Goal: Task Accomplishment & Management: Manage account settings

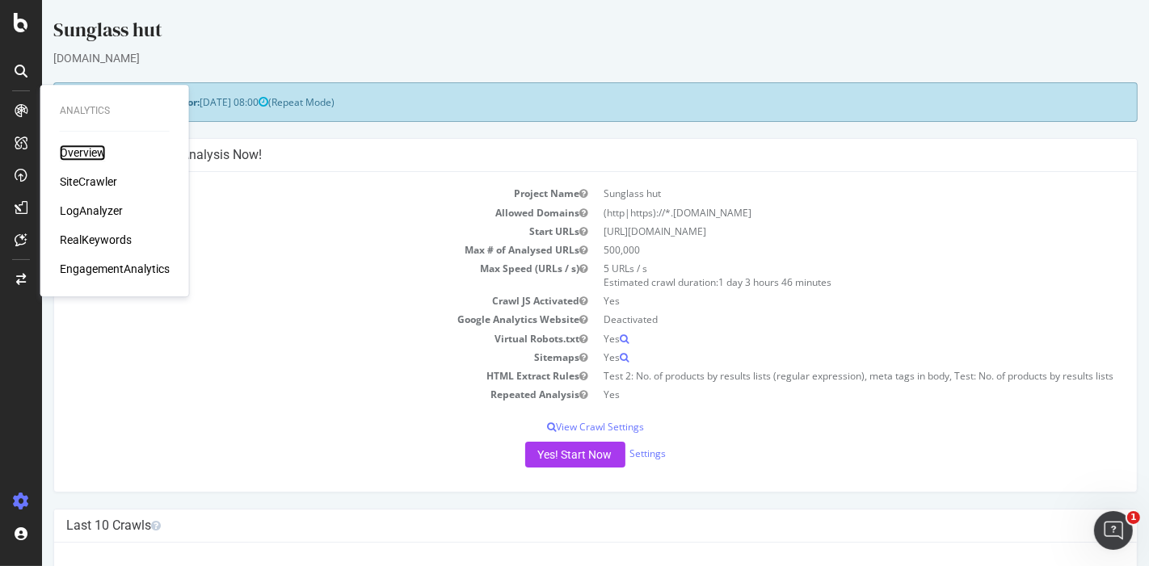
click at [99, 154] on div "Overview" at bounding box center [83, 153] width 46 height 16
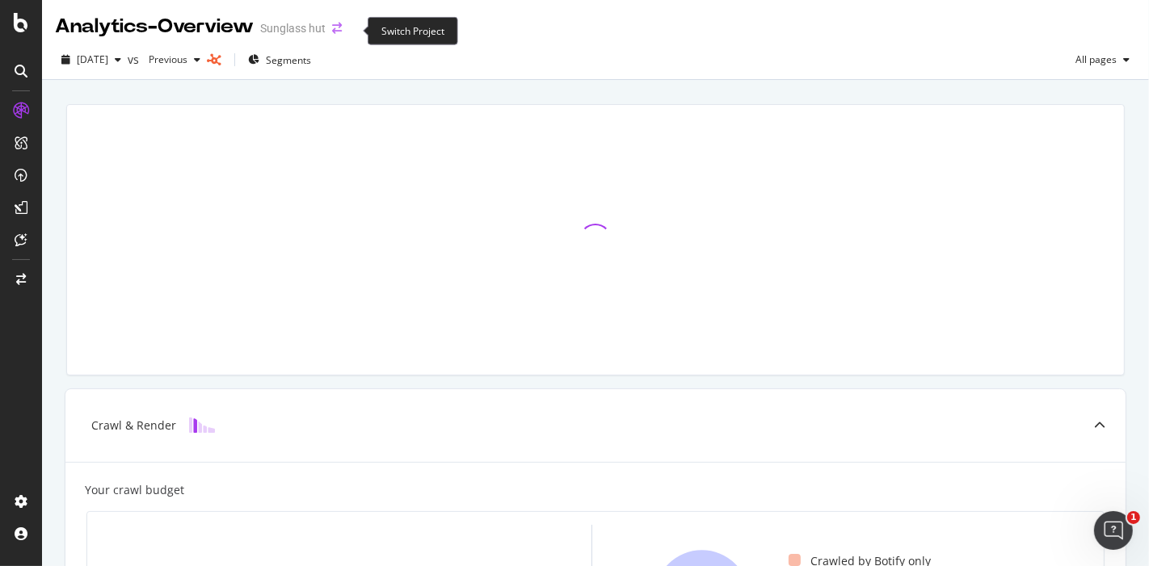
click at [342, 24] on icon "arrow-right-arrow-left" at bounding box center [337, 28] width 10 height 11
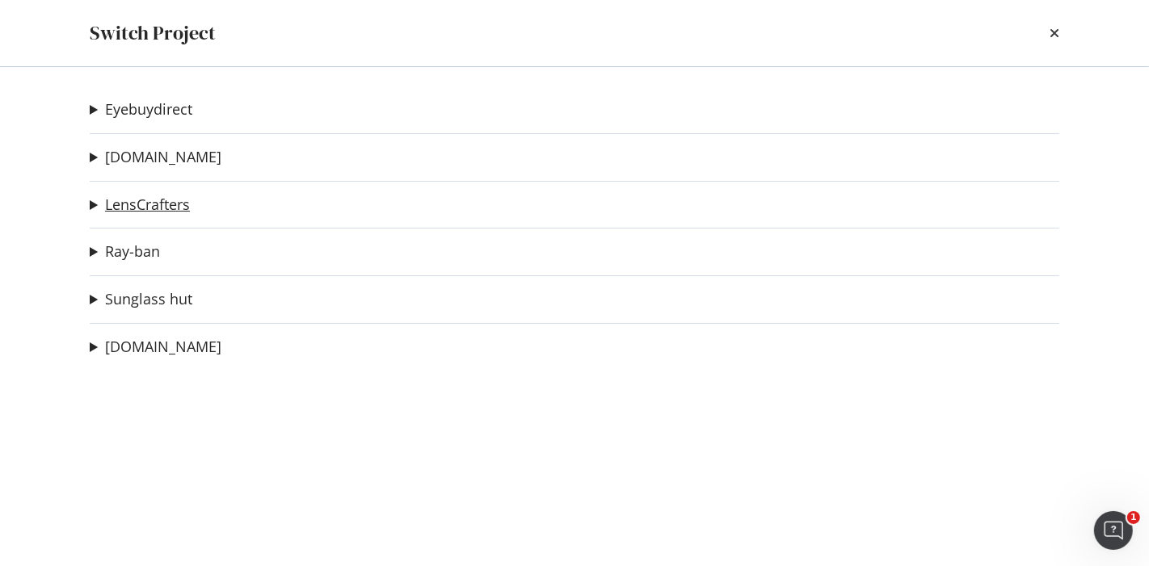
click at [162, 209] on link "LensCrafters" at bounding box center [147, 204] width 85 height 17
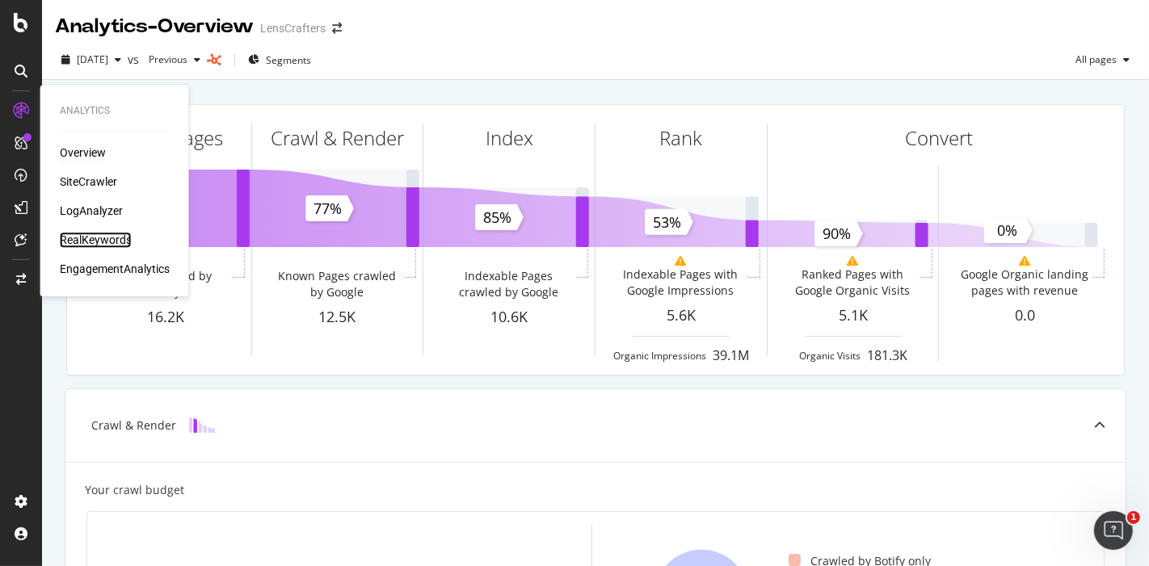
click at [115, 234] on div "RealKeywords" at bounding box center [96, 240] width 72 height 16
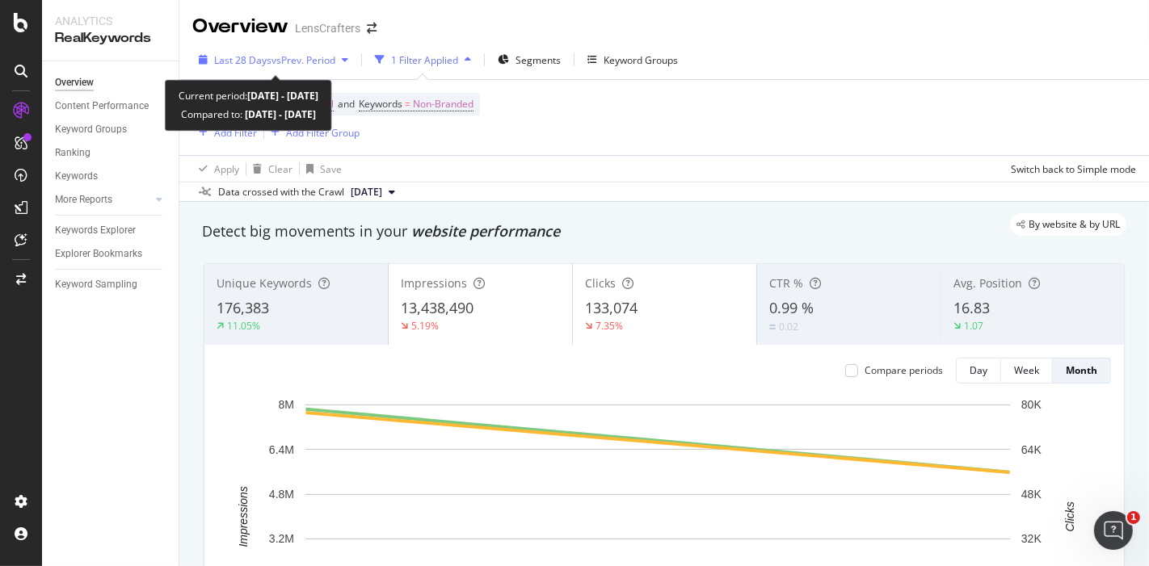
click at [304, 60] on span "vs Prev. Period" at bounding box center [303, 60] width 64 height 14
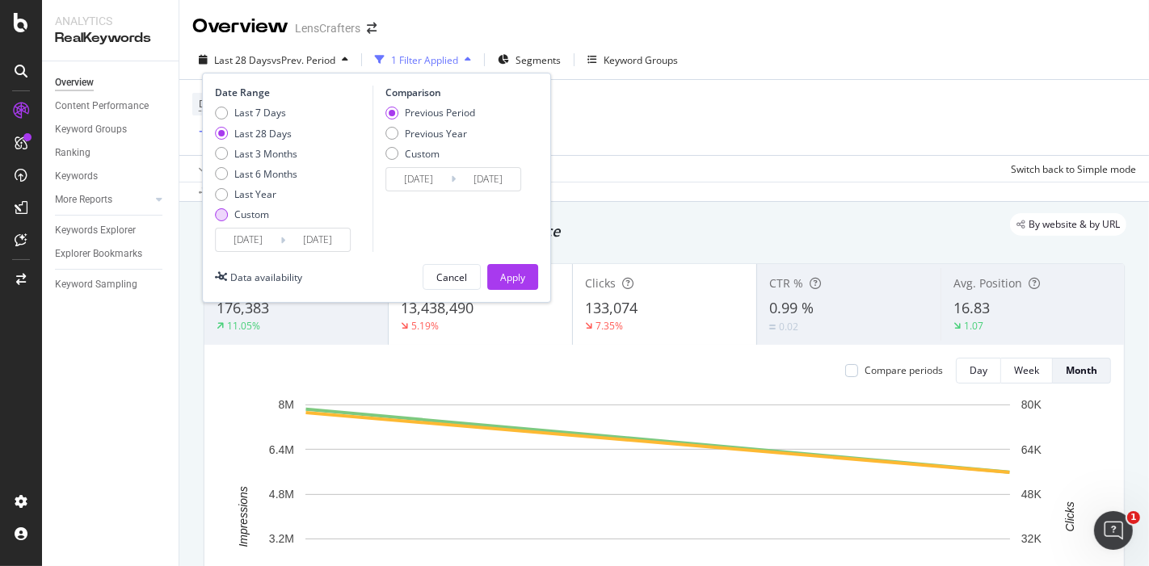
click at [244, 212] on div "Custom" at bounding box center [251, 215] width 35 height 14
click at [246, 235] on input "2025/08/16" at bounding box center [248, 240] width 65 height 23
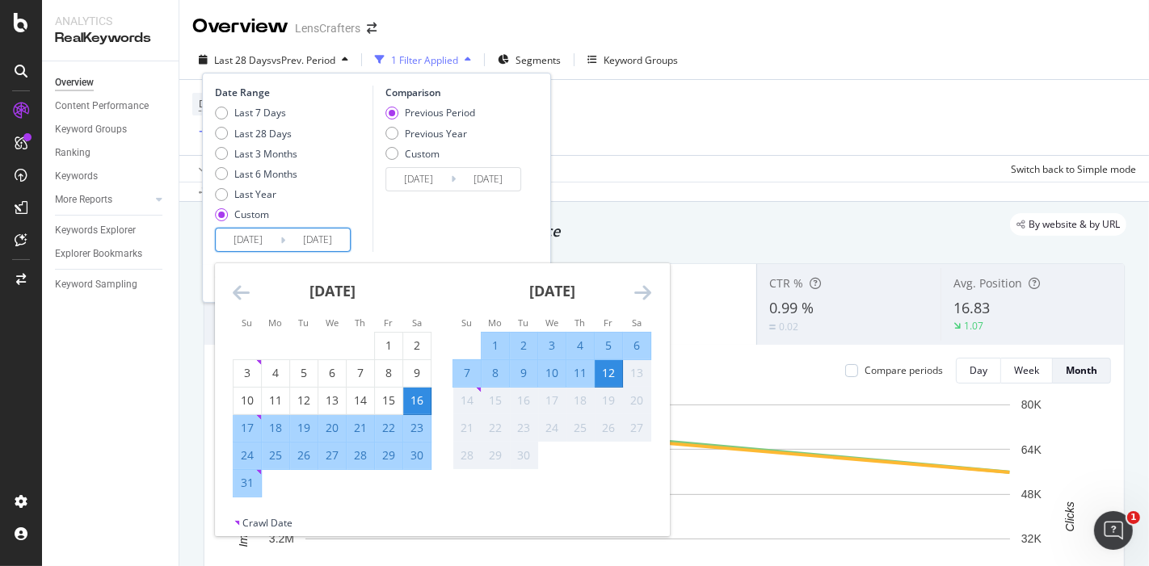
click at [494, 370] on div "8" at bounding box center [495, 373] width 27 height 16
type input "2025/09/08"
type input "2025/09/03"
type input "2025/09/07"
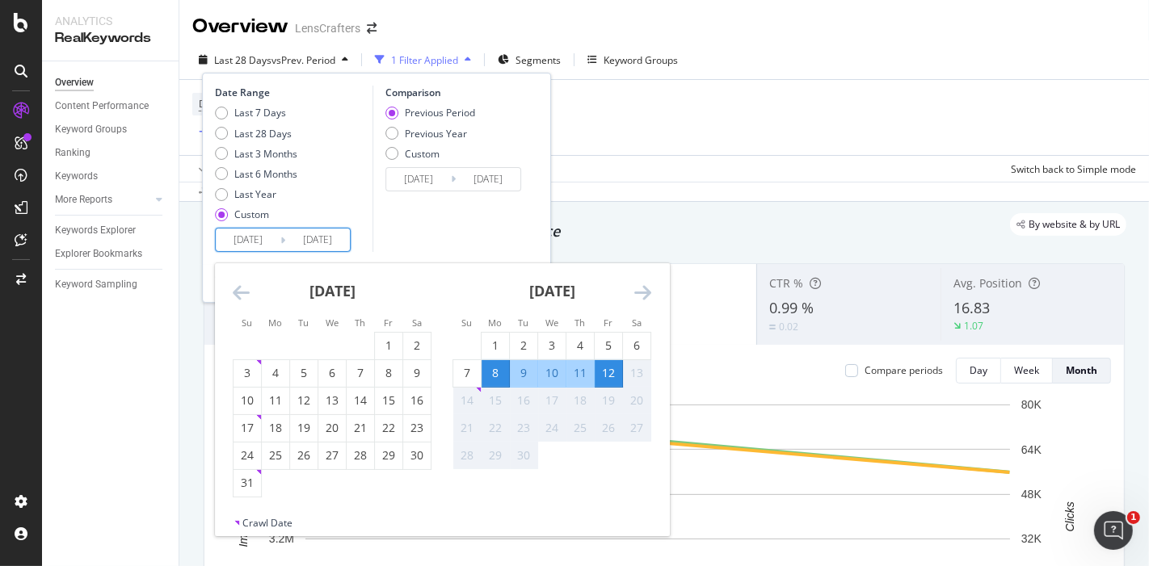
click at [313, 238] on input "2025/09/12" at bounding box center [317, 240] width 65 height 23
click at [607, 373] on div "12" at bounding box center [608, 373] width 27 height 16
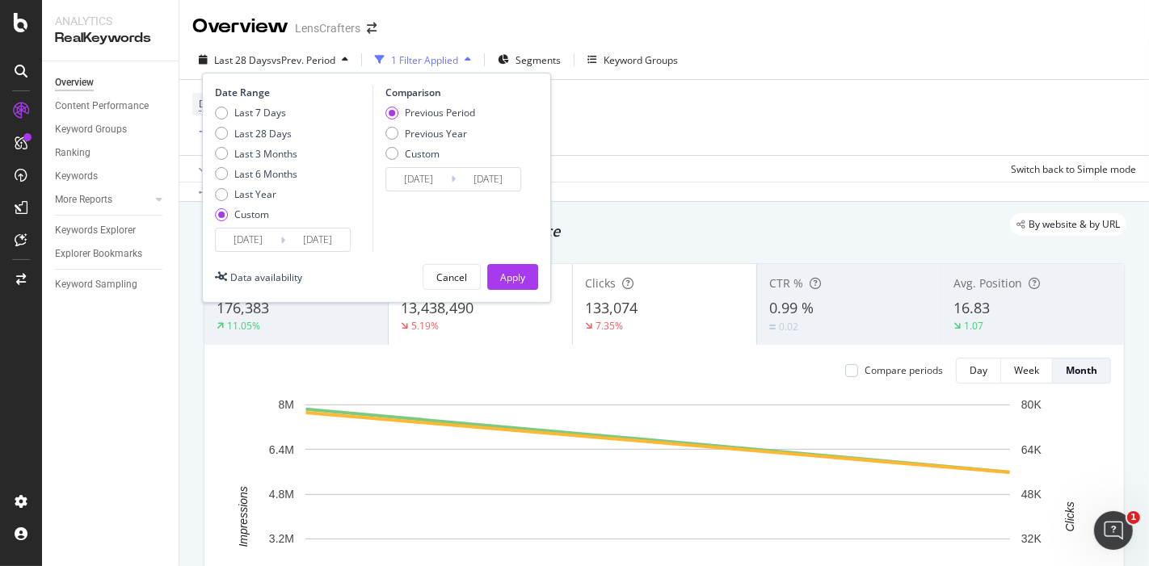
click at [387, 234] on div "Comparison Previous Period Previous Year Custom 2025/09/03 Navigate forward to …" at bounding box center [448, 169] width 153 height 166
click at [440, 111] on div "Previous Period" at bounding box center [440, 113] width 70 height 14
click at [515, 278] on div "Apply" at bounding box center [512, 278] width 25 height 14
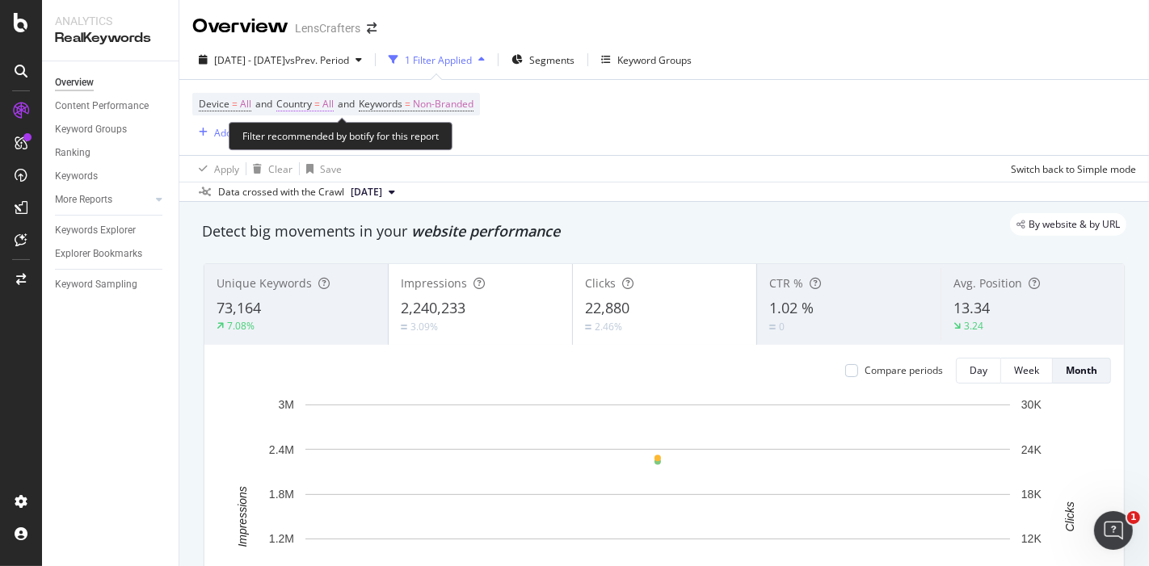
click at [330, 102] on span "All" at bounding box center [327, 104] width 11 height 23
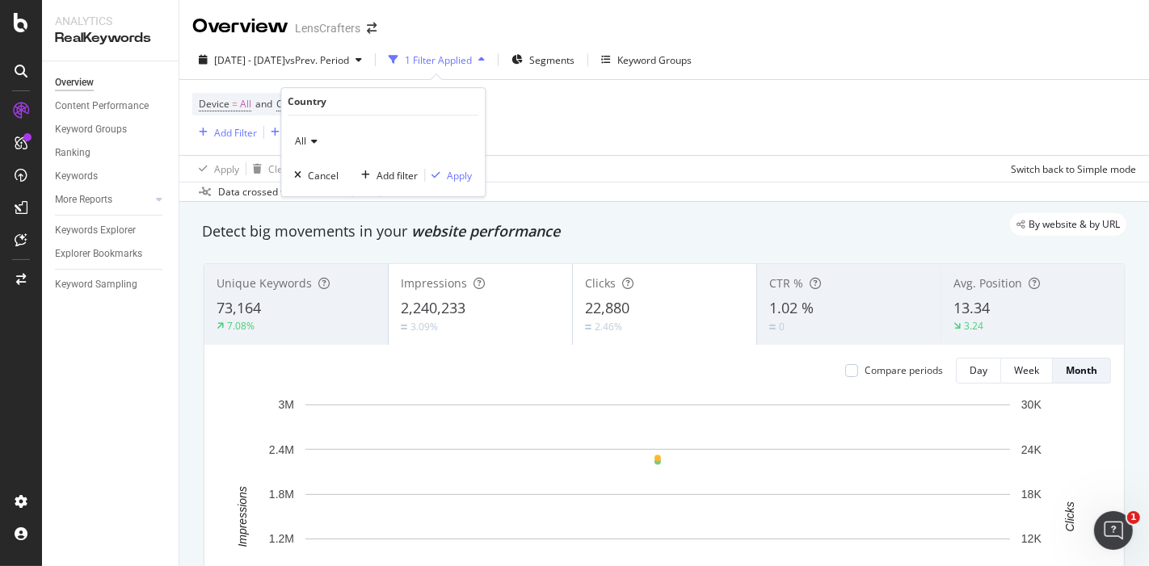
click at [322, 136] on div "All" at bounding box center [383, 141] width 178 height 26
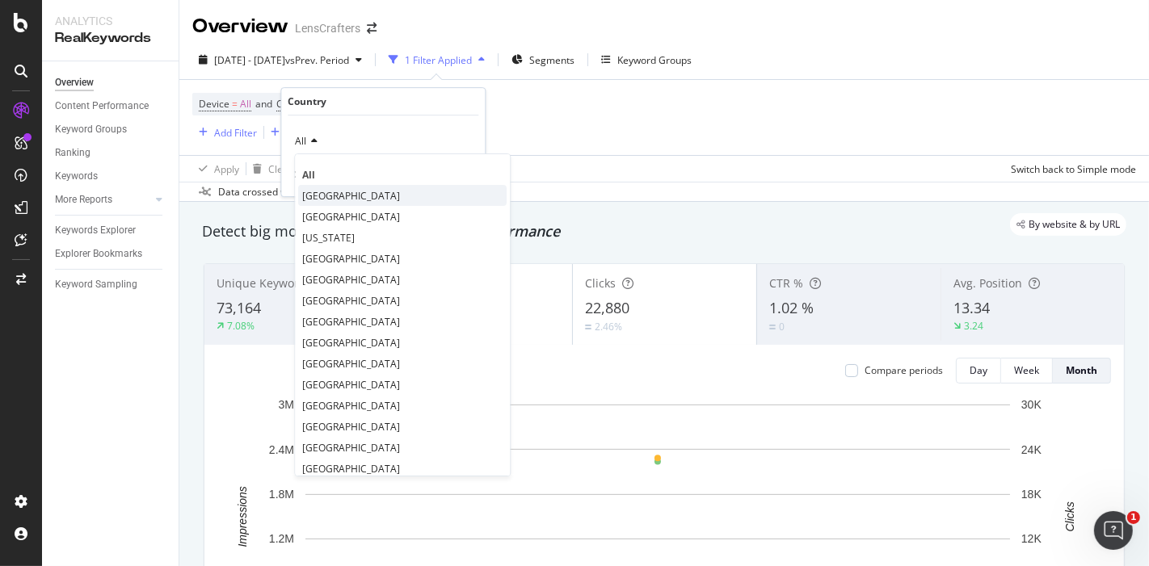
click at [368, 193] on span "[GEOGRAPHIC_DATA]" at bounding box center [351, 196] width 98 height 14
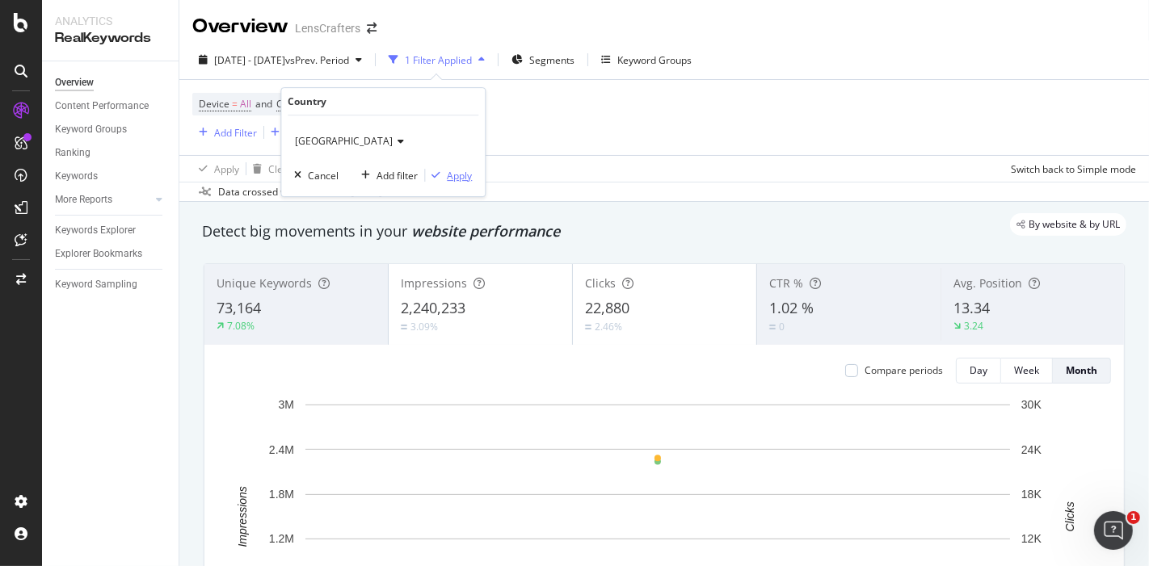
click at [468, 176] on div "Apply" at bounding box center [459, 176] width 25 height 14
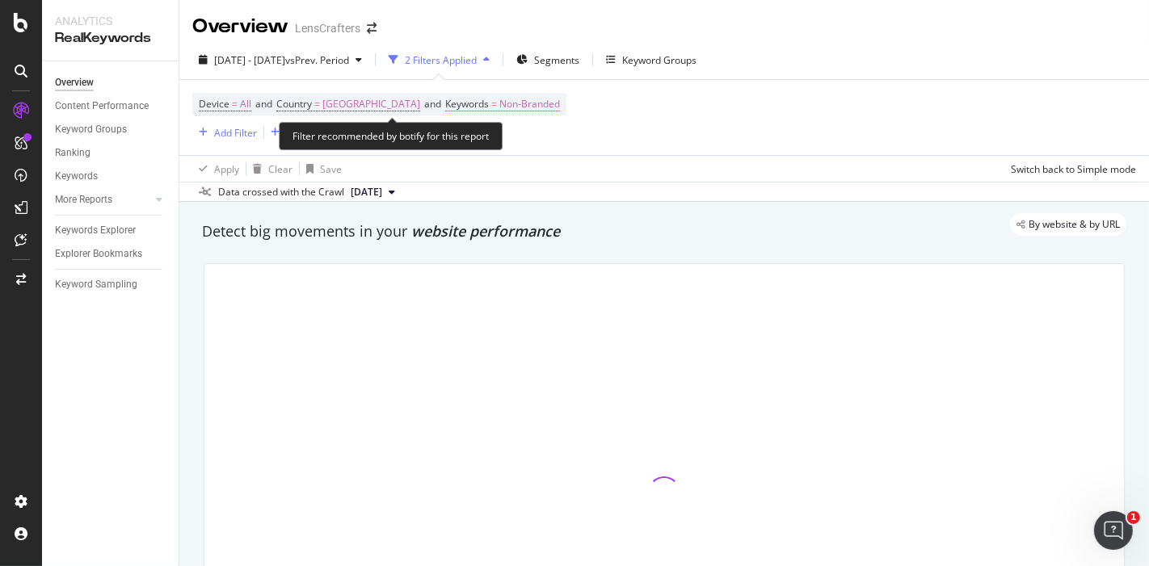
click at [560, 108] on span "Non-Branded" at bounding box center [529, 104] width 61 height 23
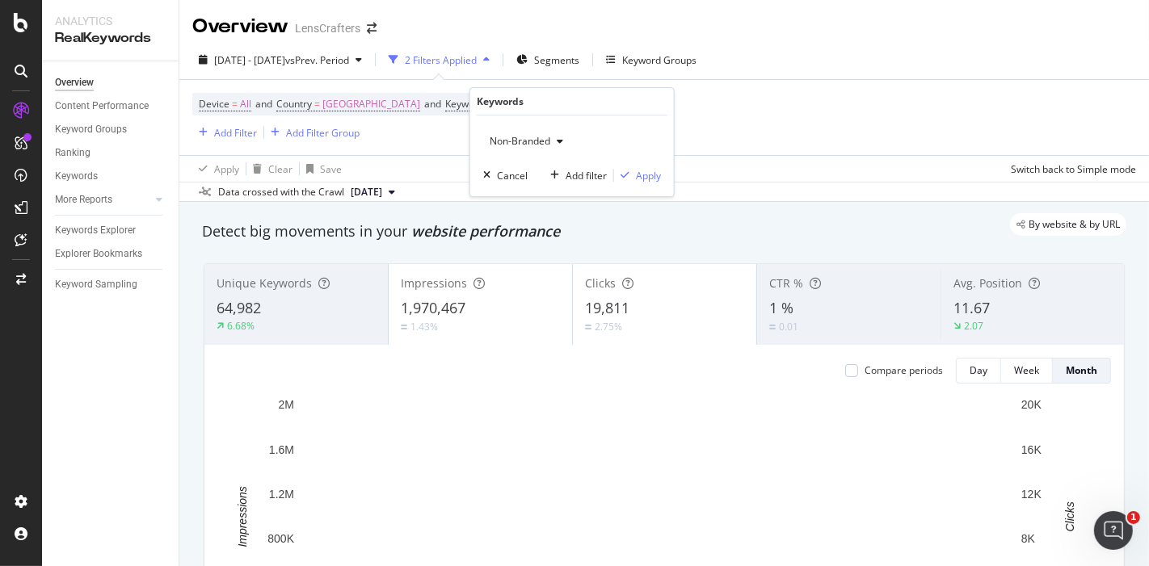
click at [788, 151] on div "Device = All and Country = United States of America and Keywords = Non-Branded …" at bounding box center [664, 117] width 944 height 75
click at [969, 369] on div "Day" at bounding box center [978, 371] width 18 height 14
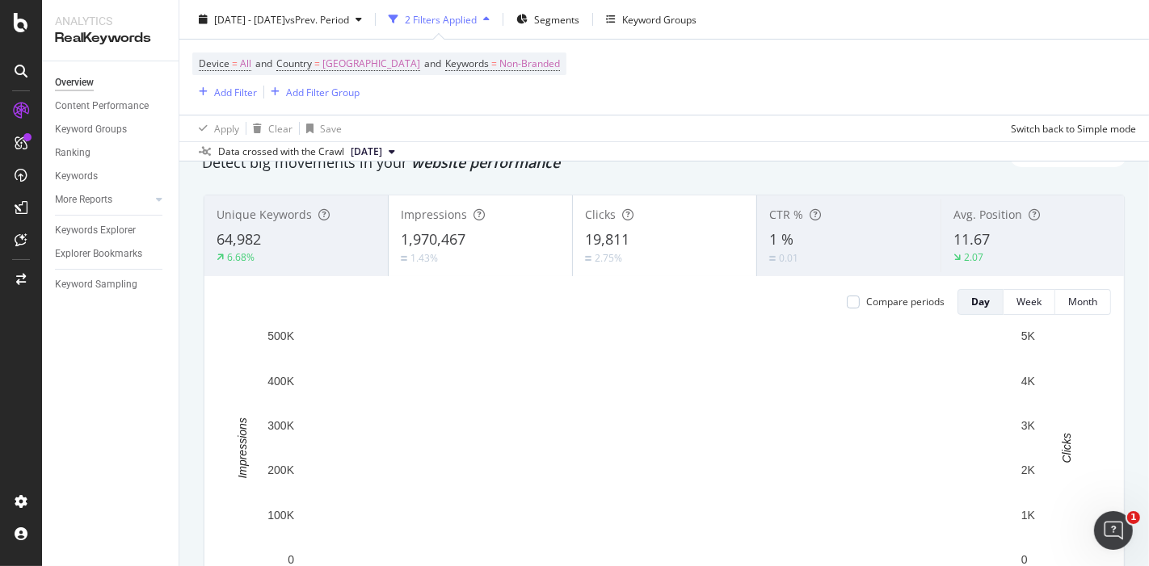
scroll to position [179, 0]
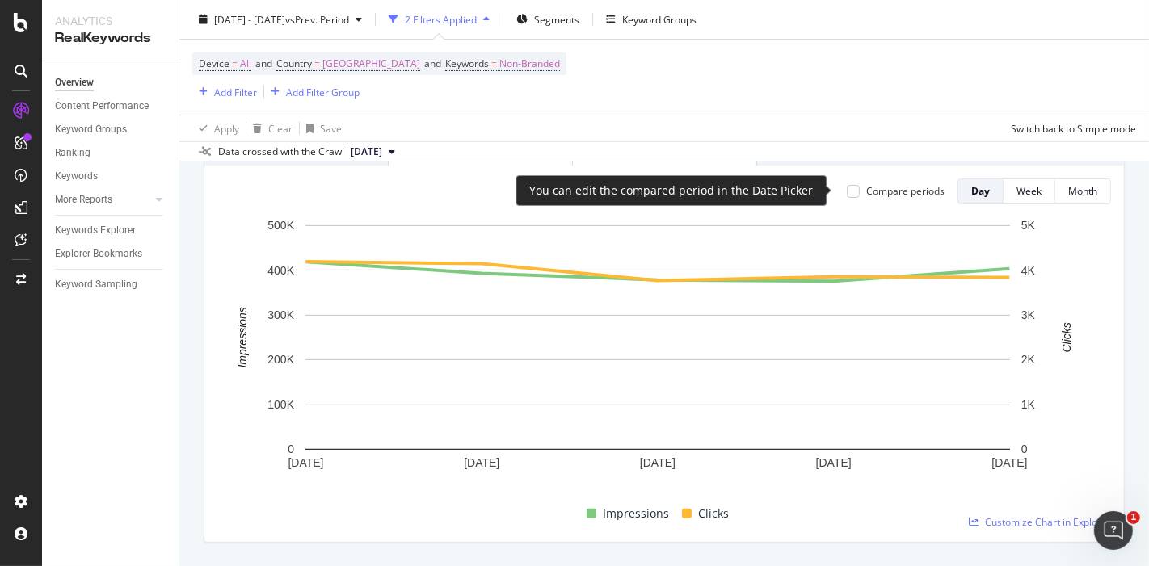
click at [847, 190] on div "Compare periods" at bounding box center [896, 191] width 98 height 14
click at [847, 190] on div at bounding box center [853, 191] width 13 height 13
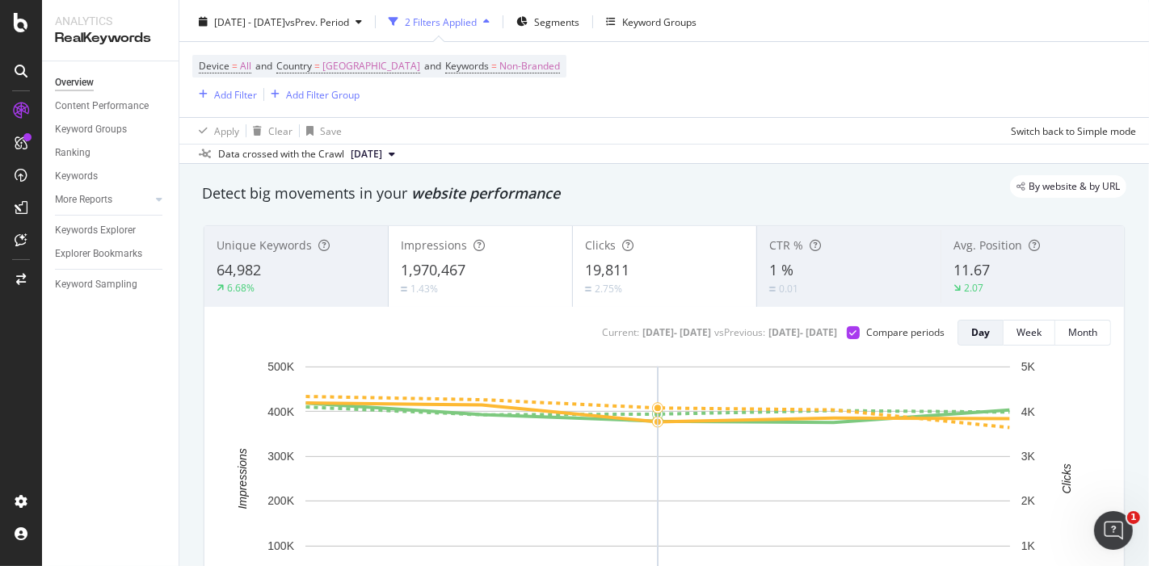
scroll to position [0, 0]
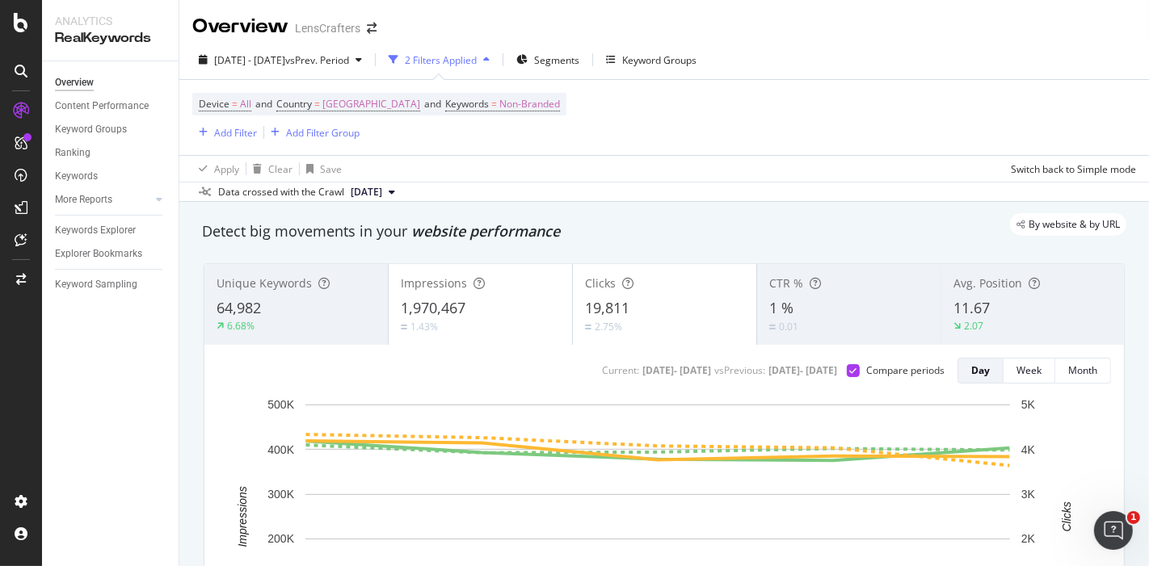
click at [628, 314] on div "19,811" at bounding box center [664, 308] width 159 height 21
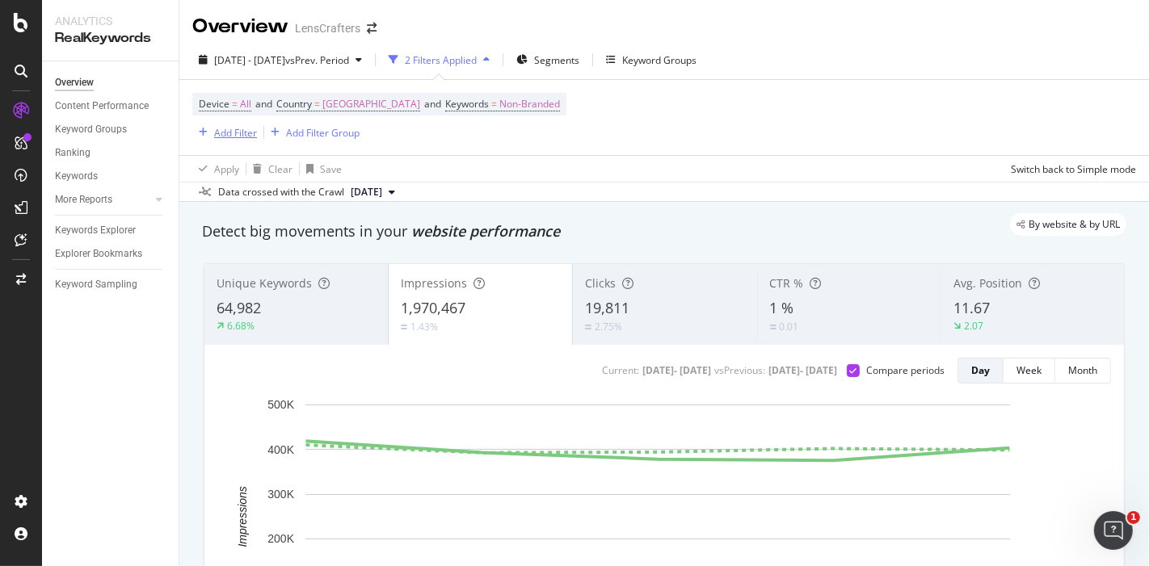
click at [229, 124] on div "Add Filter" at bounding box center [224, 133] width 65 height 18
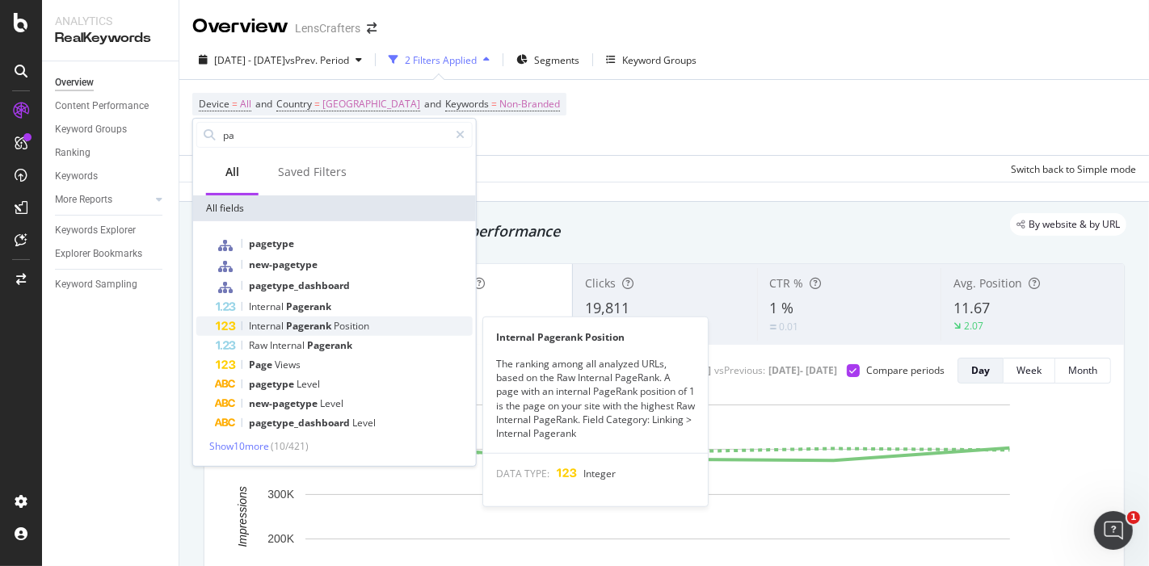
type input "p"
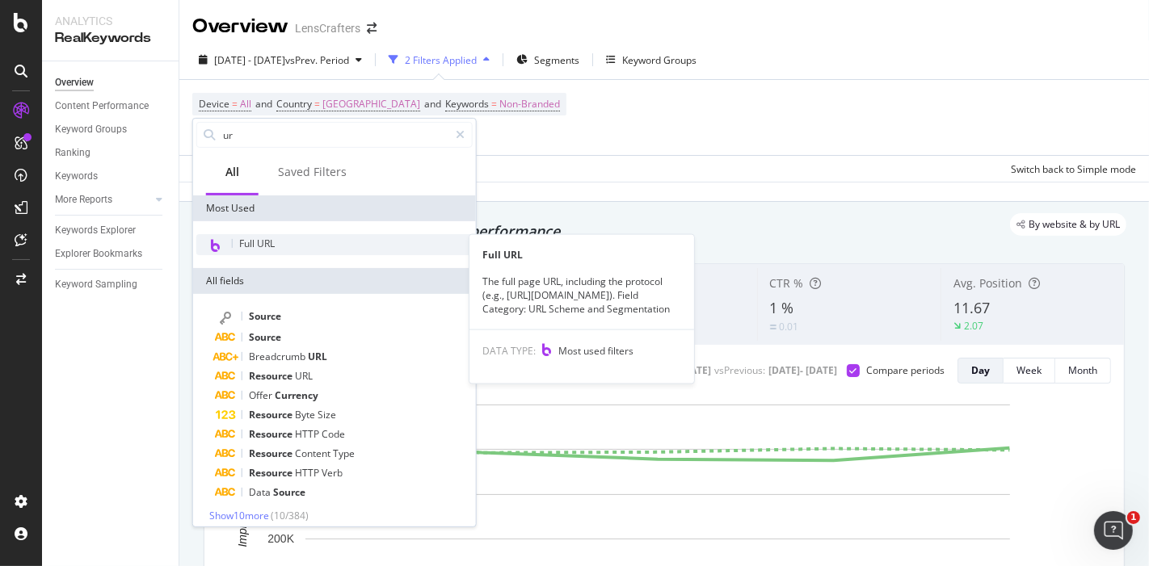
type input "ur"
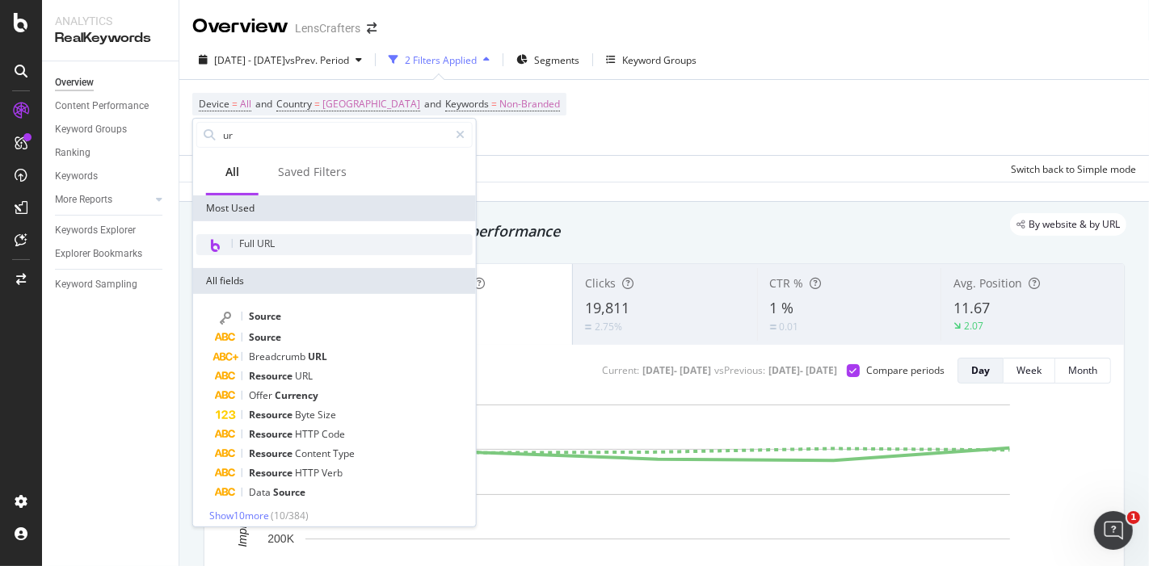
click at [291, 242] on div "Full URL" at bounding box center [334, 244] width 276 height 21
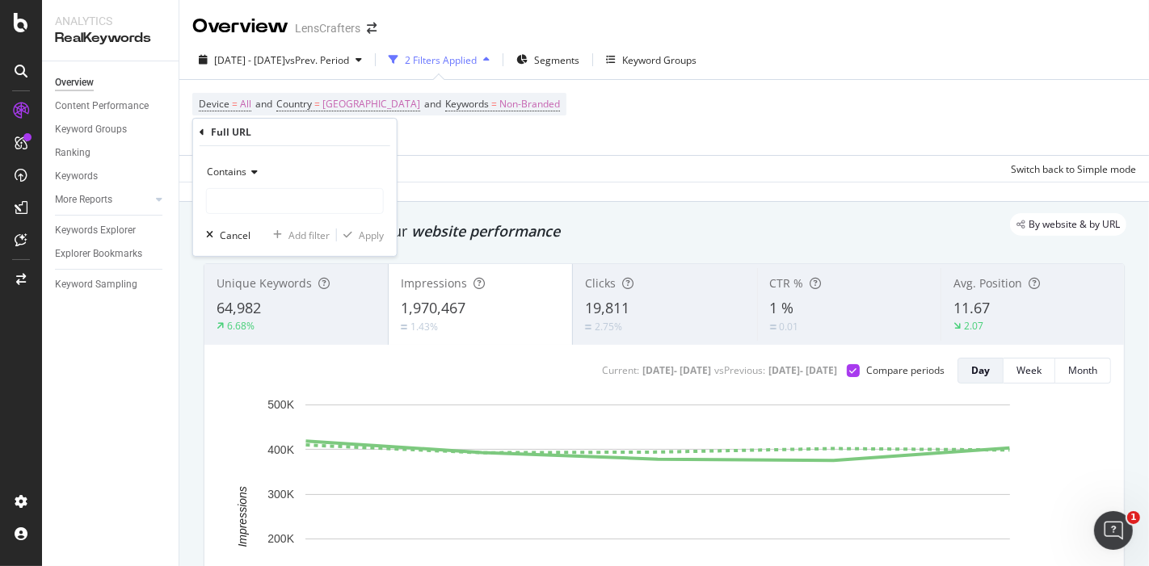
click at [256, 174] on icon at bounding box center [251, 172] width 11 height 10
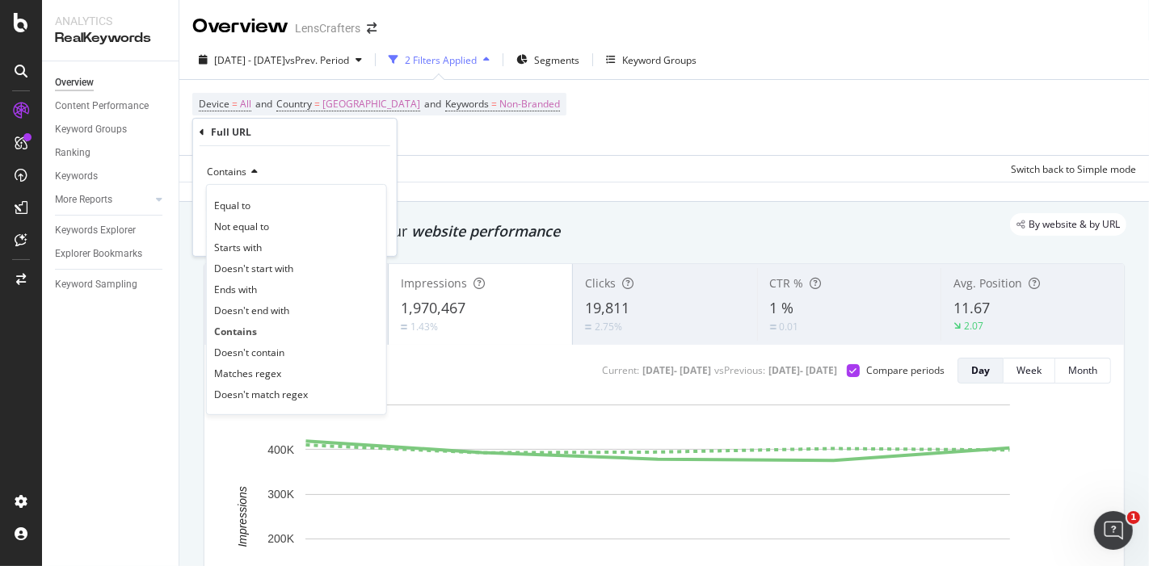
click at [303, 170] on div "Contains" at bounding box center [295, 172] width 178 height 26
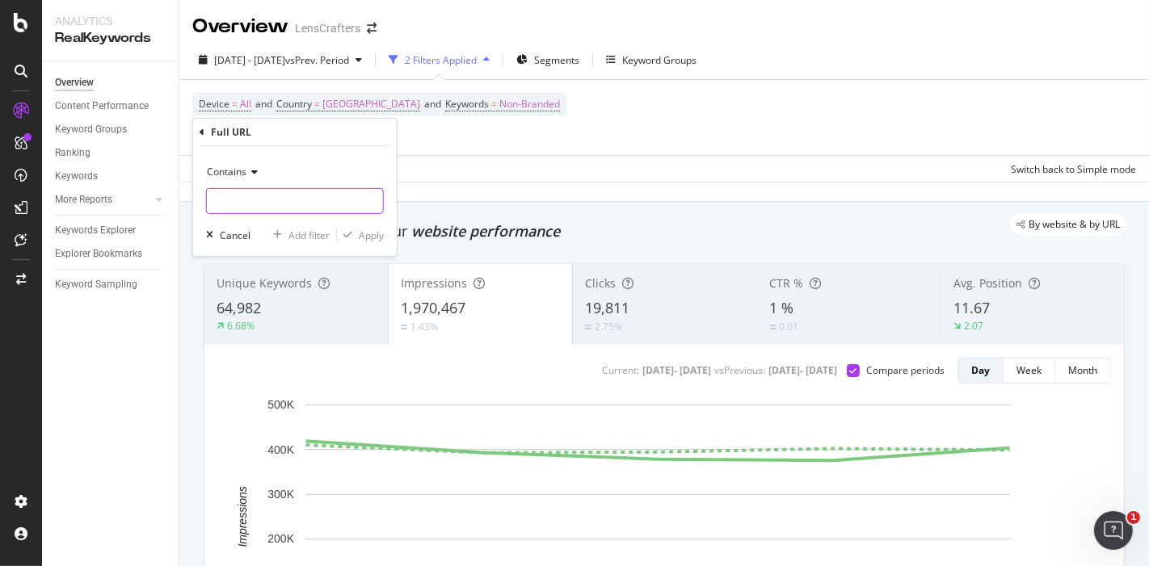
click at [295, 202] on input "text" at bounding box center [295, 201] width 176 height 26
type input "[DOMAIN_NAME]"
click at [373, 229] on div "Apply" at bounding box center [371, 235] width 25 height 14
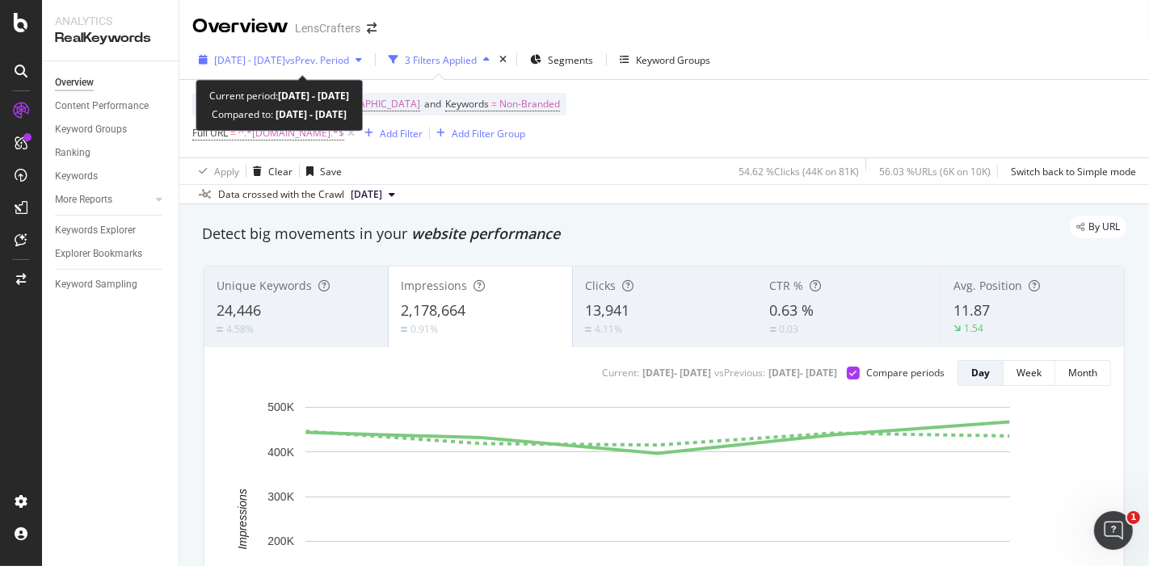
click at [349, 61] on span "vs Prev. Period" at bounding box center [317, 60] width 64 height 14
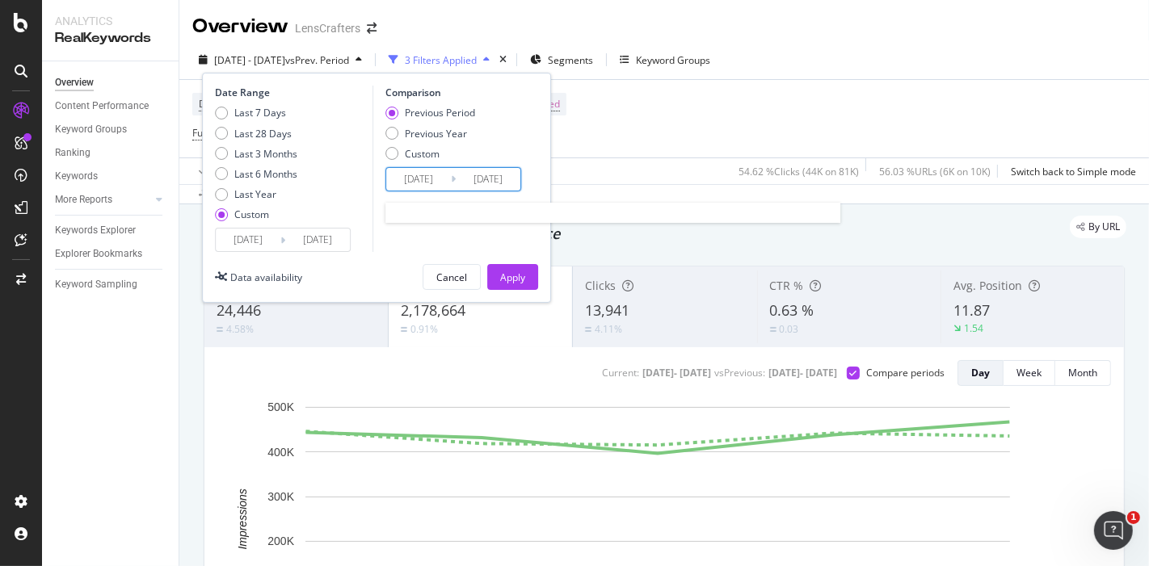
click at [422, 180] on input "2025/09/03" at bounding box center [418, 179] width 65 height 23
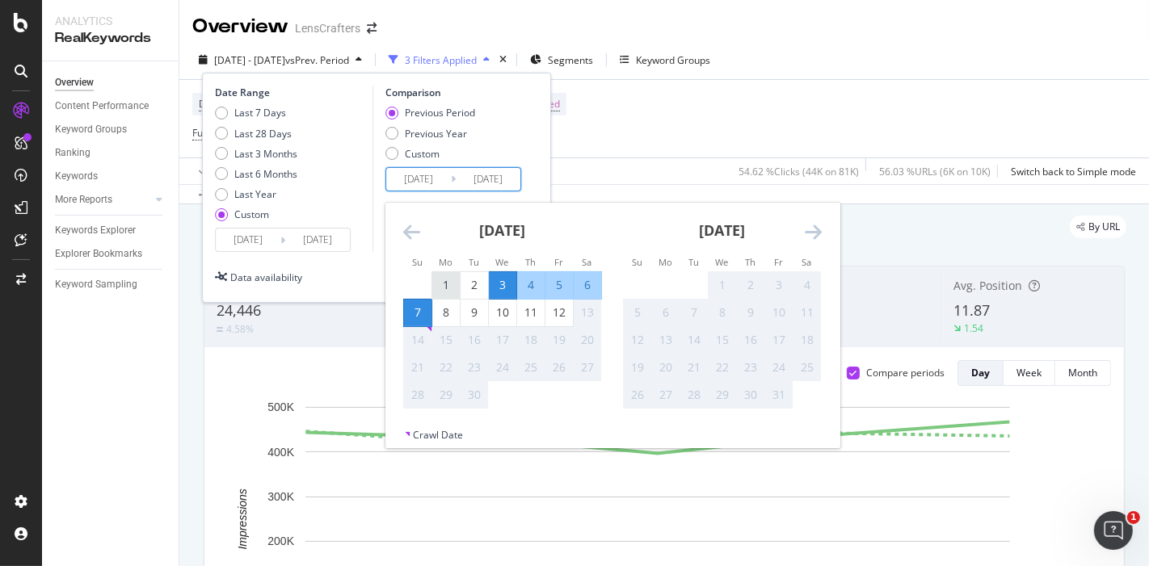
click at [445, 284] on div "1" at bounding box center [445, 285] width 27 height 16
type input "2025/09/01"
click at [491, 179] on input "2025/09/07" at bounding box center [488, 179] width 65 height 23
click at [558, 283] on div "5" at bounding box center [558, 285] width 27 height 16
type input "2025/09/05"
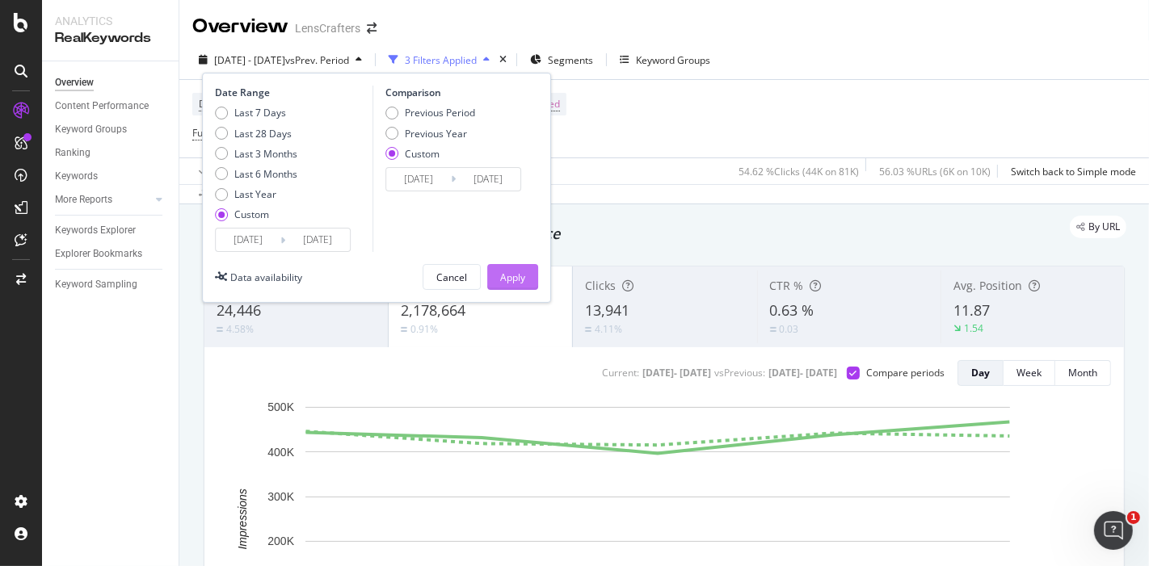
click at [510, 276] on div "Apply" at bounding box center [512, 278] width 25 height 14
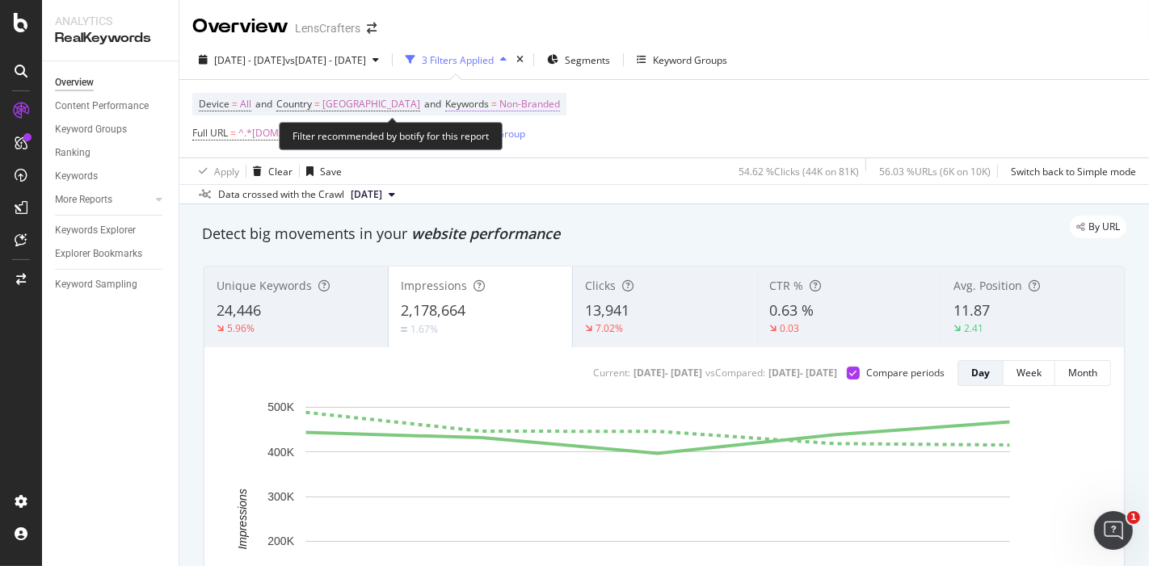
click at [560, 105] on span "Non-Branded" at bounding box center [529, 104] width 61 height 23
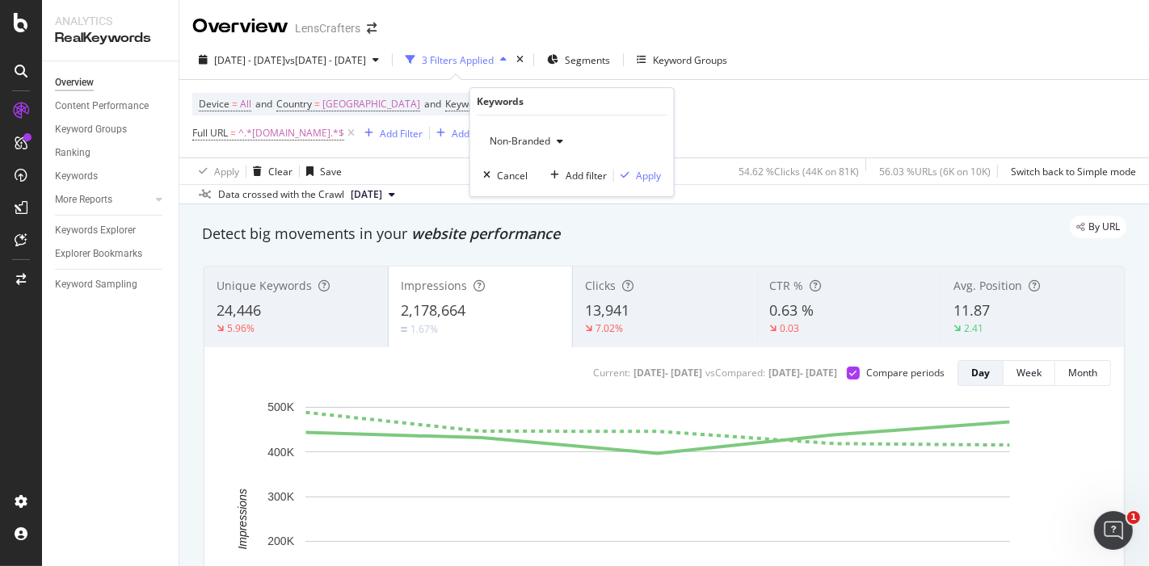
click at [540, 143] on span "Non-Branded" at bounding box center [516, 141] width 67 height 14
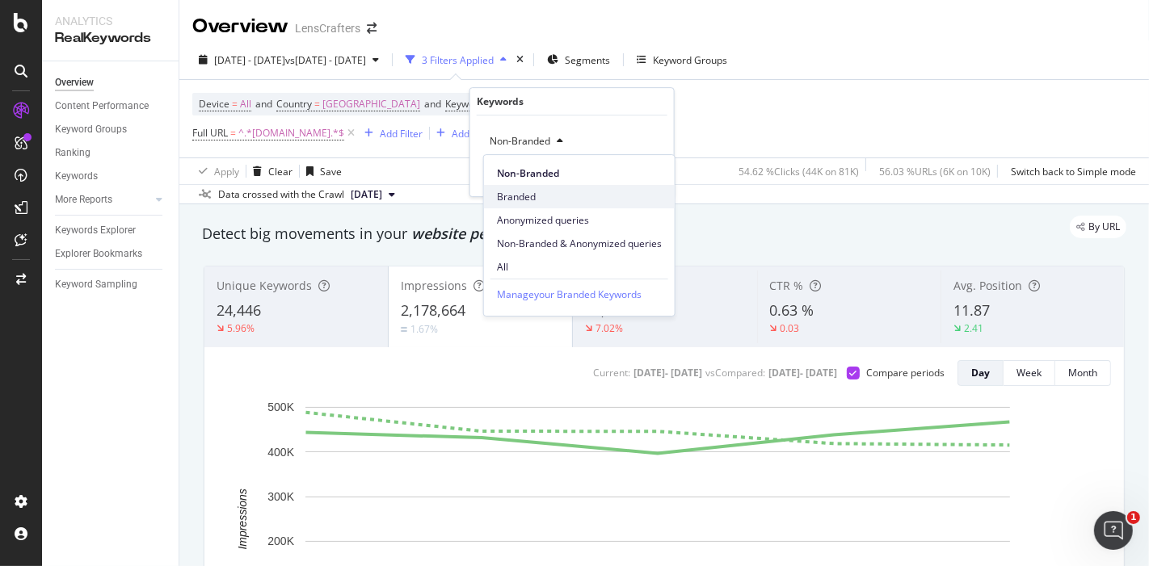
click at [542, 195] on span "Branded" at bounding box center [579, 197] width 165 height 15
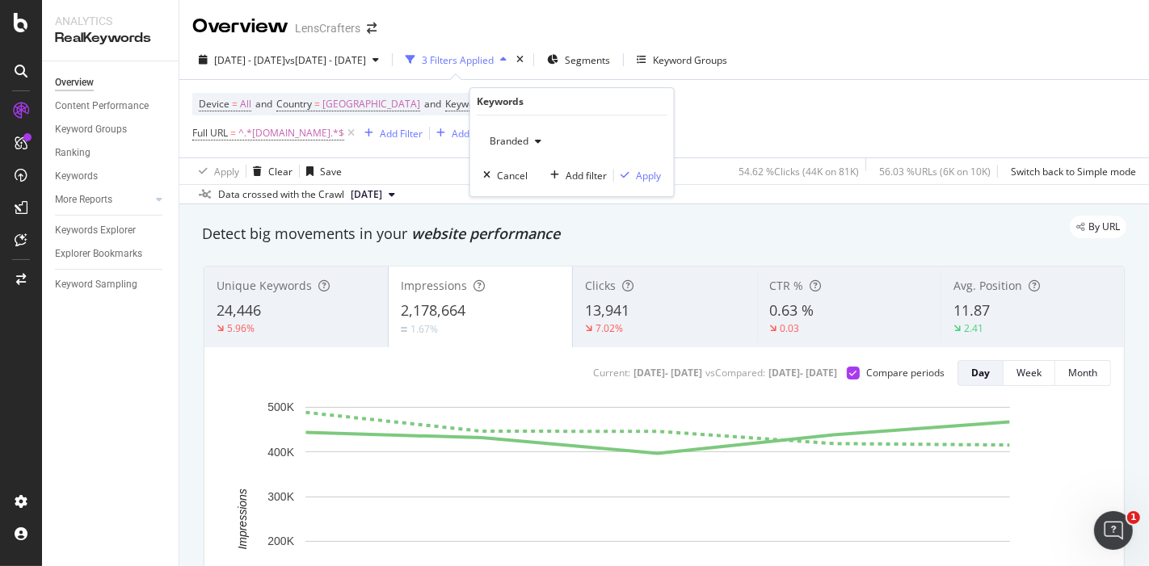
click at [665, 176] on div "Branded Cancel Add filter Apply" at bounding box center [572, 156] width 204 height 81
click at [651, 172] on div "Apply" at bounding box center [648, 176] width 25 height 14
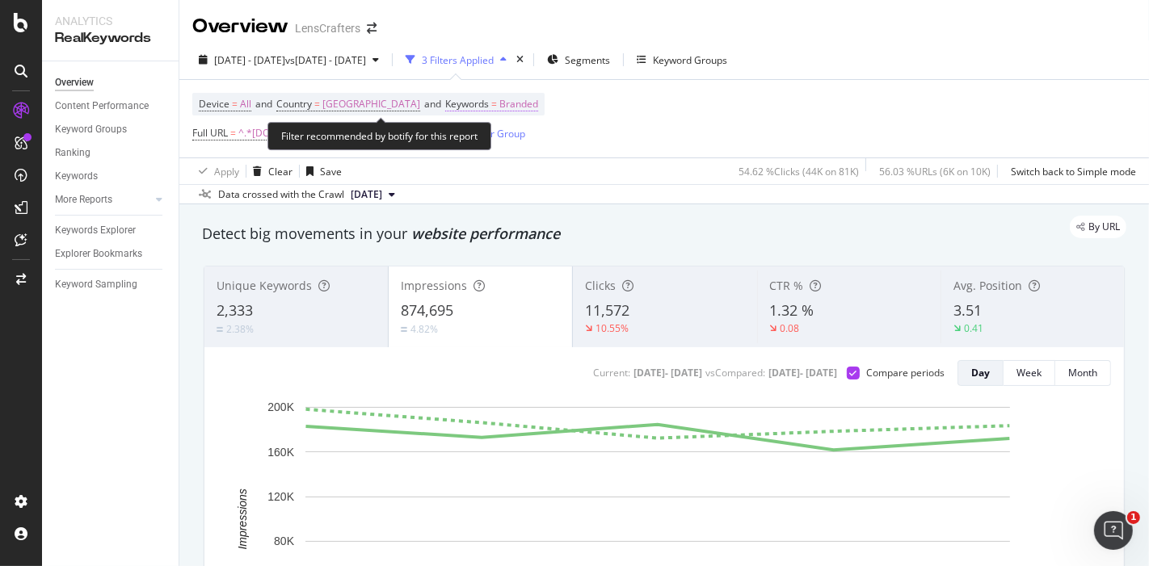
click at [538, 101] on span "Branded" at bounding box center [518, 104] width 39 height 23
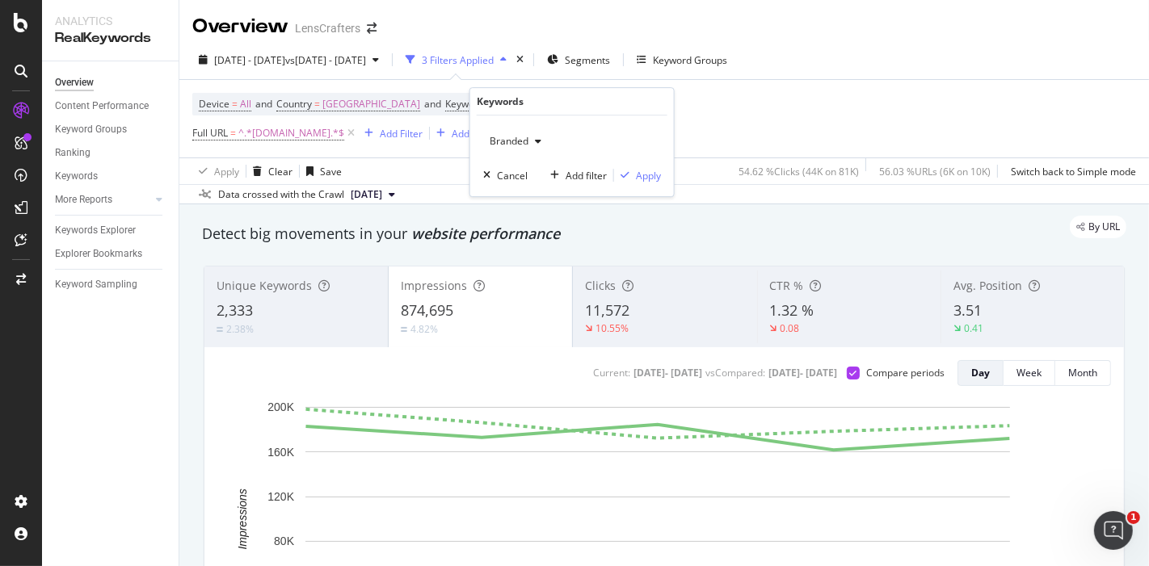
click at [521, 140] on span "Branded" at bounding box center [505, 141] width 45 height 14
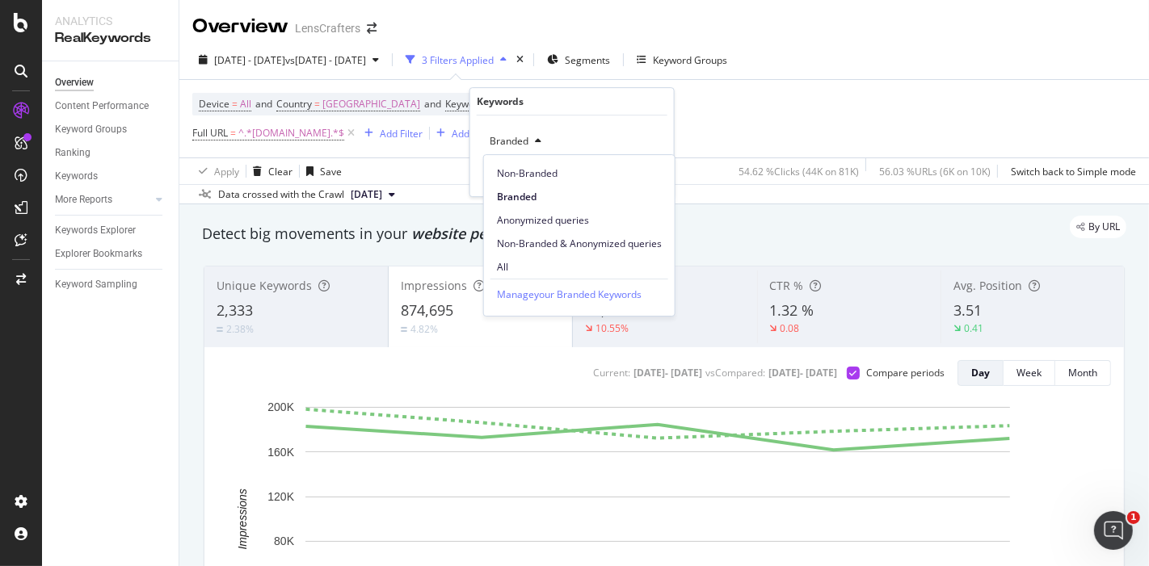
click at [507, 271] on span "All" at bounding box center [579, 267] width 165 height 15
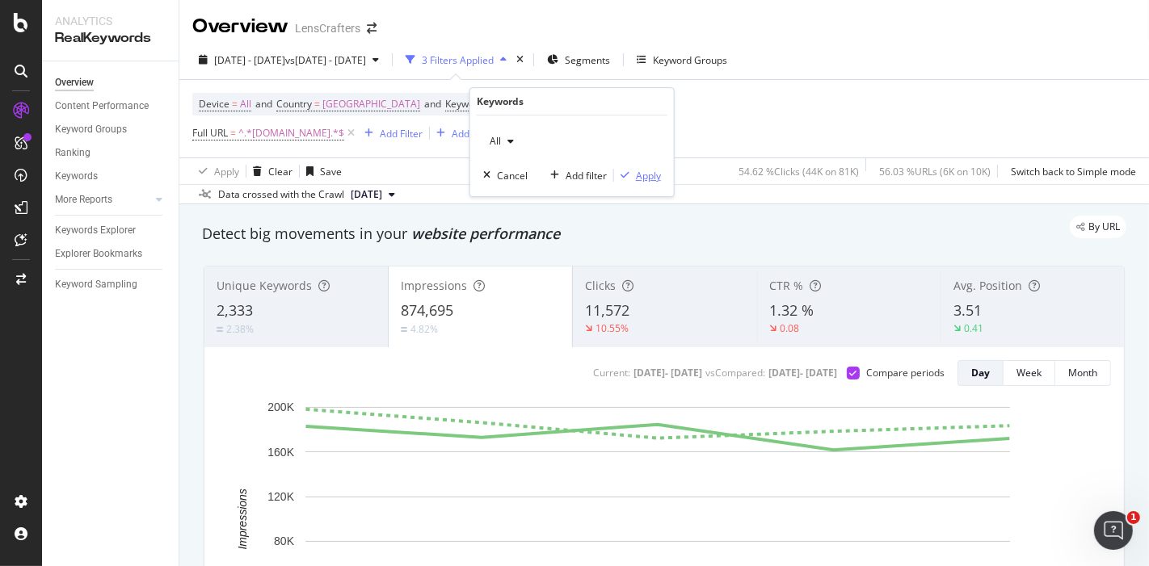
click at [650, 169] on div "Apply" at bounding box center [648, 176] width 25 height 14
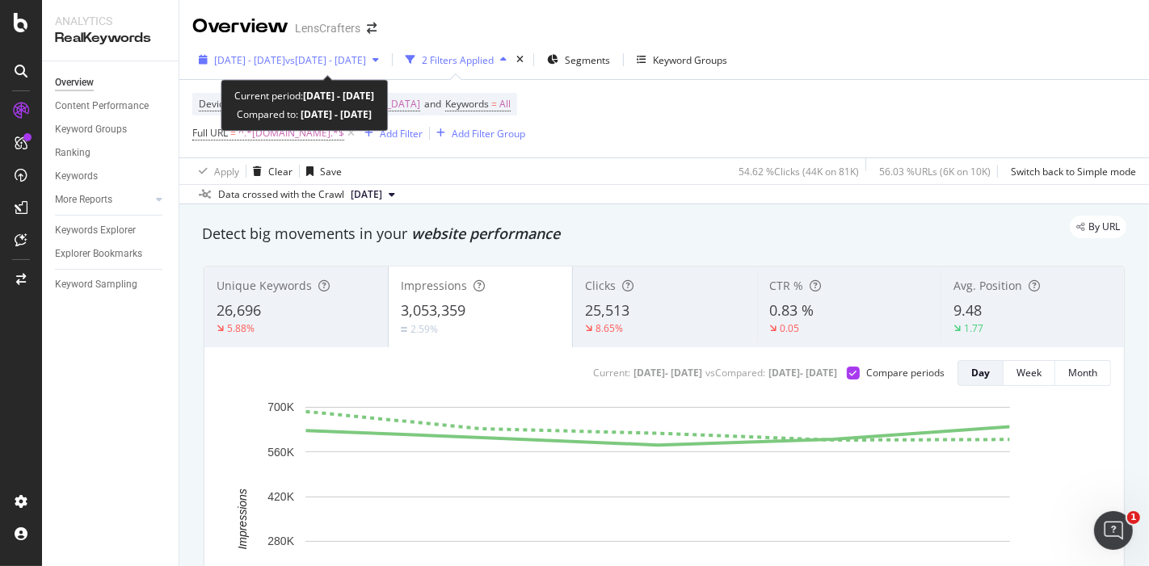
click at [285, 58] on span "[DATE] - [DATE]" at bounding box center [249, 60] width 71 height 14
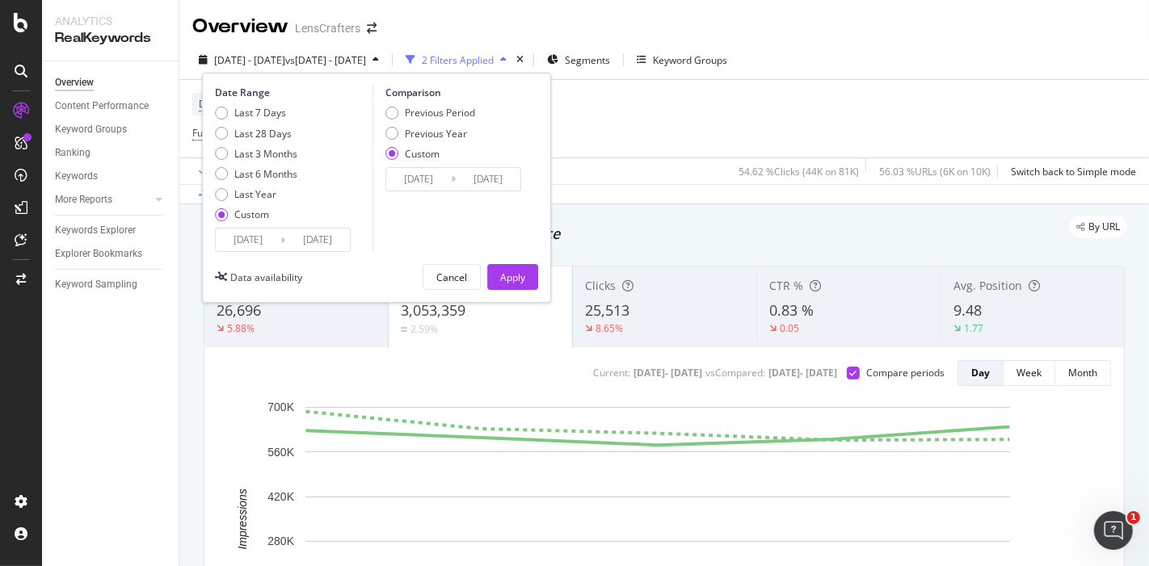
click at [318, 241] on input "2025/09/12" at bounding box center [317, 240] width 65 height 23
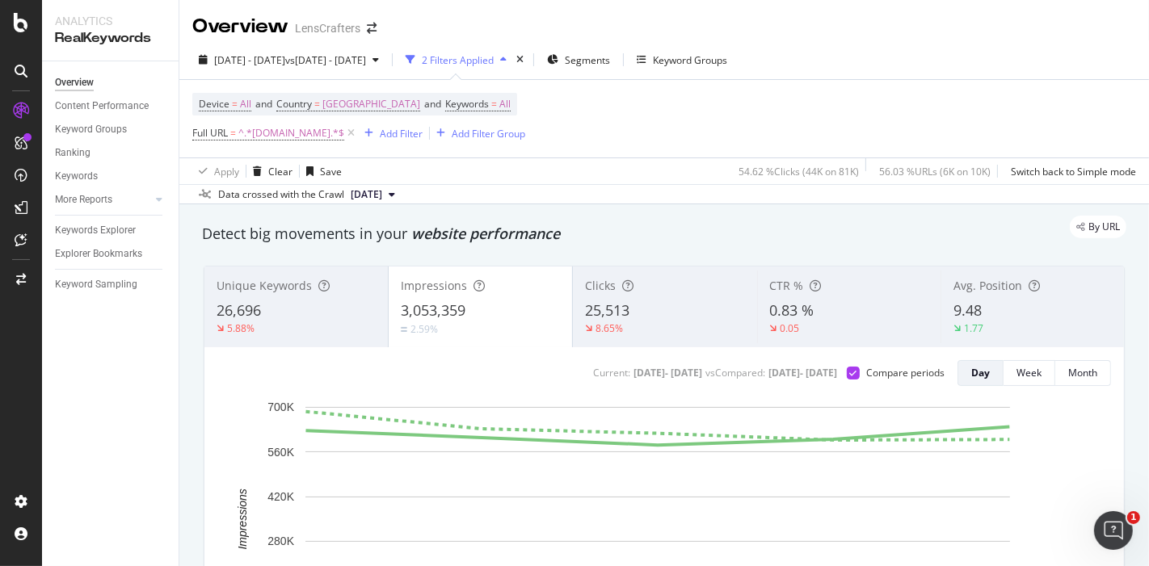
click at [642, 185] on div "Data crossed with the Crawl 2025 Aug. 31st" at bounding box center [663, 193] width 969 height 19
click at [302, 129] on span "^.*[DOMAIN_NAME].*$" at bounding box center [291, 133] width 106 height 23
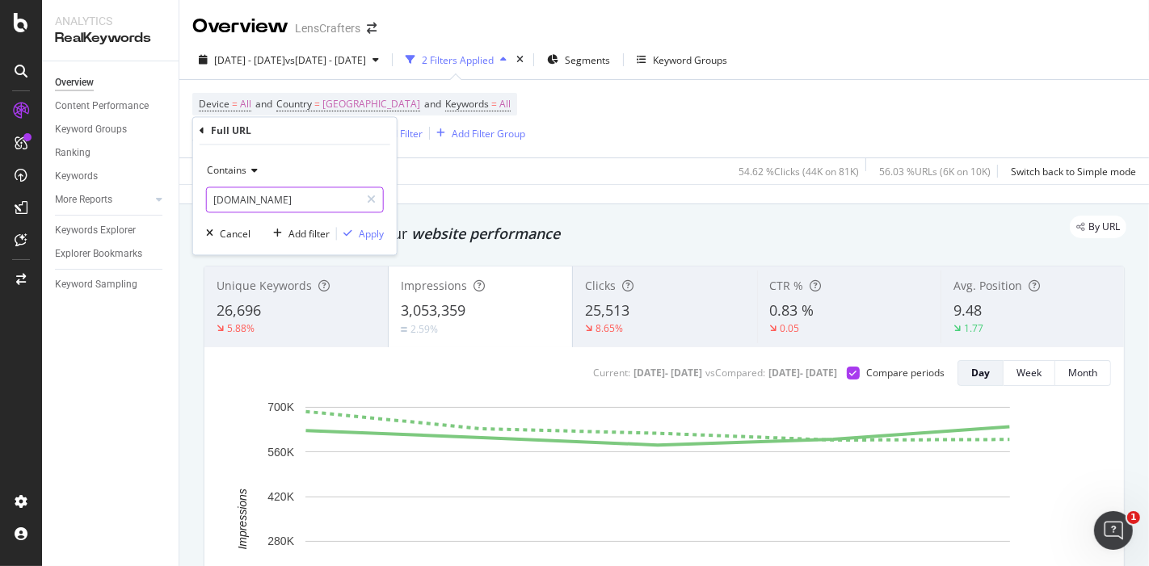
click at [318, 197] on input "[DOMAIN_NAME]" at bounding box center [283, 200] width 153 height 26
click at [327, 200] on input "[DOMAIN_NAME]" at bounding box center [283, 200] width 153 height 26
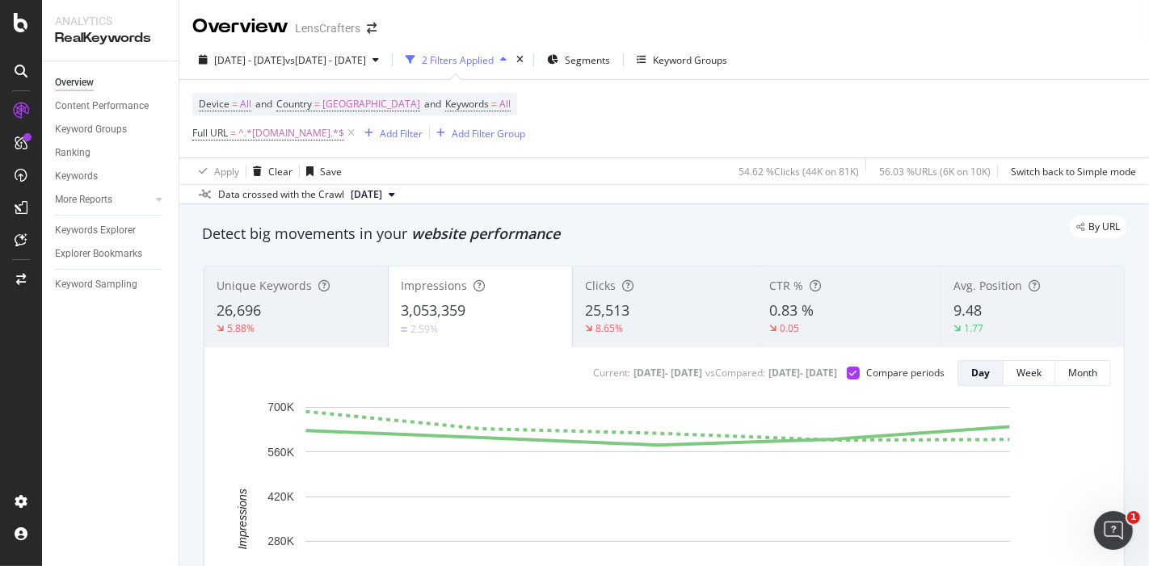
click at [556, 170] on div "Apply Clear Save 54.62 % Clicks ( 44K on 81K ) 56.03 % URLs ( 6K on 10K ) Switc…" at bounding box center [663, 171] width 969 height 27
click at [319, 137] on span "^.*[DOMAIN_NAME].*$" at bounding box center [291, 133] width 106 height 23
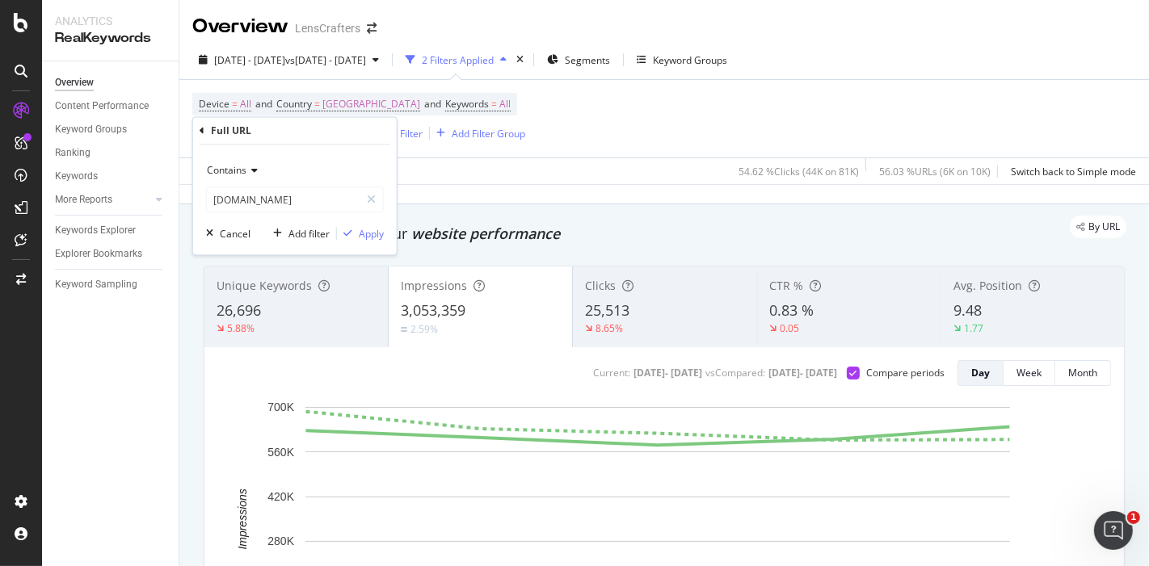
click at [500, 168] on div "Apply Clear Save 54.62 % Clicks ( 44K on 81K ) 56.03 % URLs ( 6K on 10K ) Switc…" at bounding box center [663, 171] width 969 height 27
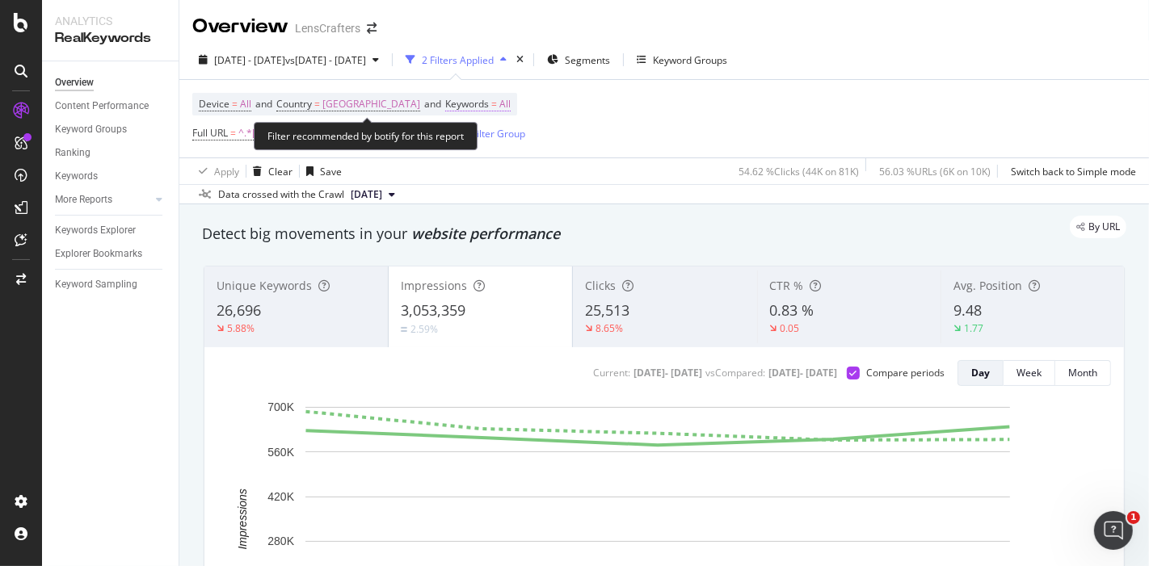
click at [511, 103] on span "All" at bounding box center [504, 104] width 11 height 23
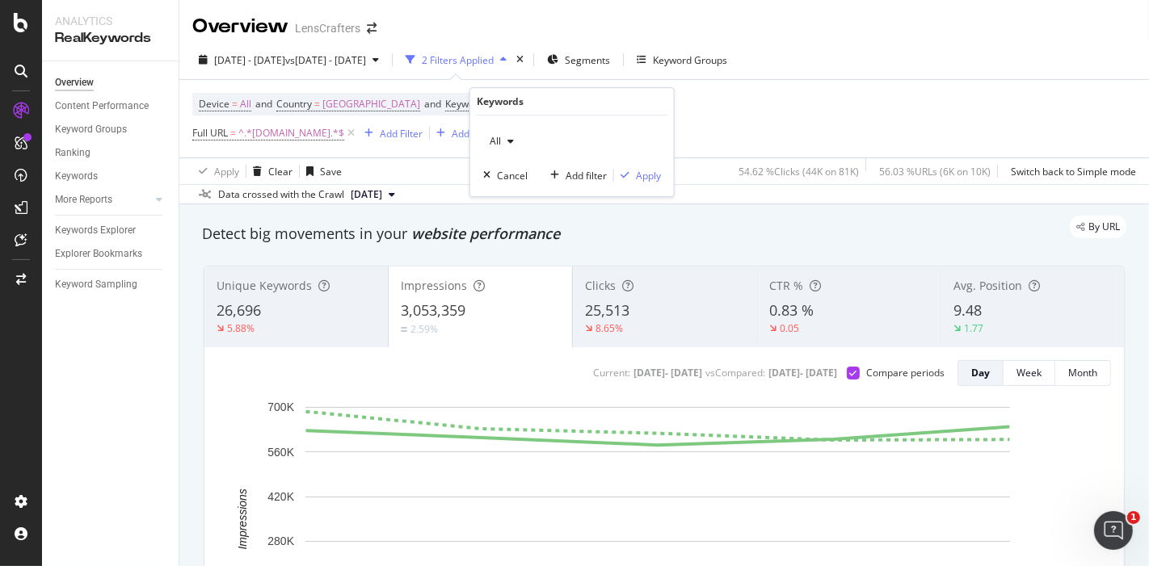
click at [507, 141] on icon "button" at bounding box center [510, 142] width 6 height 10
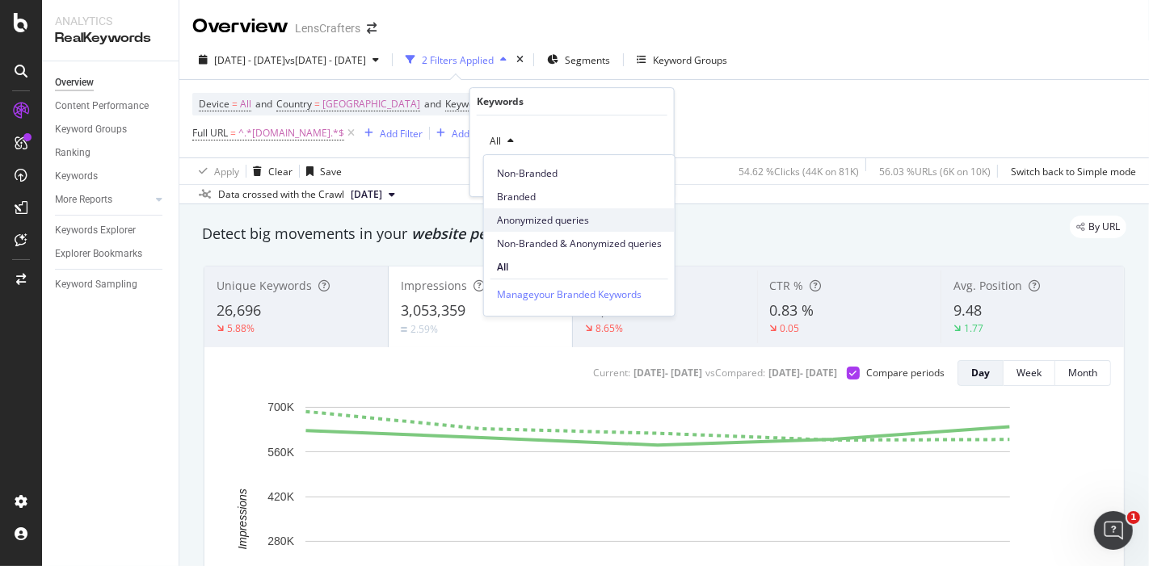
click at [556, 218] on span "Anonymized queries" at bounding box center [579, 220] width 165 height 15
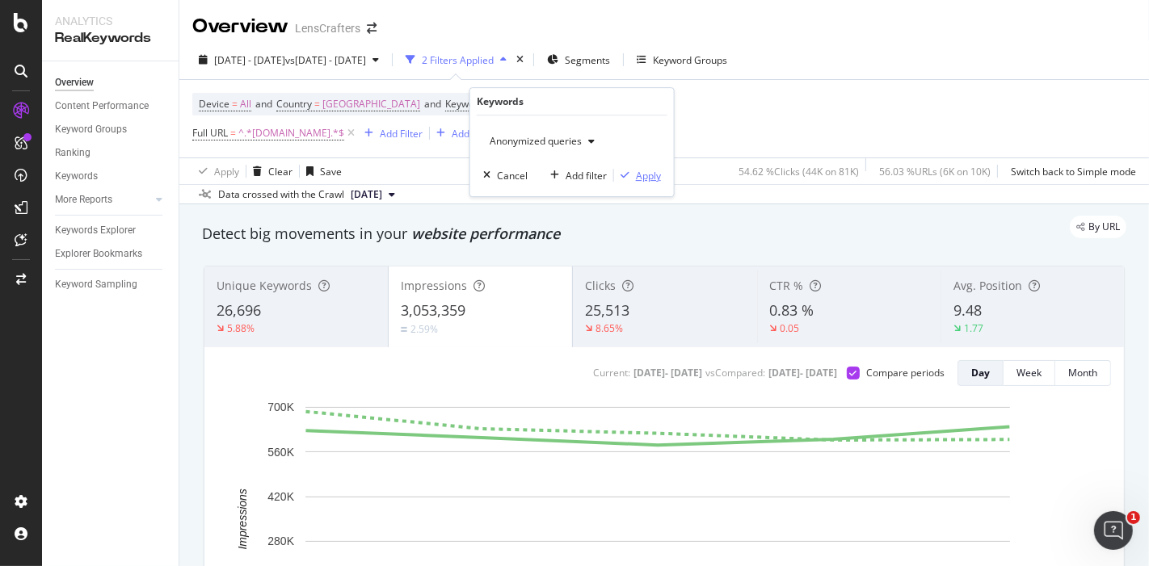
click at [650, 175] on div "Apply" at bounding box center [648, 176] width 25 height 14
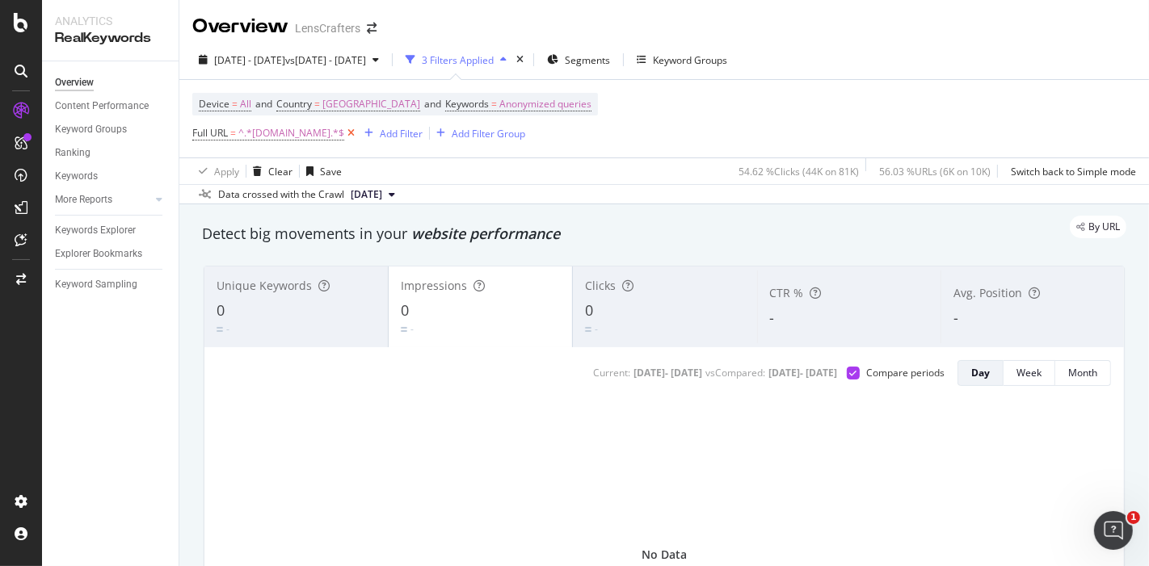
click at [358, 135] on icon at bounding box center [351, 133] width 14 height 16
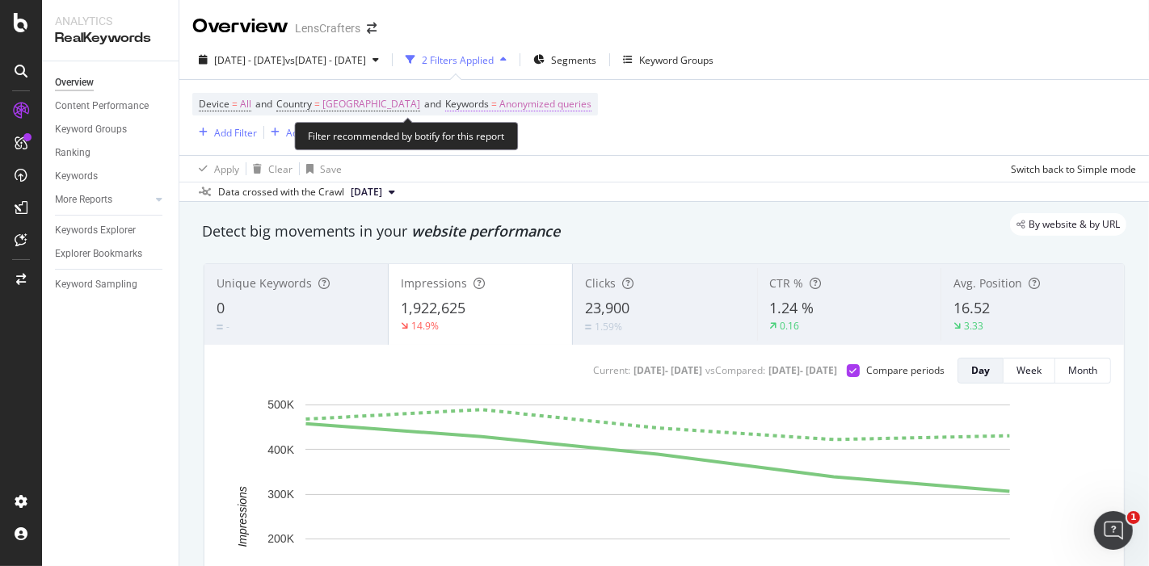
click at [587, 110] on span "Anonymized queries" at bounding box center [545, 104] width 92 height 23
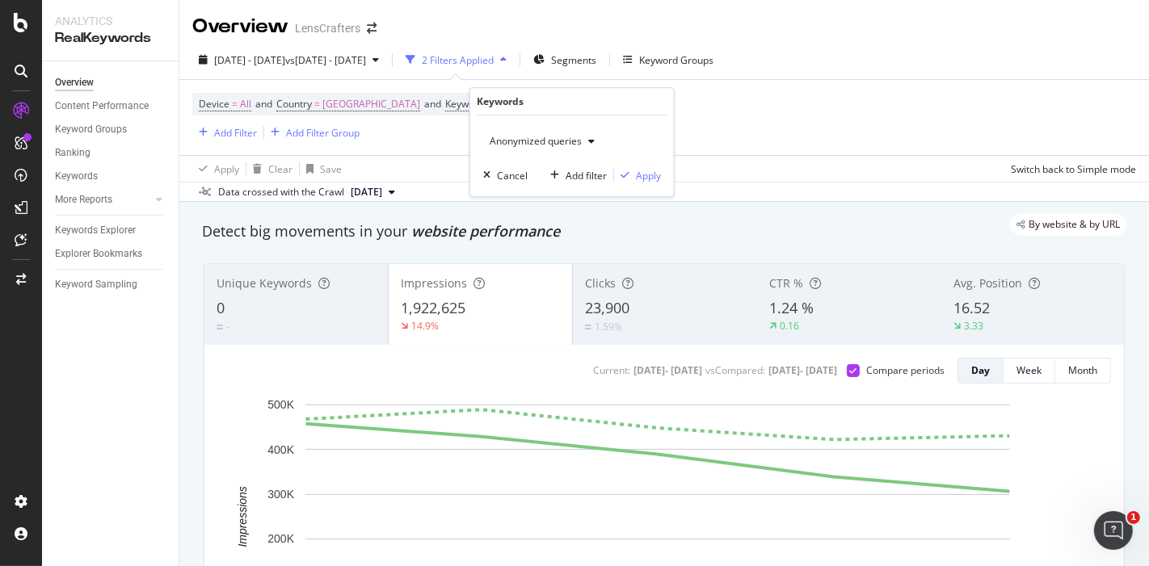
click at [568, 143] on span "Anonymized queries" at bounding box center [532, 141] width 99 height 14
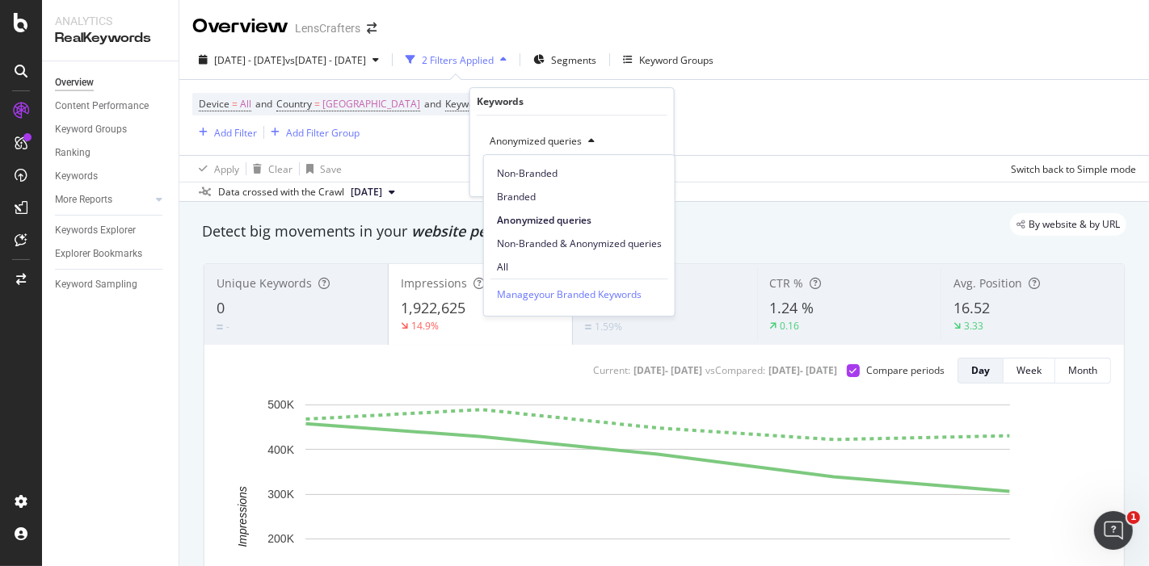
click at [540, 171] on span "Non-Branded" at bounding box center [579, 173] width 165 height 15
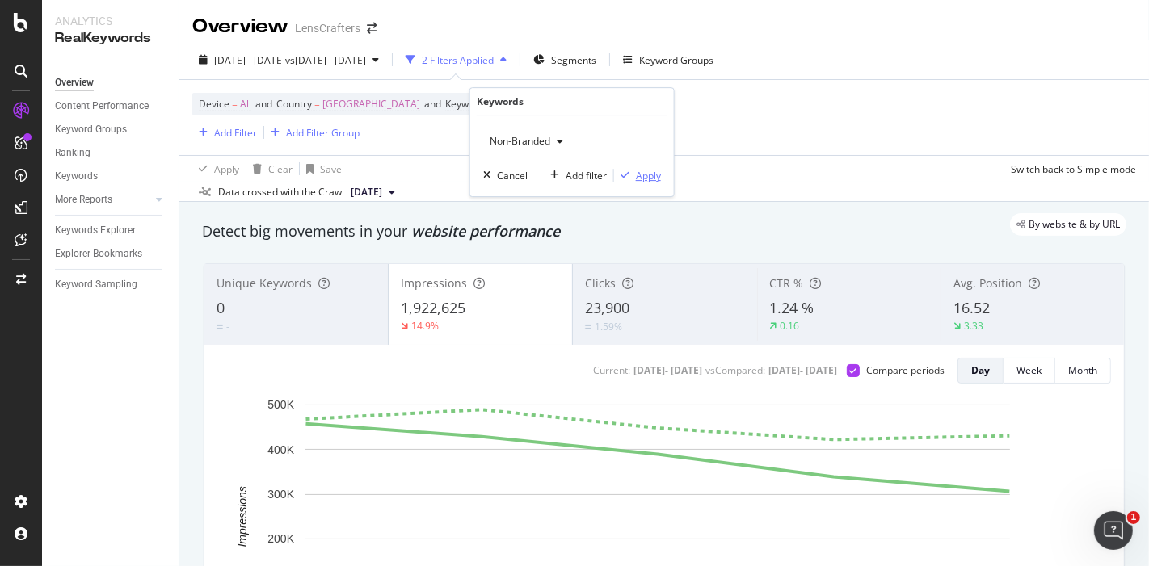
click at [641, 171] on div "Apply" at bounding box center [648, 176] width 25 height 14
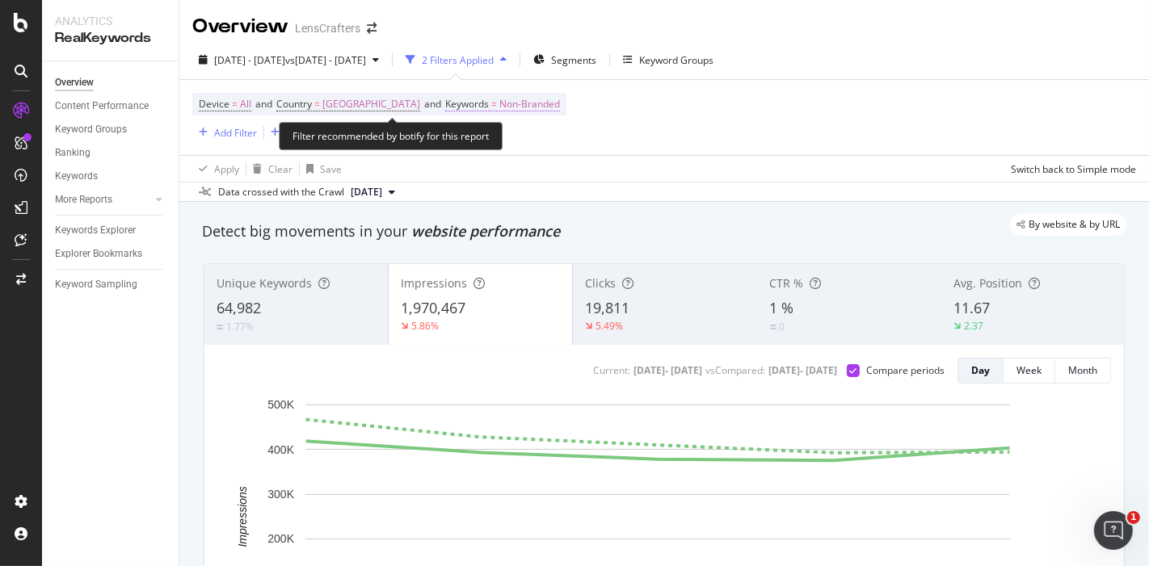
click at [560, 105] on span "Non-Branded" at bounding box center [529, 104] width 61 height 23
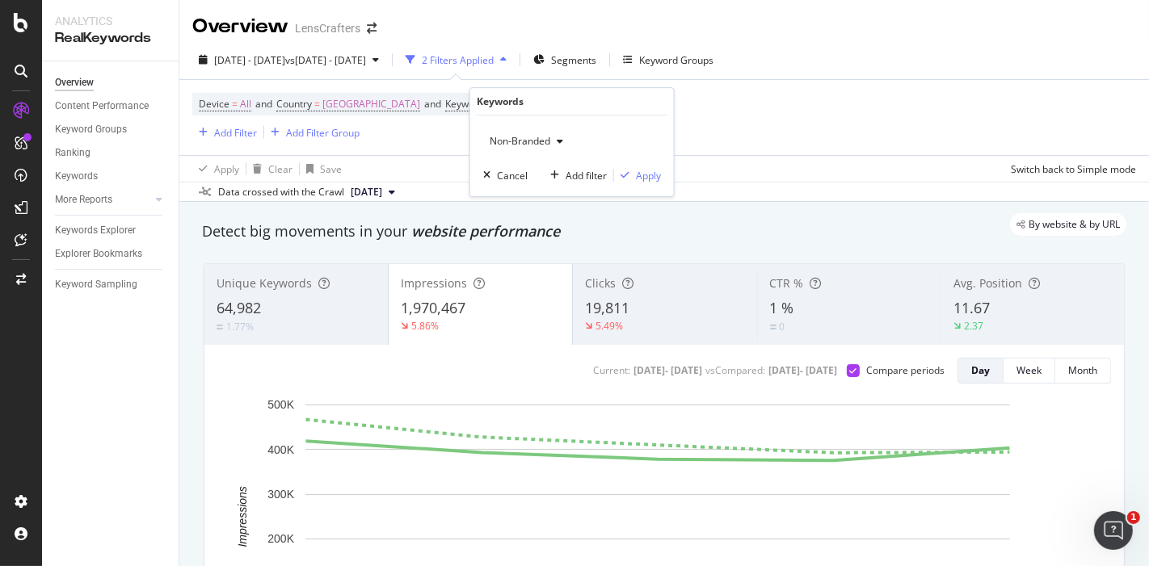
click at [557, 149] on div "Non-Branded" at bounding box center [526, 141] width 86 height 24
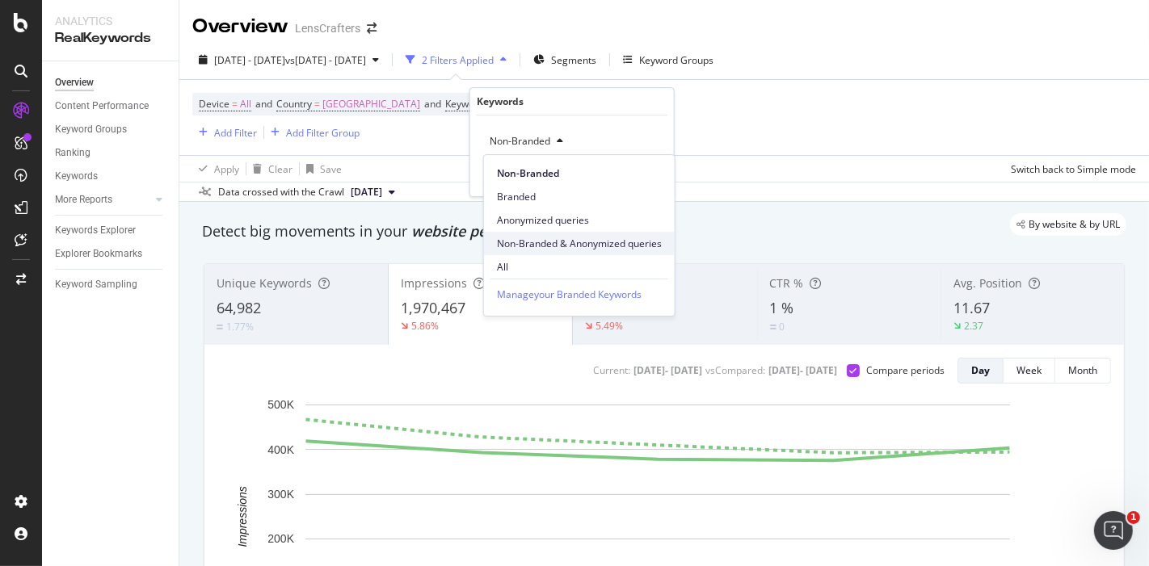
click at [538, 238] on span "Non-Branded & Anonymized queries" at bounding box center [579, 244] width 165 height 15
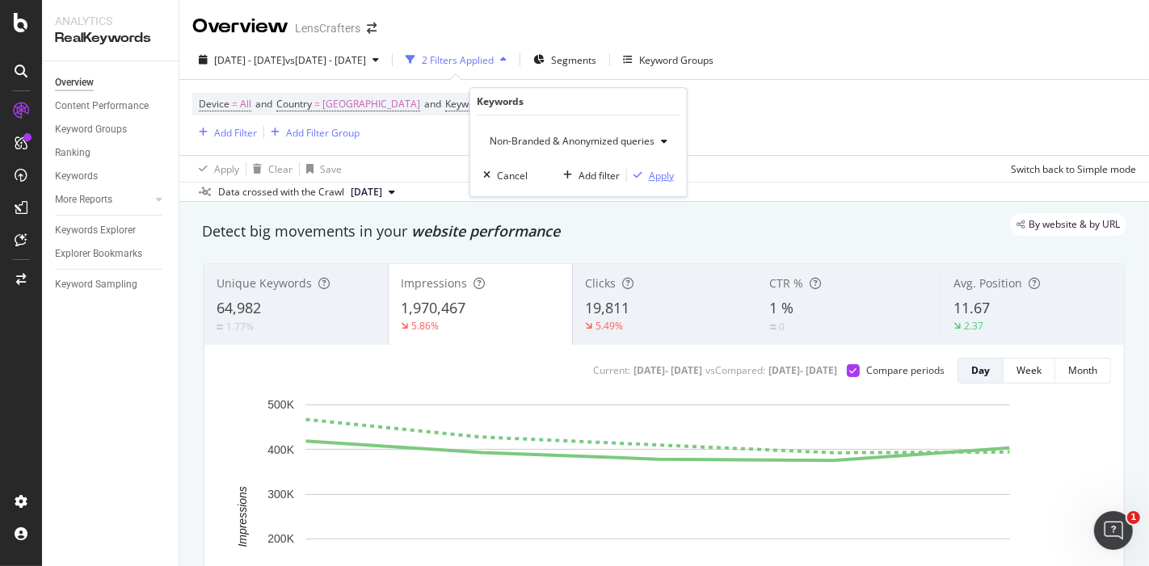
click at [656, 170] on div "Apply" at bounding box center [661, 176] width 25 height 14
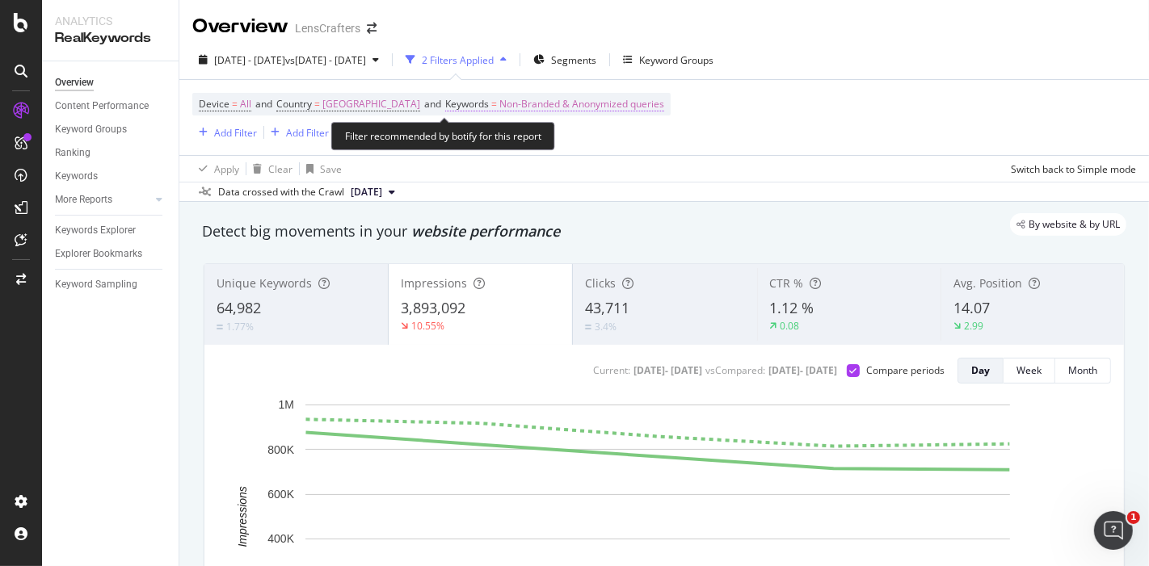
click at [661, 106] on span "Non-Branded & Anonymized queries" at bounding box center [581, 104] width 165 height 23
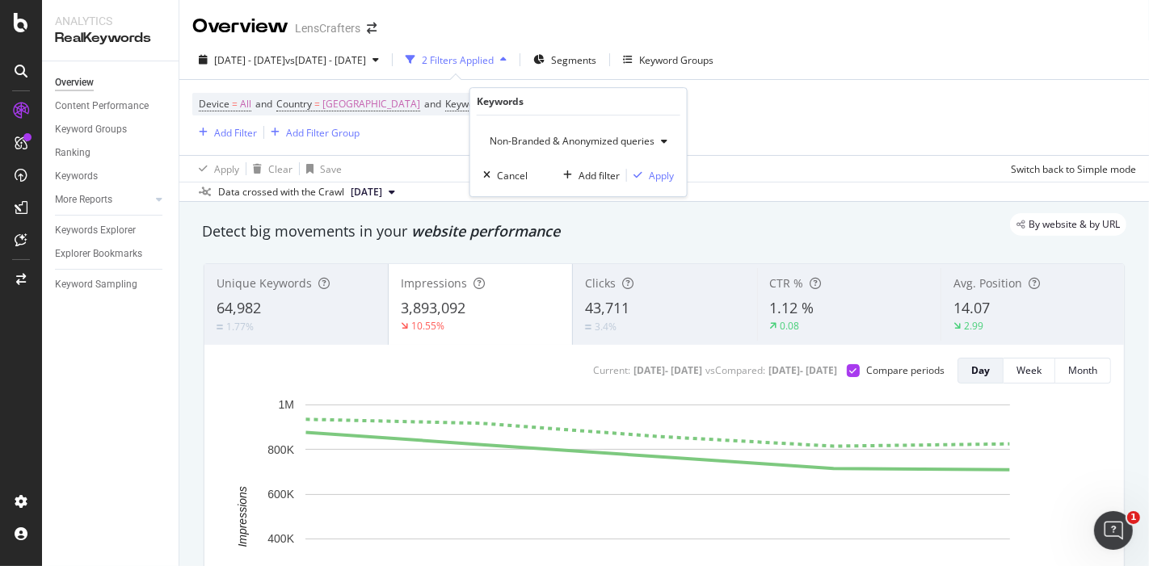
click at [619, 141] on span "Non-Branded & Anonymized queries" at bounding box center [568, 141] width 171 height 14
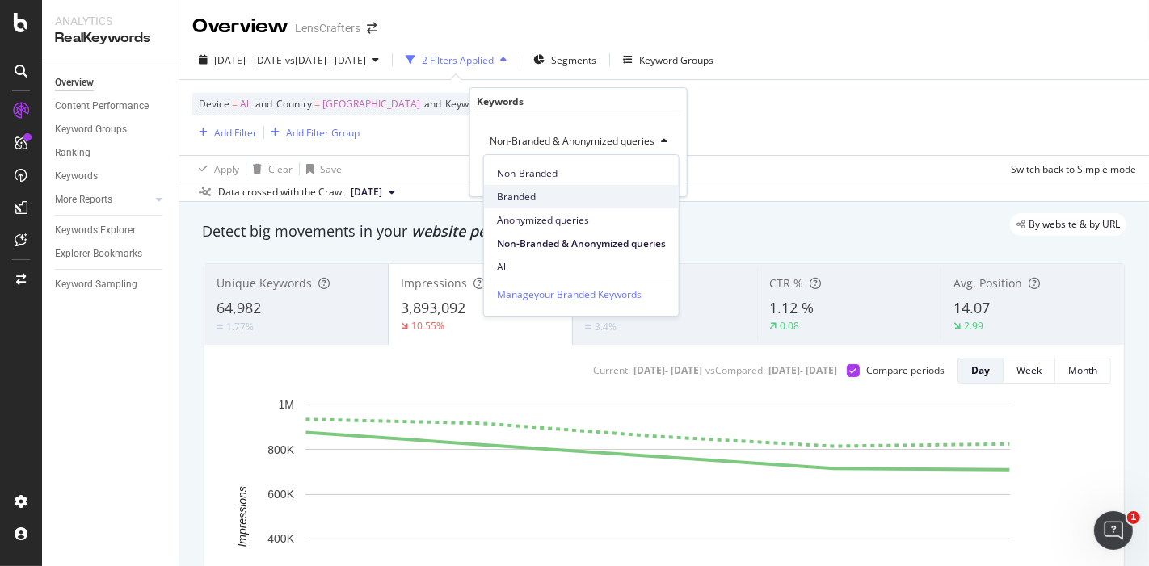
click at [571, 200] on span "Branded" at bounding box center [581, 197] width 169 height 15
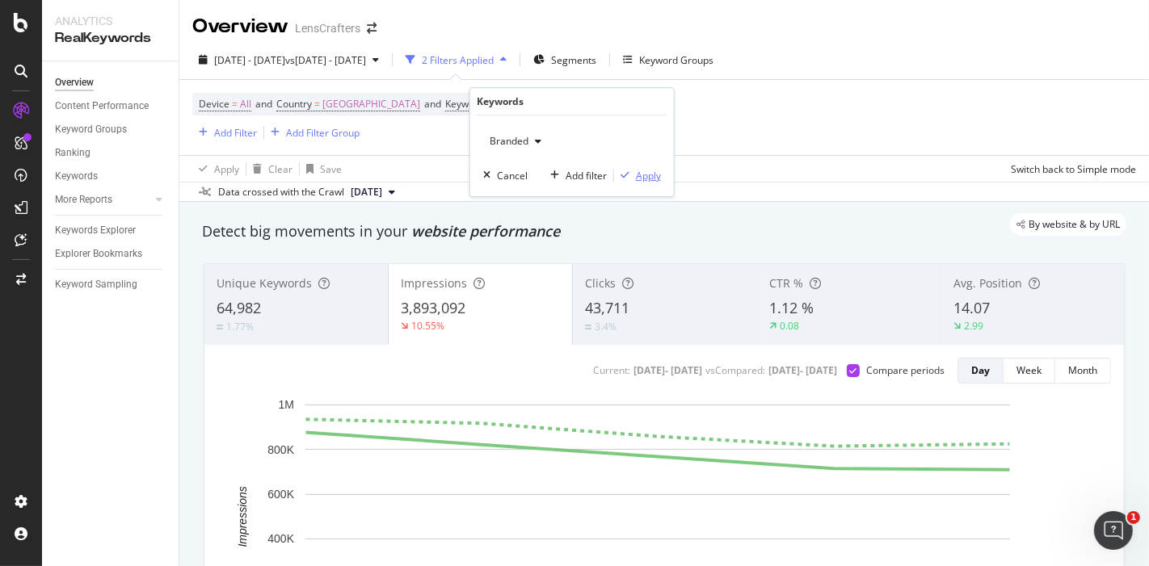
click at [648, 175] on div "Apply" at bounding box center [648, 176] width 25 height 14
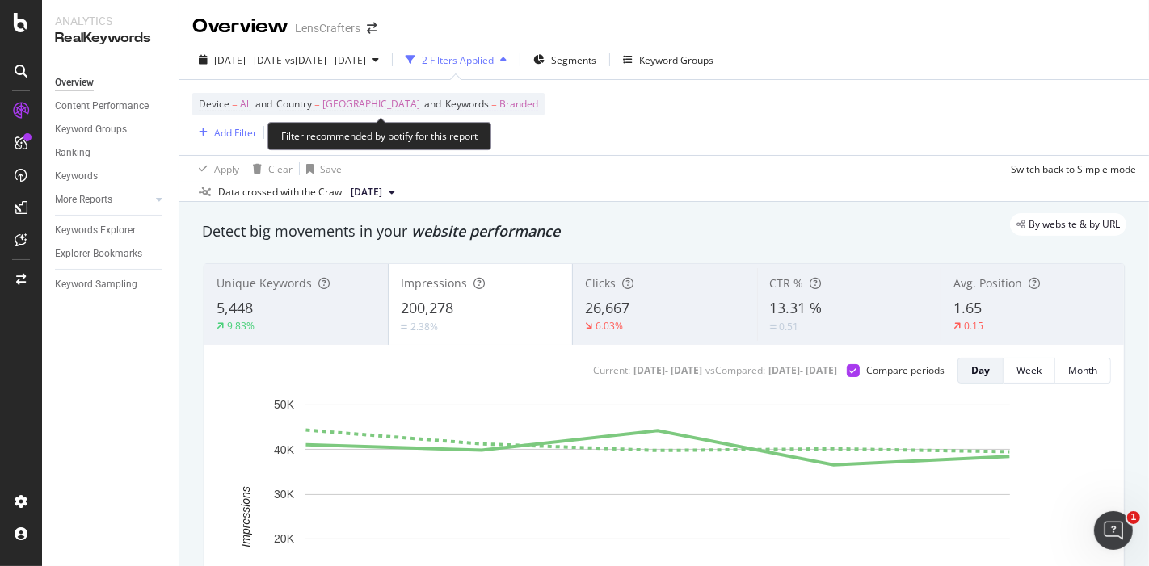
click at [538, 104] on span "Branded" at bounding box center [518, 104] width 39 height 23
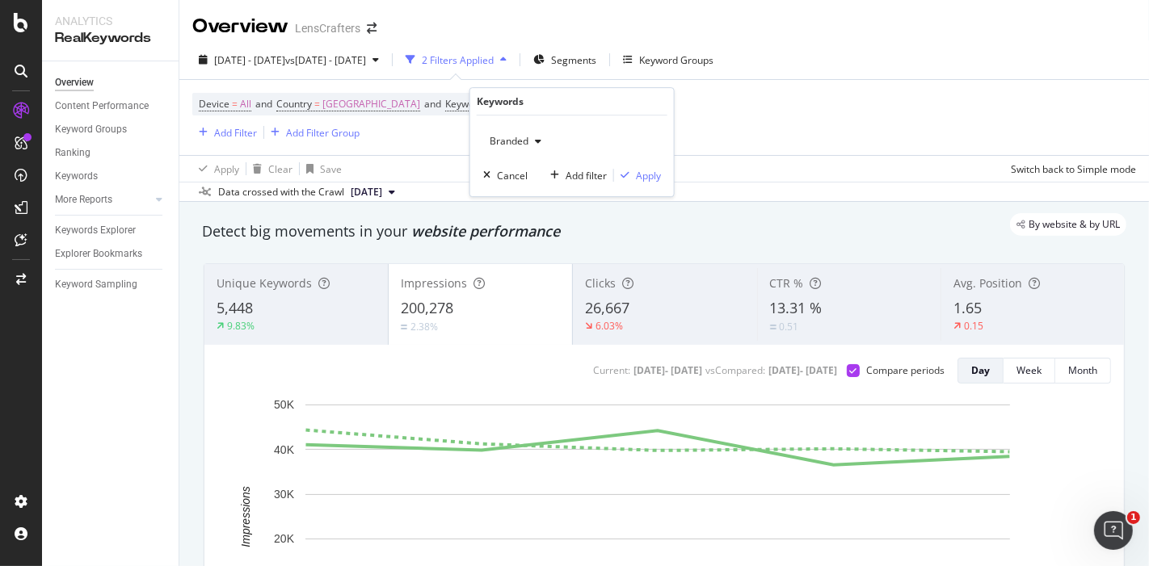
click at [532, 139] on div "button" at bounding box center [537, 142] width 19 height 10
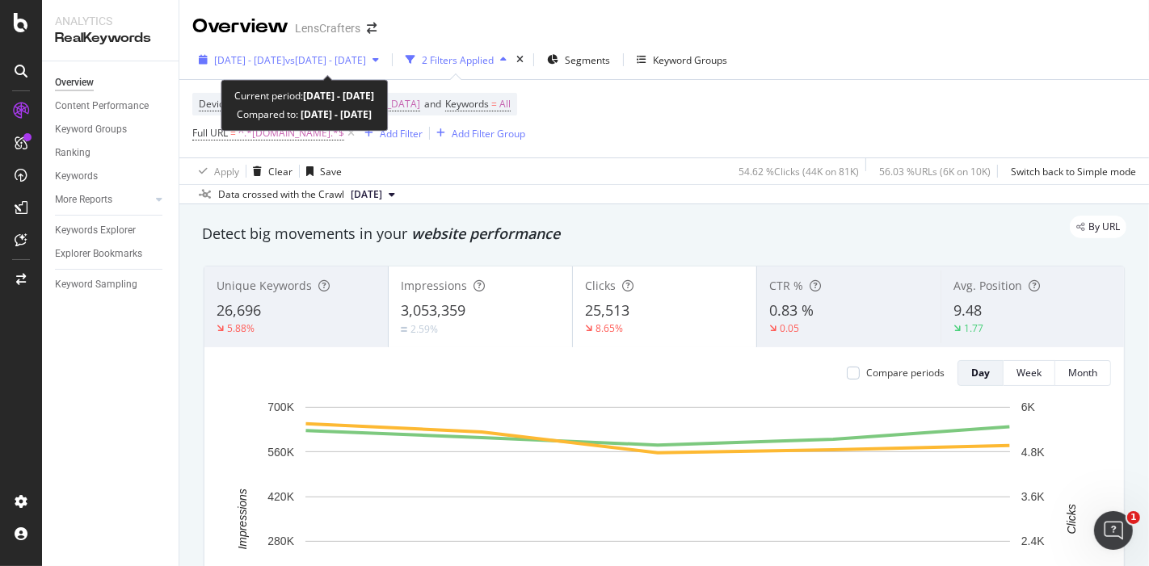
click at [282, 61] on span "2025 Sep. 8th - Sep. 12th" at bounding box center [249, 60] width 71 height 14
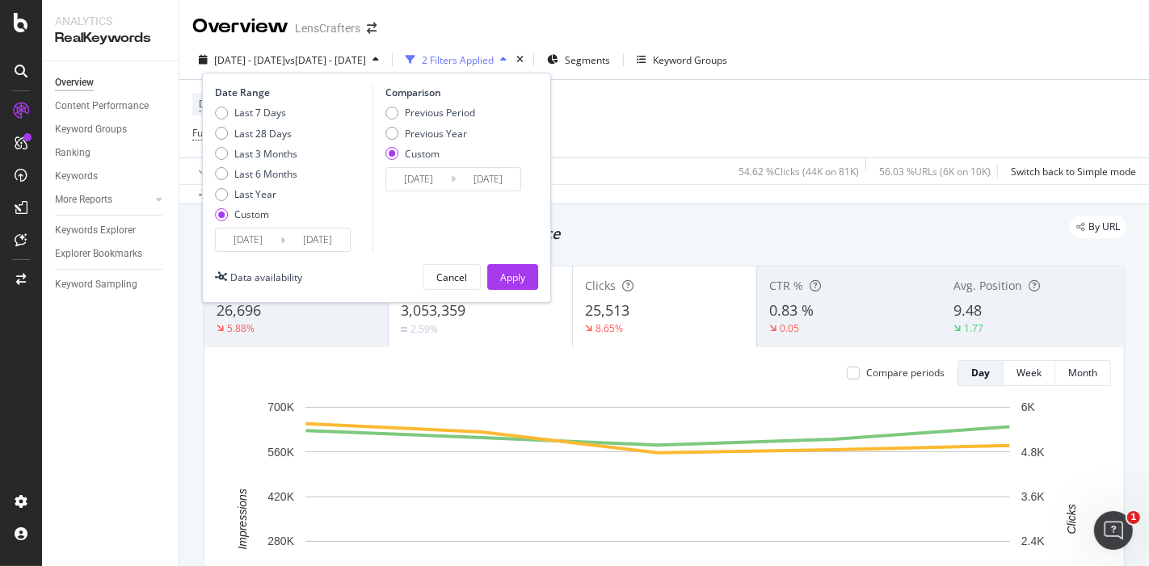
click at [236, 242] on input "2025/09/08" at bounding box center [248, 240] width 65 height 23
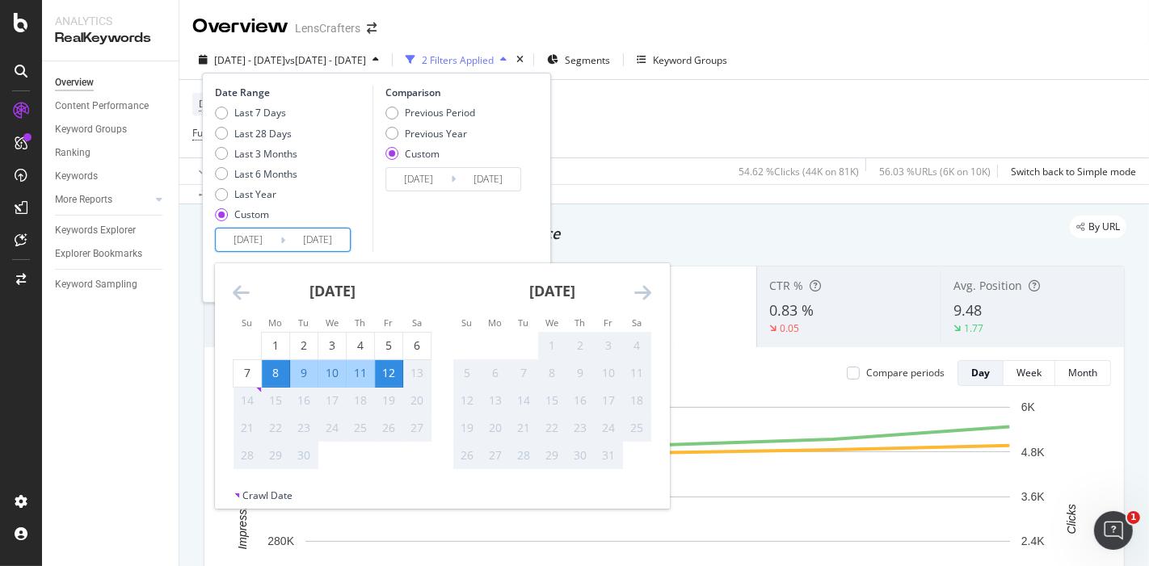
click at [236, 287] on icon "Move backward to switch to the previous month." at bounding box center [241, 292] width 17 height 19
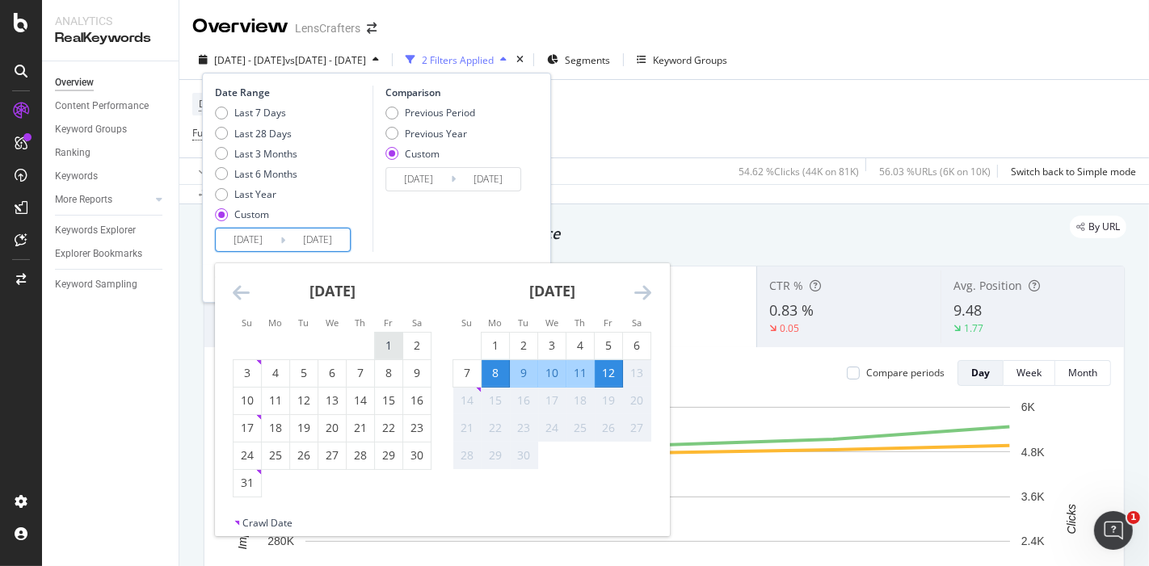
click at [389, 346] on div "1" at bounding box center [388, 346] width 27 height 16
type input "2025/08/01"
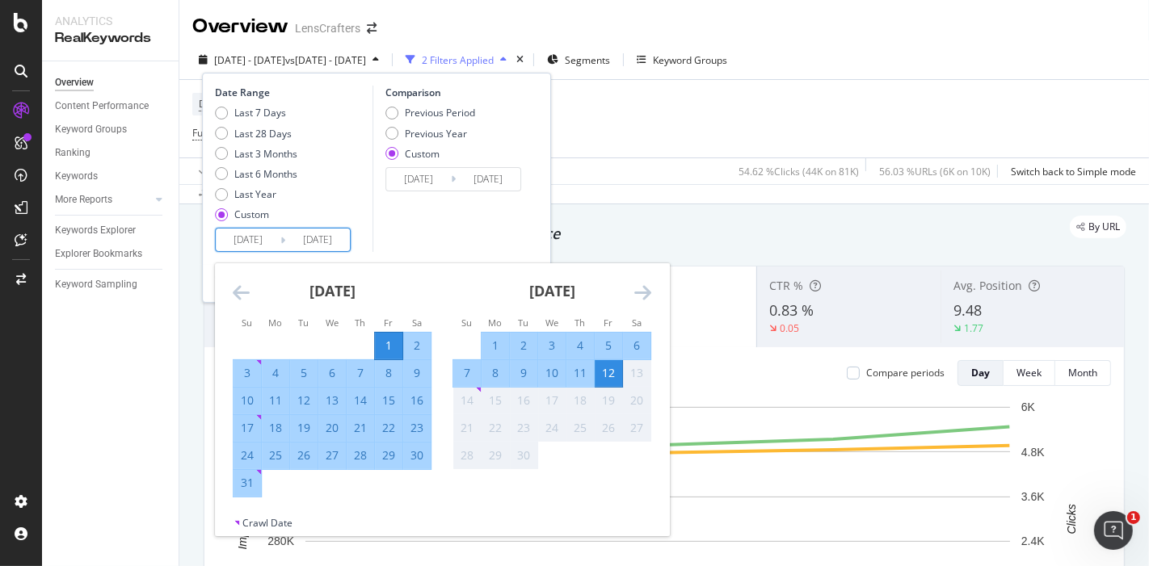
click at [611, 372] on div "12" at bounding box center [608, 373] width 27 height 16
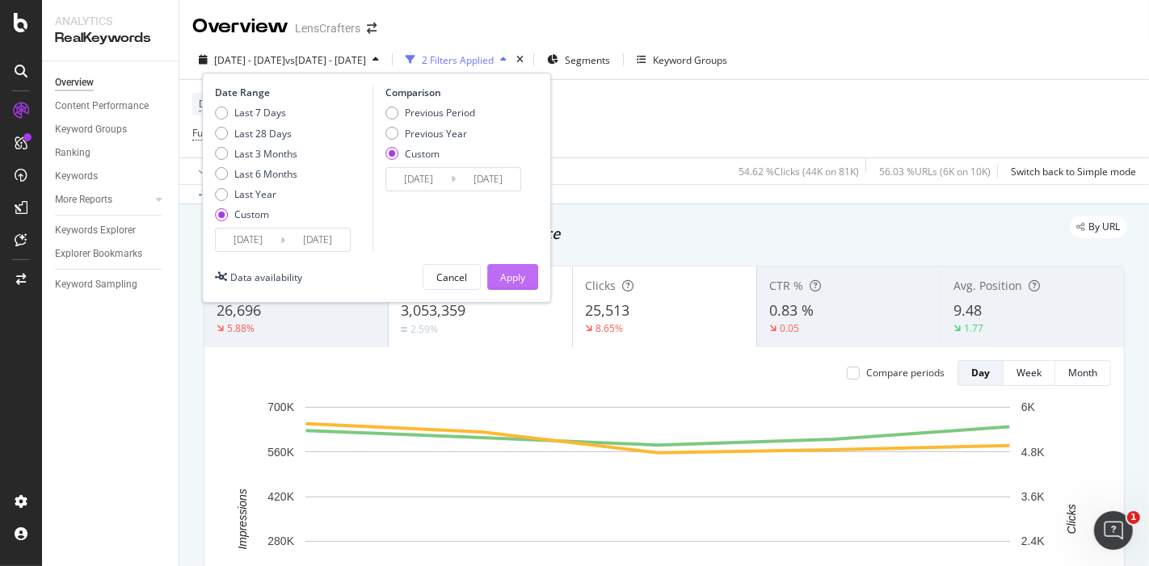
click at [516, 276] on div "Apply" at bounding box center [512, 278] width 25 height 14
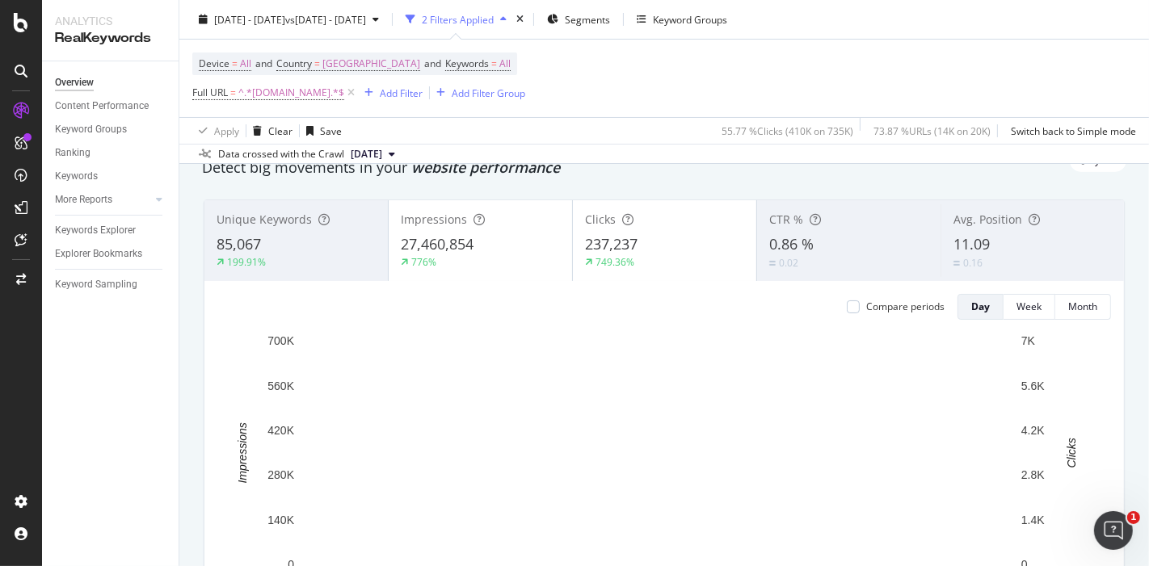
scroll to position [90, 0]
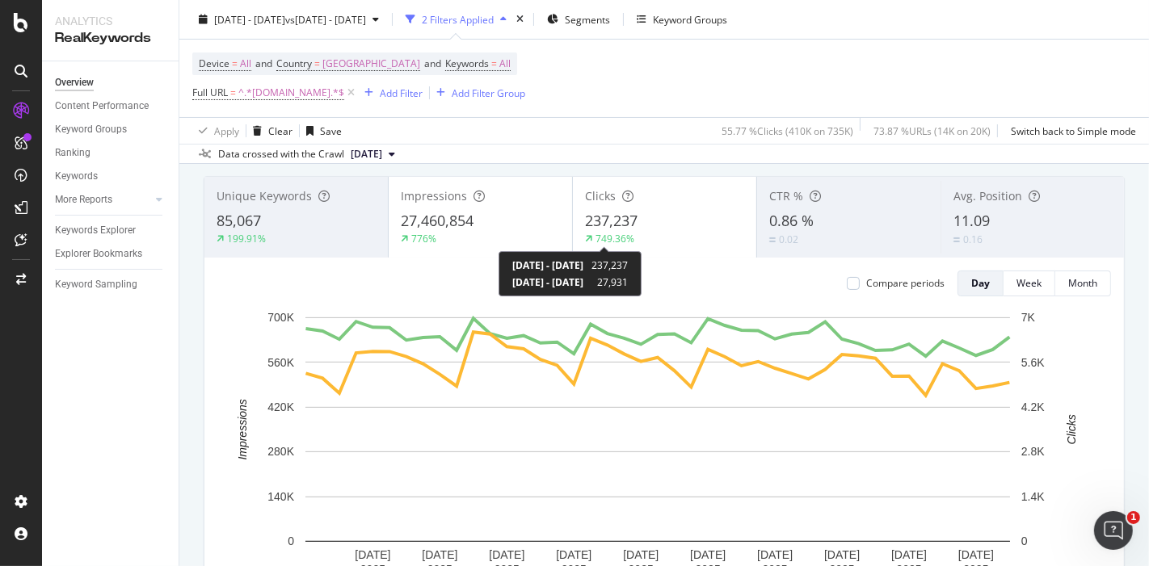
click at [610, 232] on div "749.36%" at bounding box center [614, 239] width 39 height 14
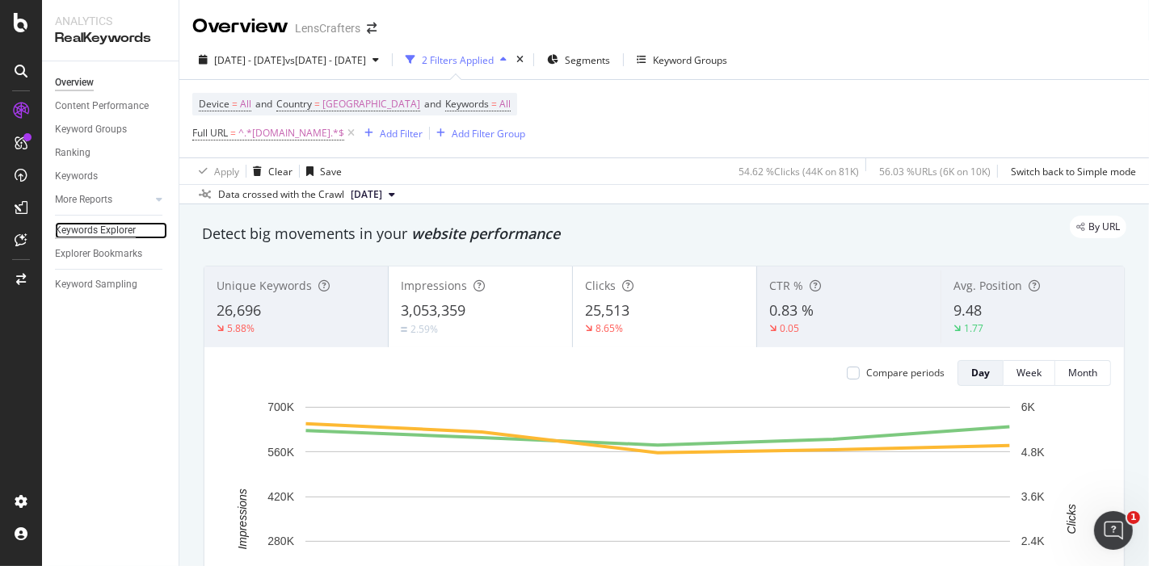
click at [101, 231] on div "Keywords Explorer" at bounding box center [95, 230] width 81 height 17
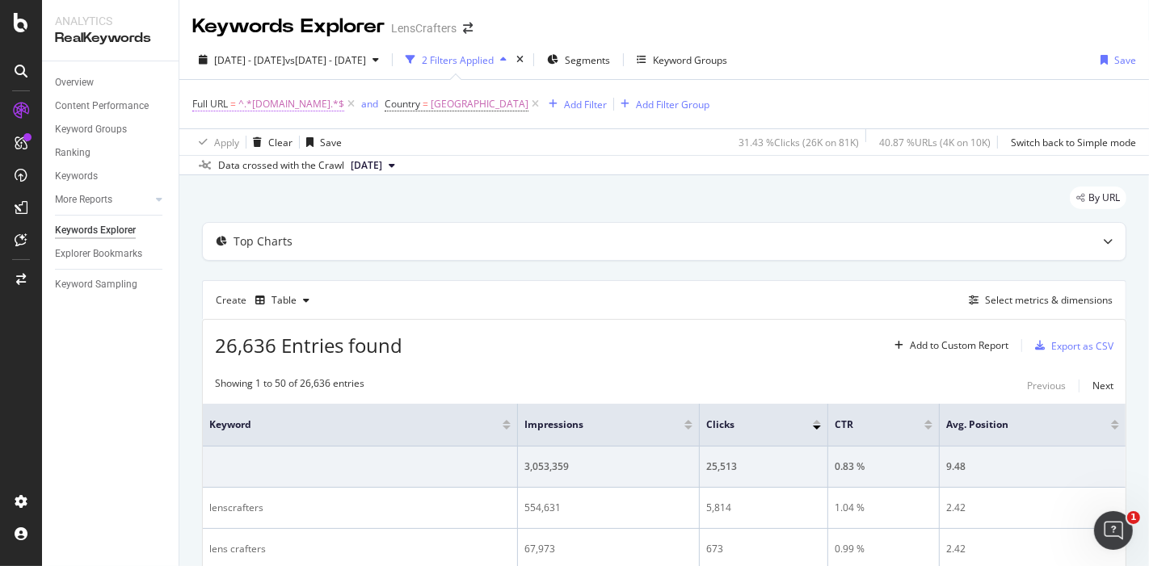
click at [292, 103] on span "^.*[DOMAIN_NAME].*$" at bounding box center [291, 104] width 106 height 23
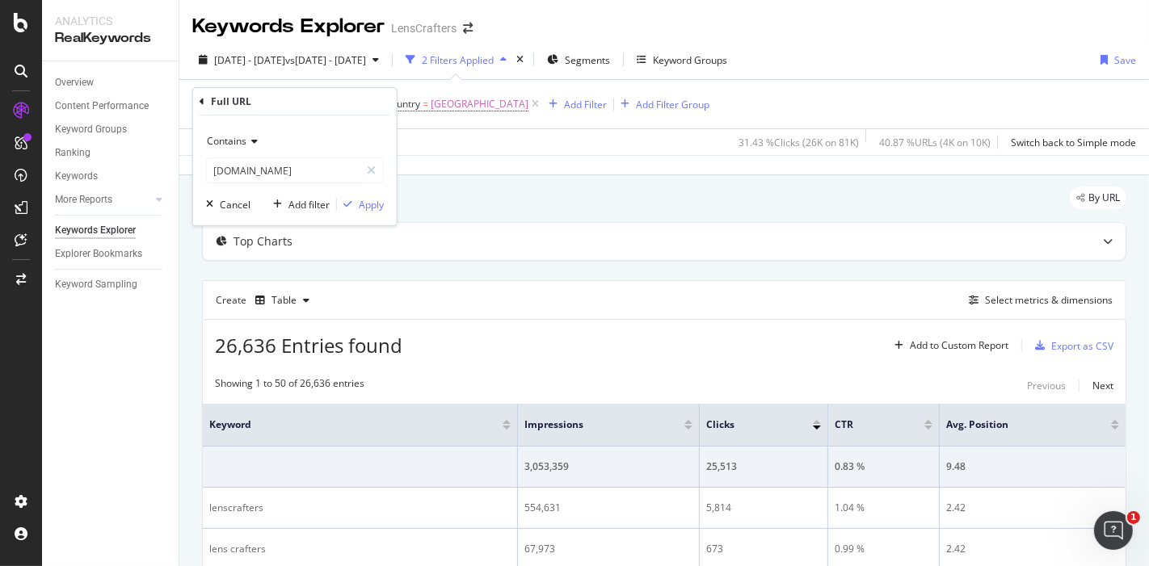
click at [932, 109] on div "Full URL = ^.*[DOMAIN_NAME].*$ and Country = [GEOGRAPHIC_DATA] Add Filter Add F…" at bounding box center [664, 104] width 944 height 48
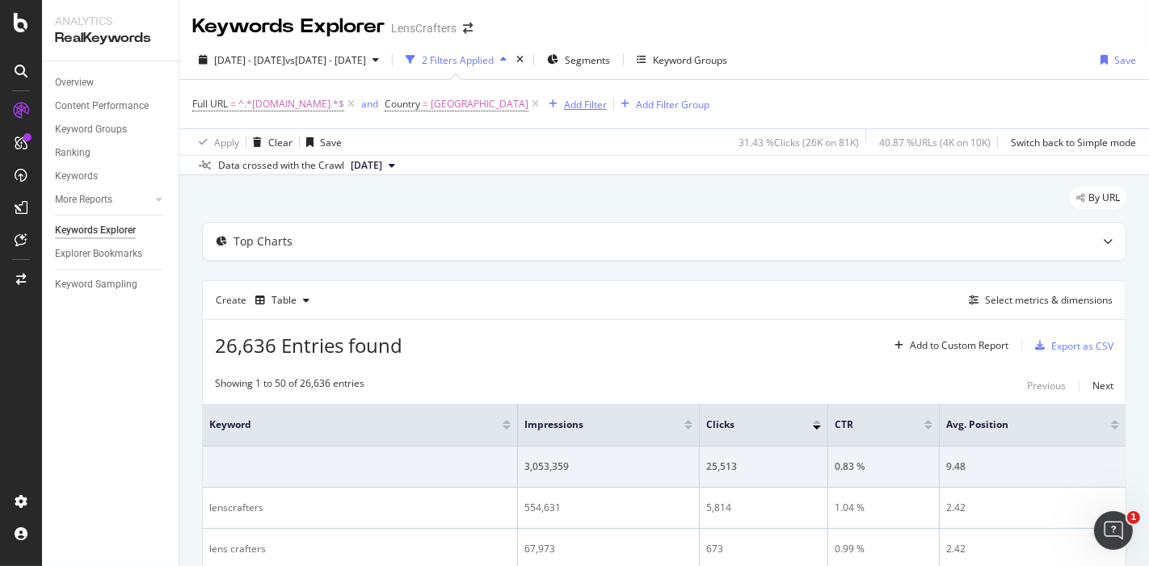
click at [607, 101] on div "Add Filter" at bounding box center [585, 105] width 43 height 14
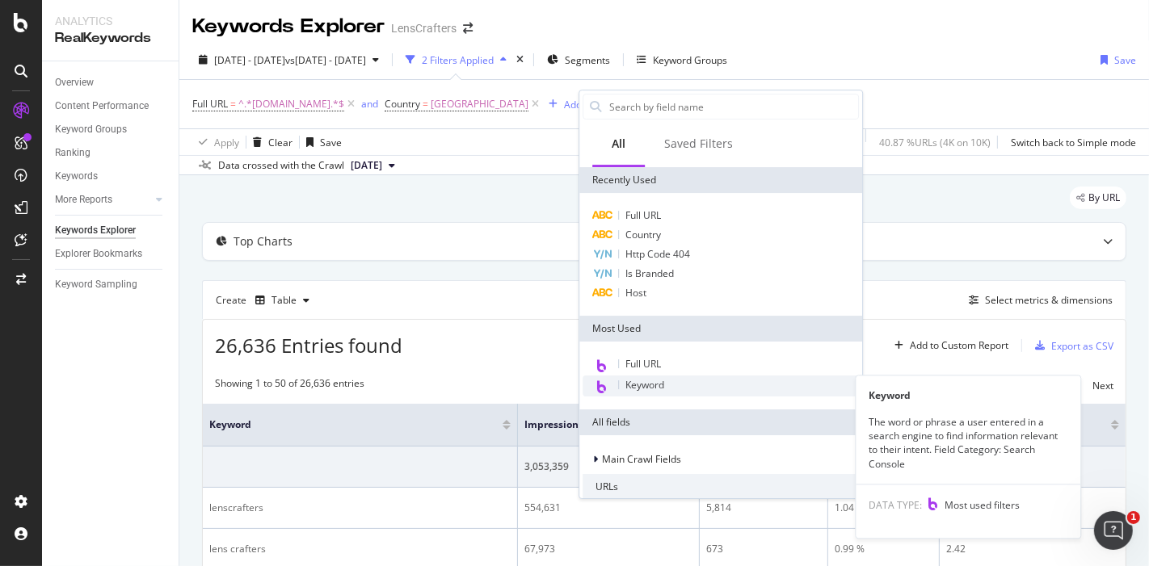
click at [690, 384] on div "Keyword" at bounding box center [720, 386] width 276 height 21
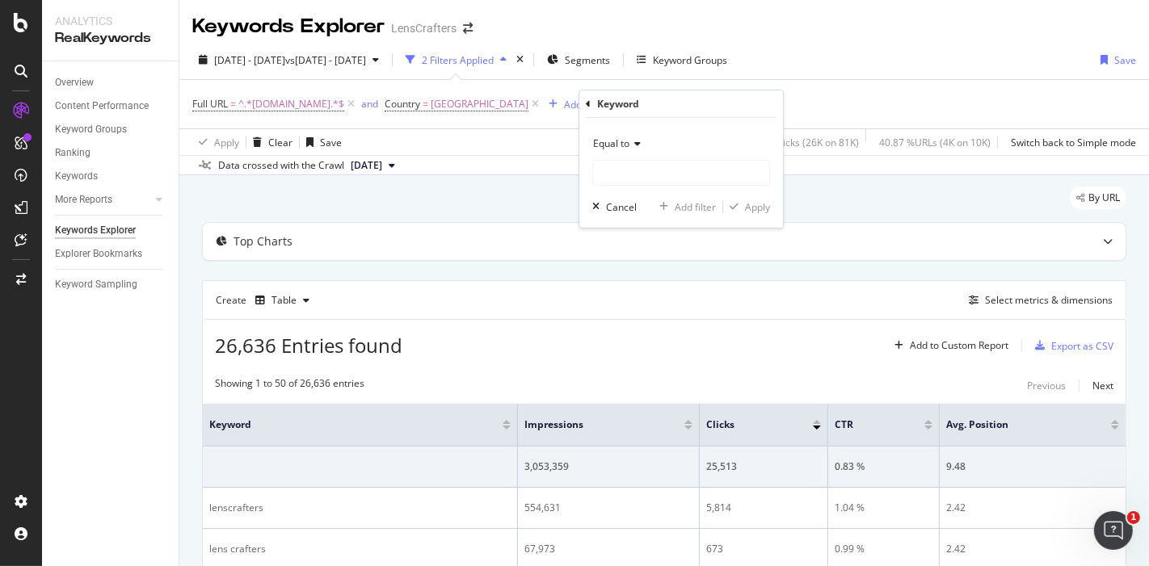
click at [637, 139] on icon at bounding box center [634, 144] width 11 height 10
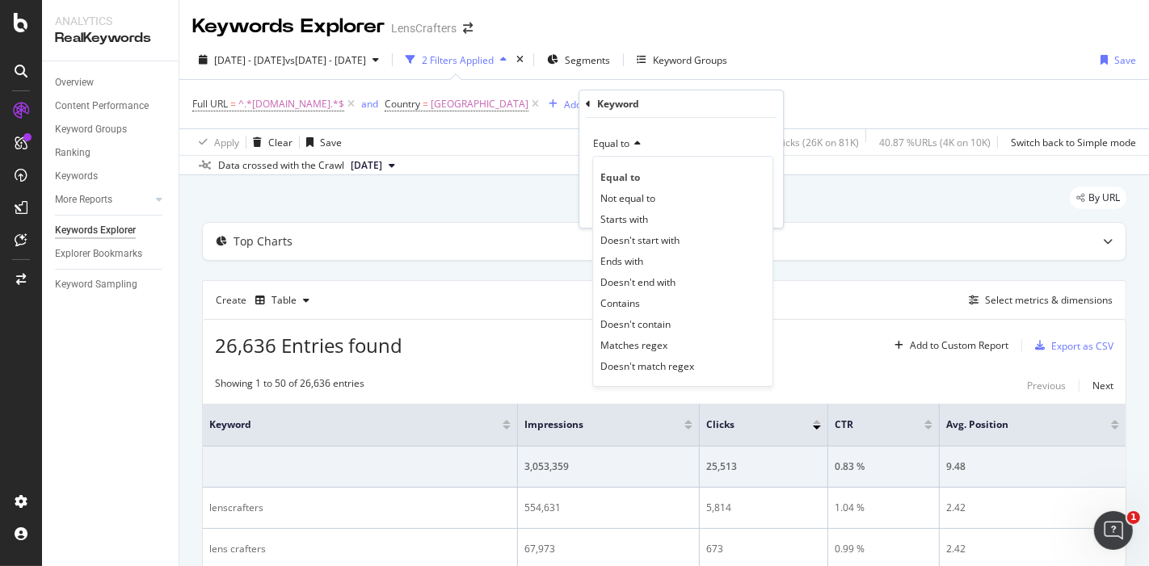
click at [884, 107] on div "Full URL = ^.*[DOMAIN_NAME].*$ and Country = [GEOGRAPHIC_DATA] Add Filter Add F…" at bounding box center [664, 104] width 944 height 48
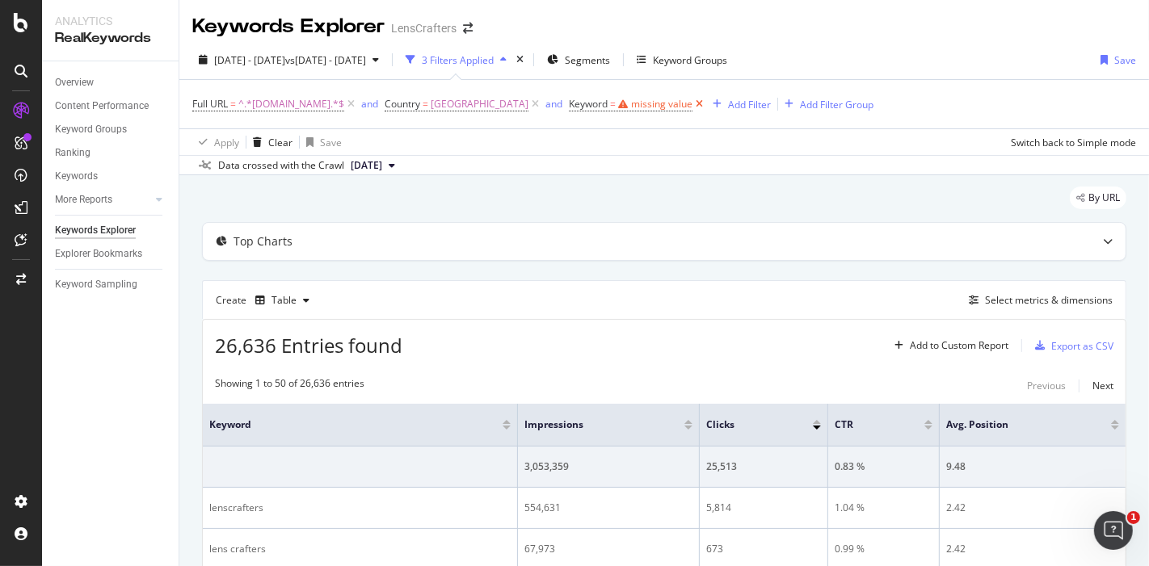
click at [706, 103] on icon at bounding box center [699, 104] width 14 height 16
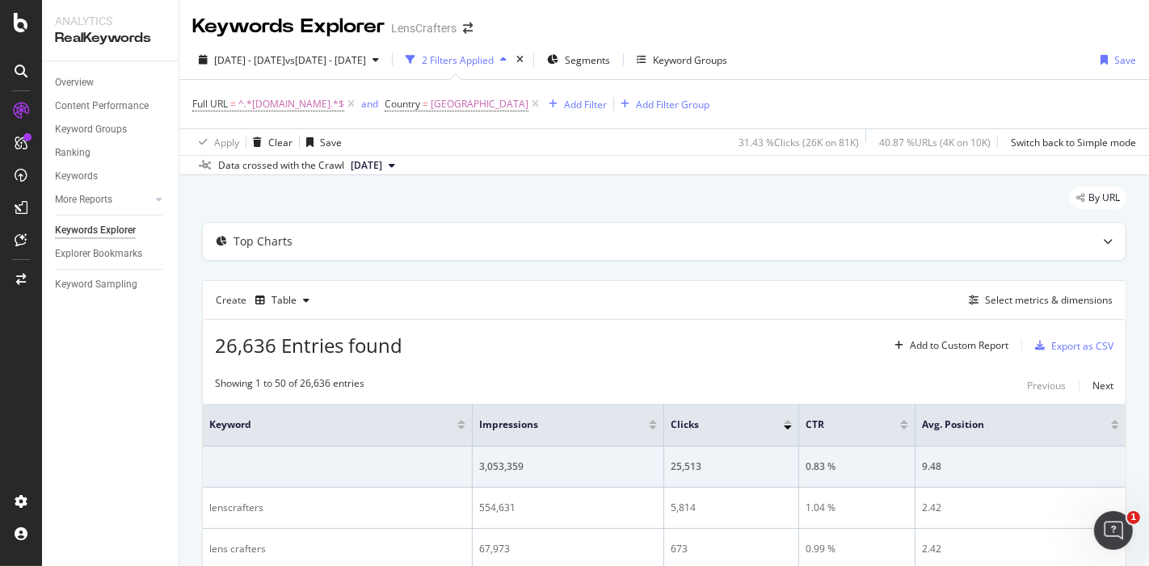
click at [853, 99] on div "Full URL = ^.*[DOMAIN_NAME].*$ and Country = [GEOGRAPHIC_DATA] Add Filter Add F…" at bounding box center [664, 104] width 944 height 48
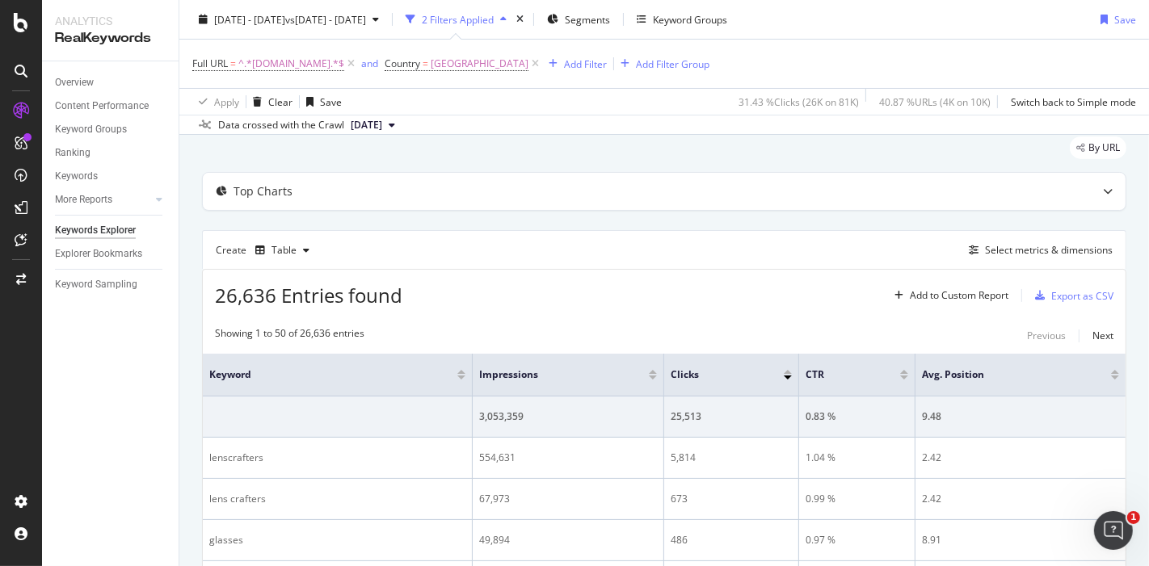
scroll to position [90, 0]
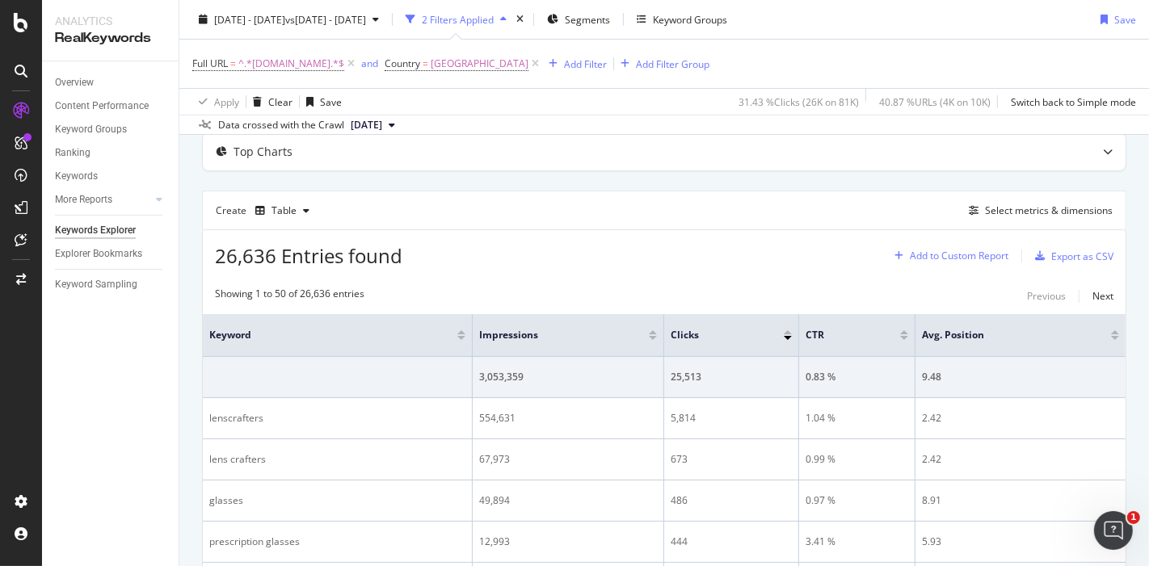
click at [967, 254] on div "Add to Custom Report" at bounding box center [959, 256] width 99 height 10
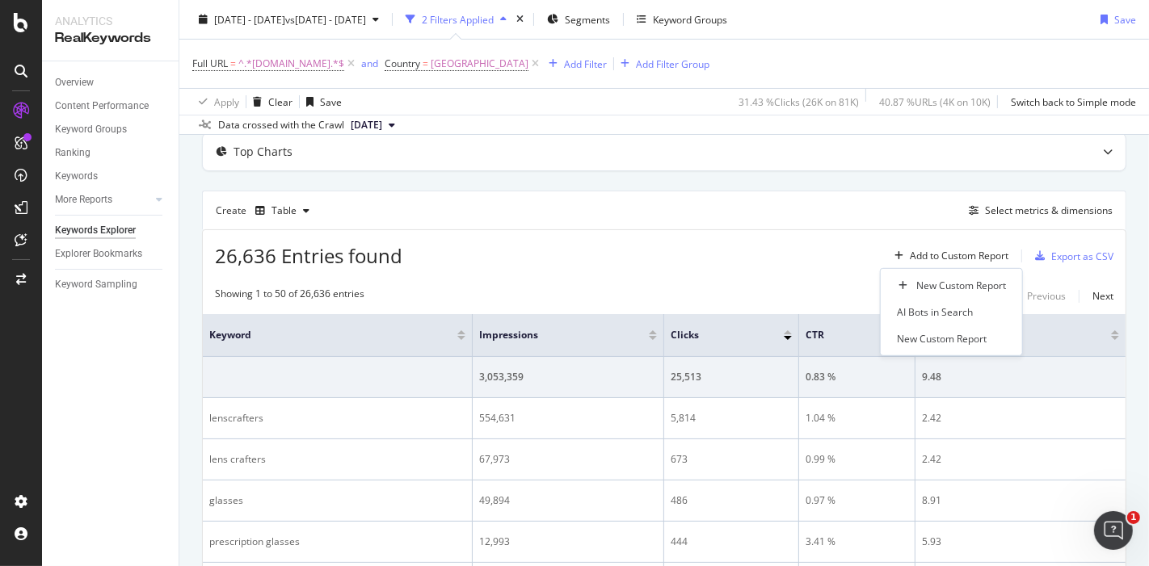
click at [818, 246] on div "26,636 Entries found Add to Custom Report Export as CSV" at bounding box center [664, 250] width 923 height 40
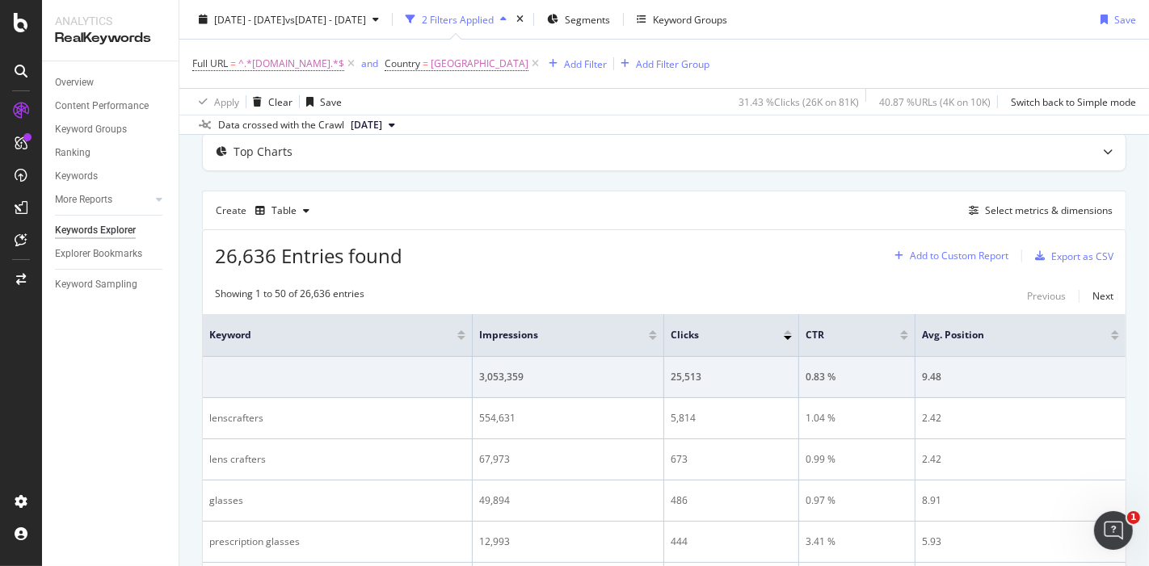
click at [934, 254] on div "Add to Custom Report" at bounding box center [959, 256] width 99 height 10
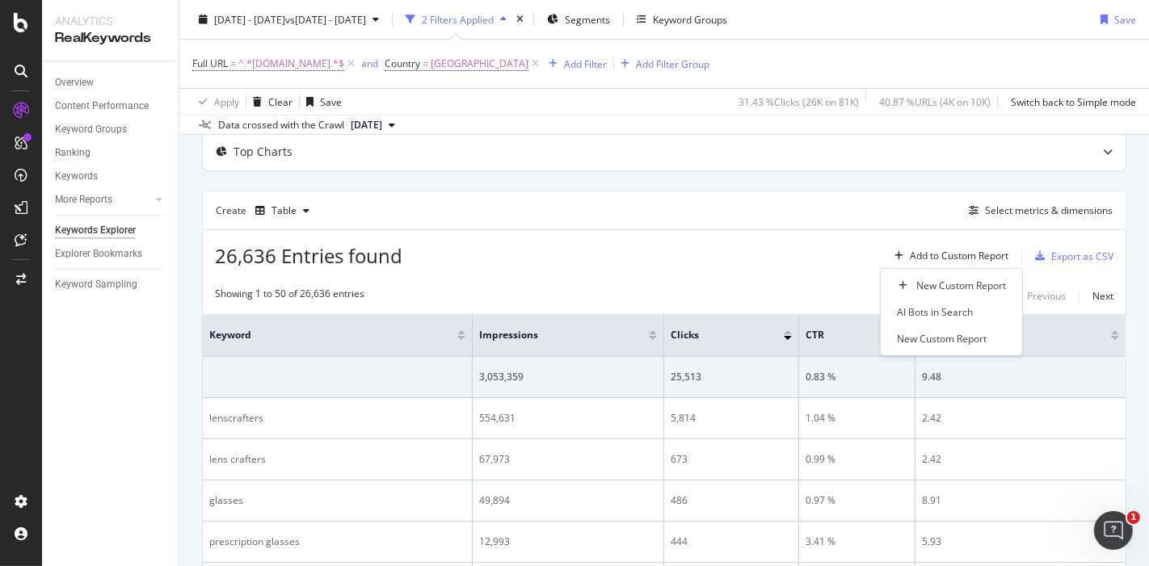
click at [810, 231] on div "26,636 Entries found Add to Custom Report Export as CSV" at bounding box center [664, 250] width 923 height 40
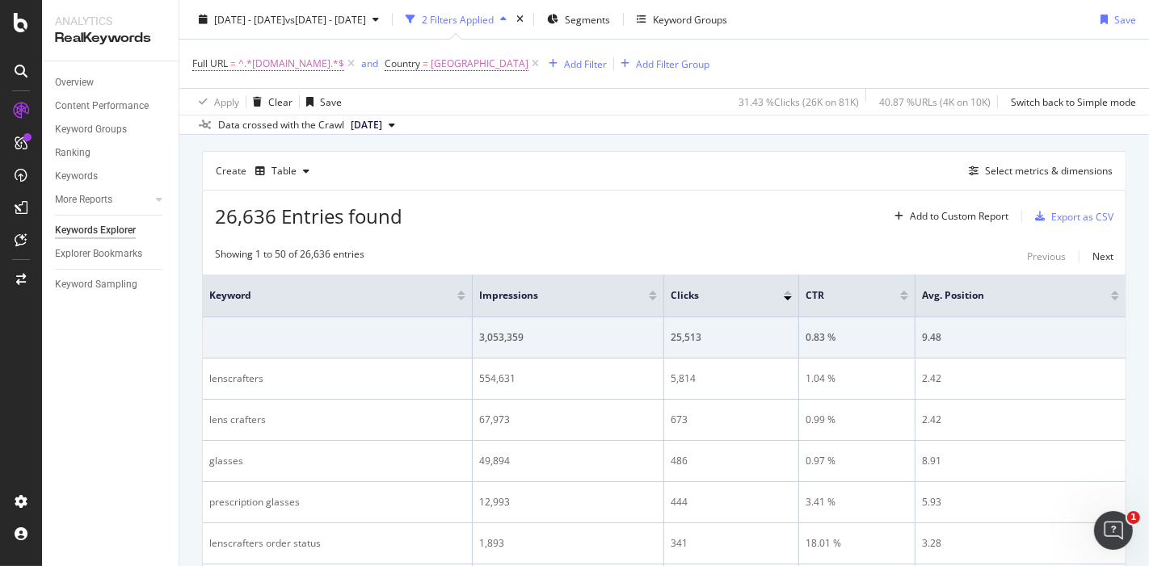
scroll to position [0, 0]
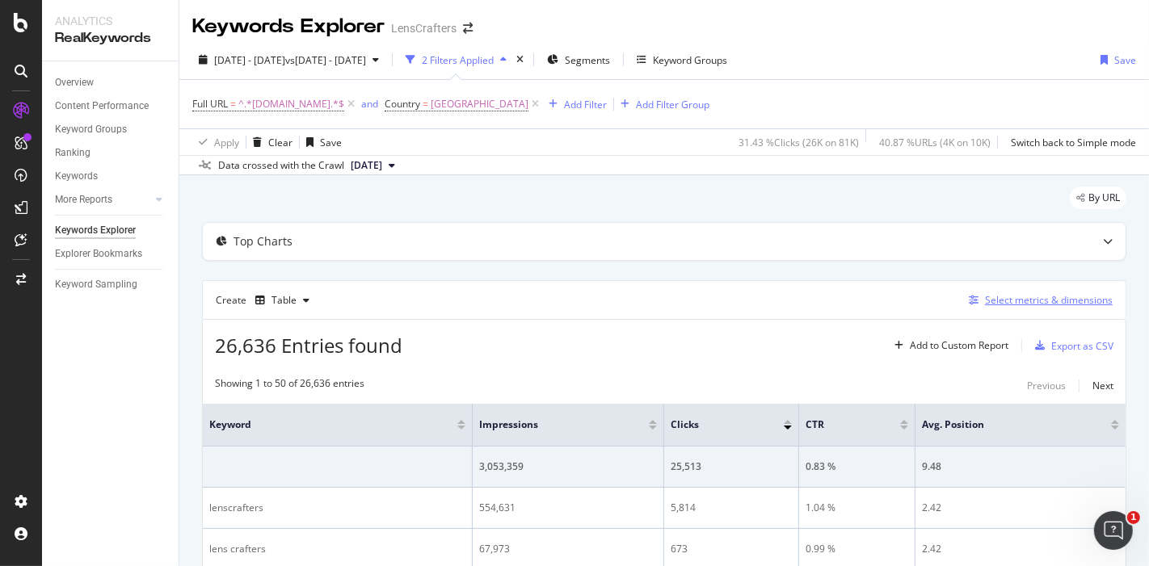
click at [1059, 295] on div "Select metrics & dimensions" at bounding box center [1049, 300] width 128 height 14
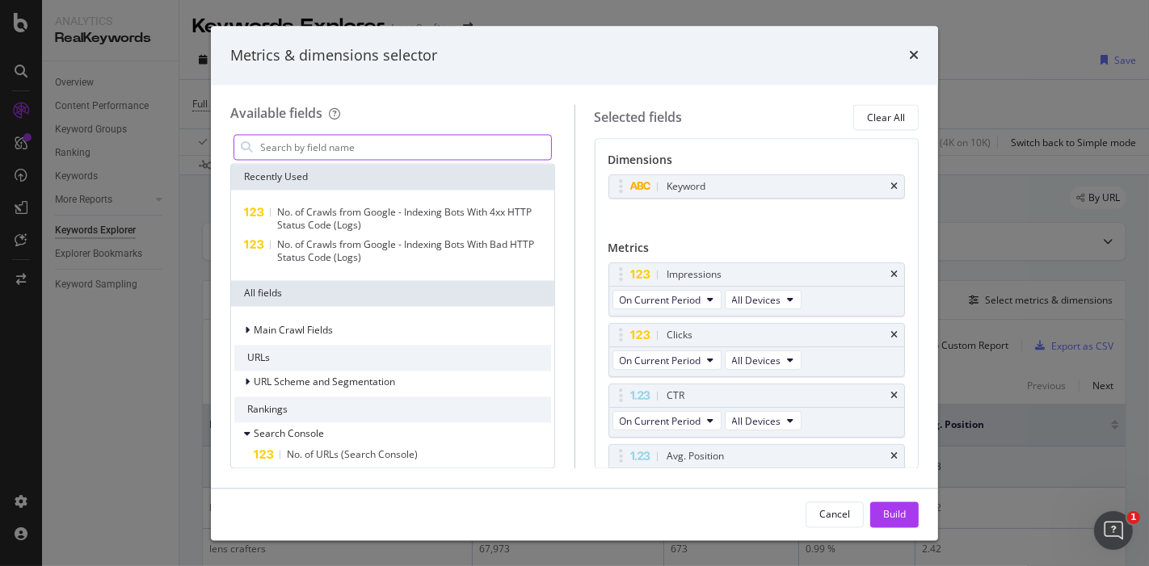
click at [372, 145] on input "modal" at bounding box center [405, 148] width 292 height 24
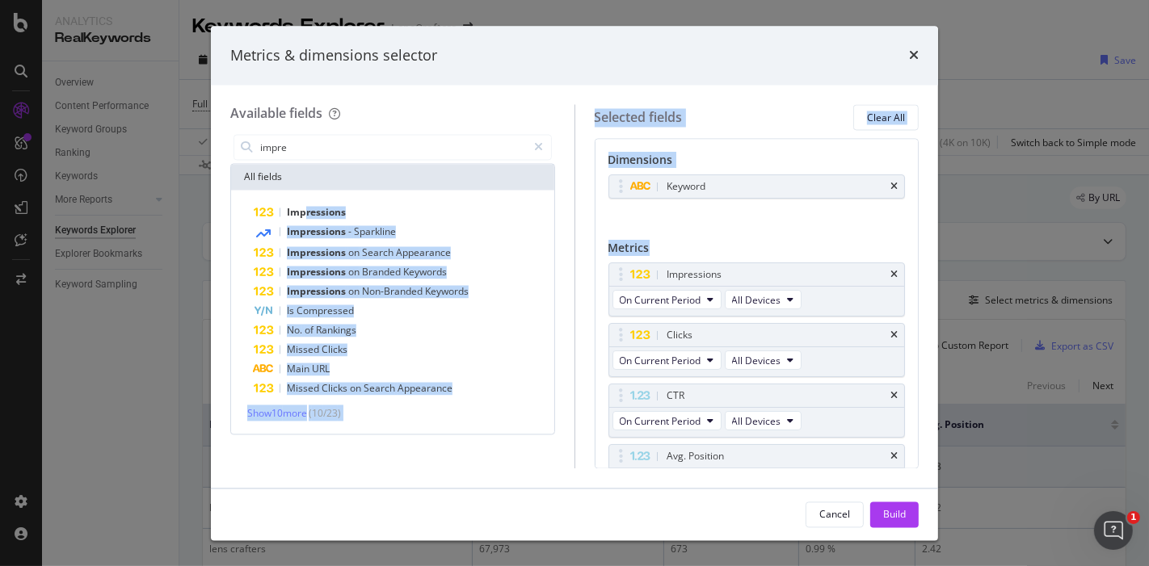
drag, startPoint x: 307, startPoint y: 208, endPoint x: 718, endPoint y: 243, distance: 412.7
click at [718, 243] on div "Available fields impre All fields Impressions Impressions - Sparkline Impressio…" at bounding box center [574, 287] width 688 height 364
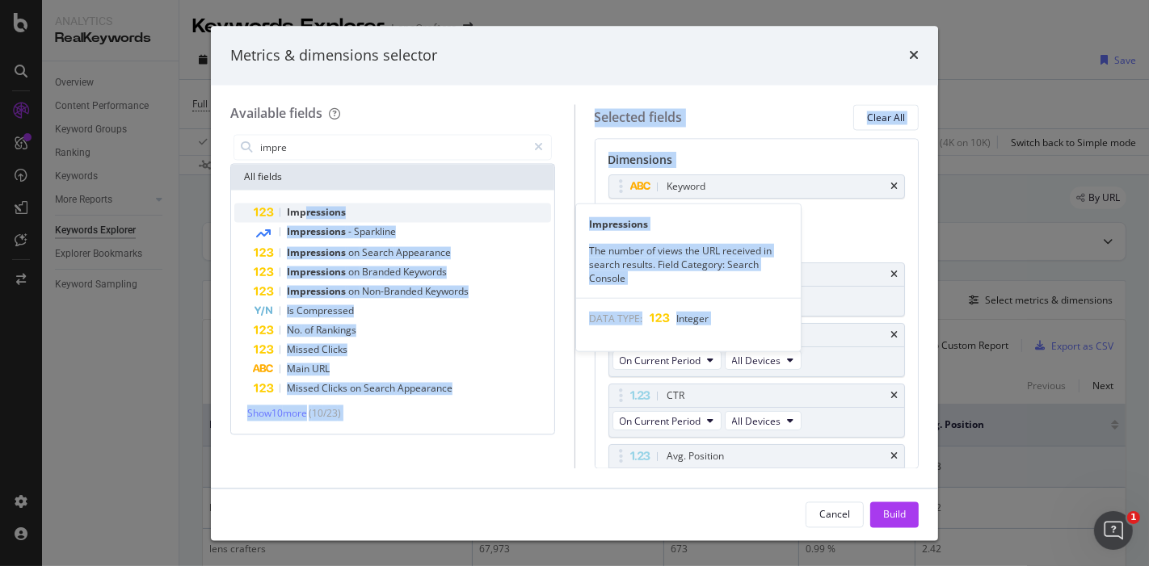
click at [304, 211] on span "Impressions" at bounding box center [316, 213] width 59 height 14
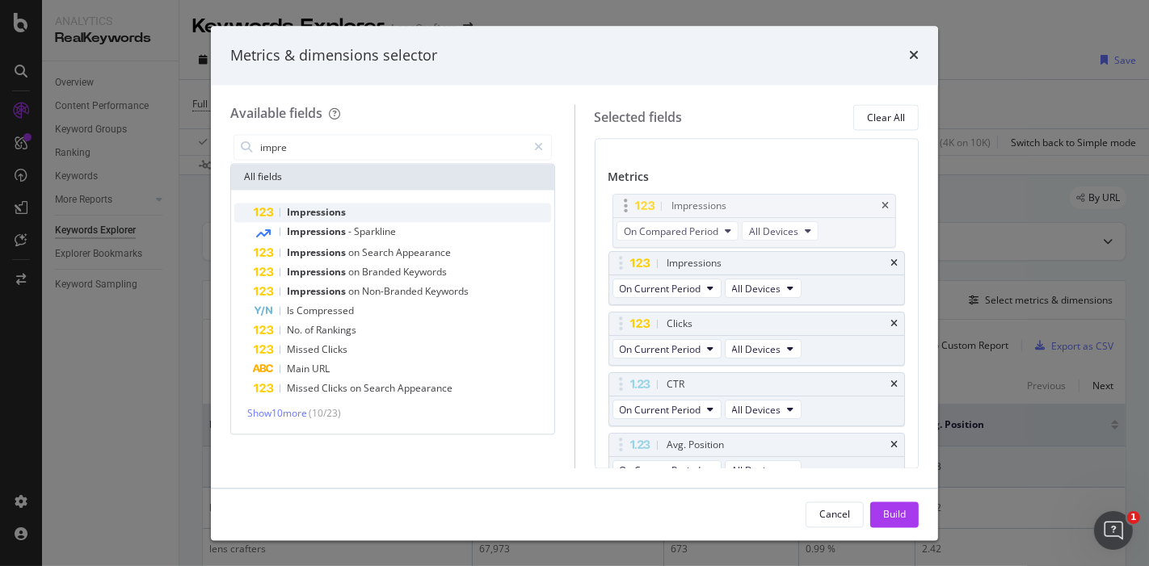
scroll to position [64, 0]
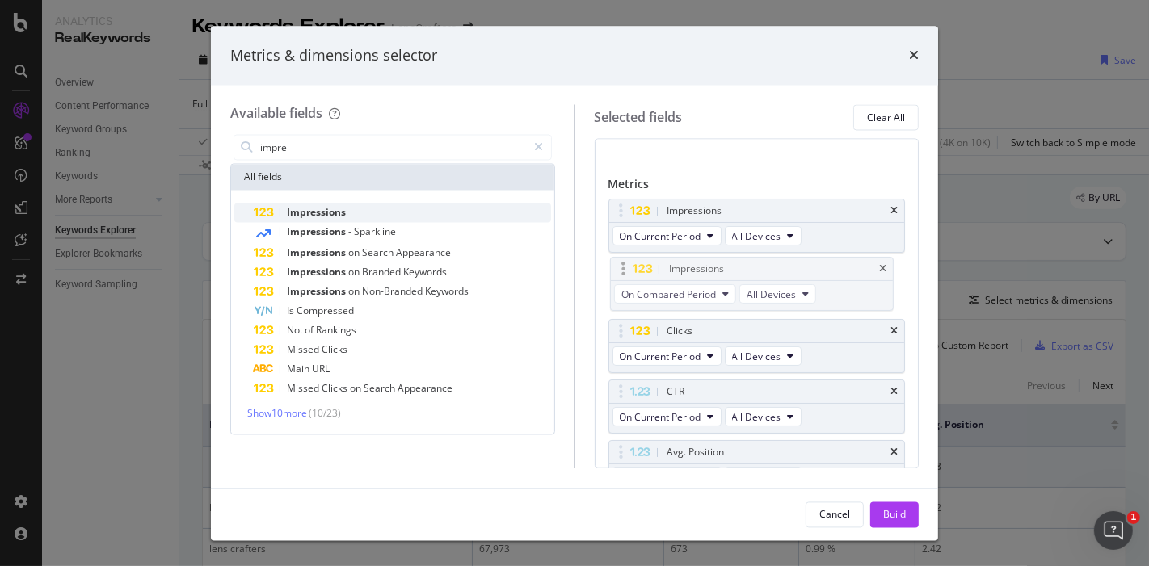
drag, startPoint x: 810, startPoint y: 431, endPoint x: 812, endPoint y: 273, distance: 157.6
click at [812, 273] on body "Analytics RealKeywords Overview Content Performance Keyword Groups Ranking Keyw…" at bounding box center [574, 283] width 1149 height 566
click at [364, 147] on input "impre" at bounding box center [393, 148] width 269 height 24
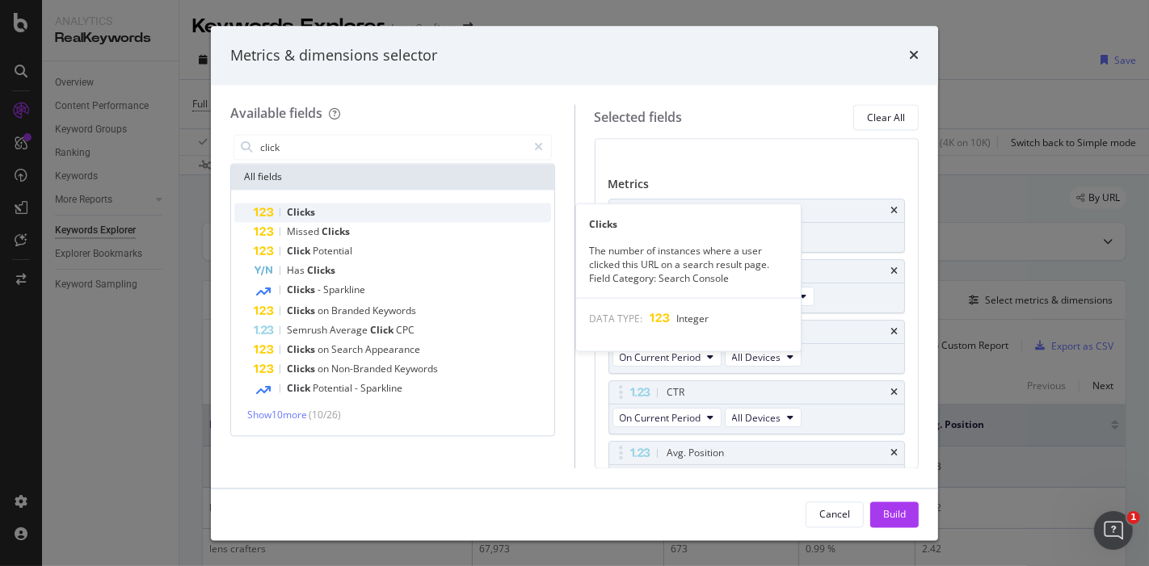
click at [326, 212] on div "Clicks" at bounding box center [402, 213] width 297 height 19
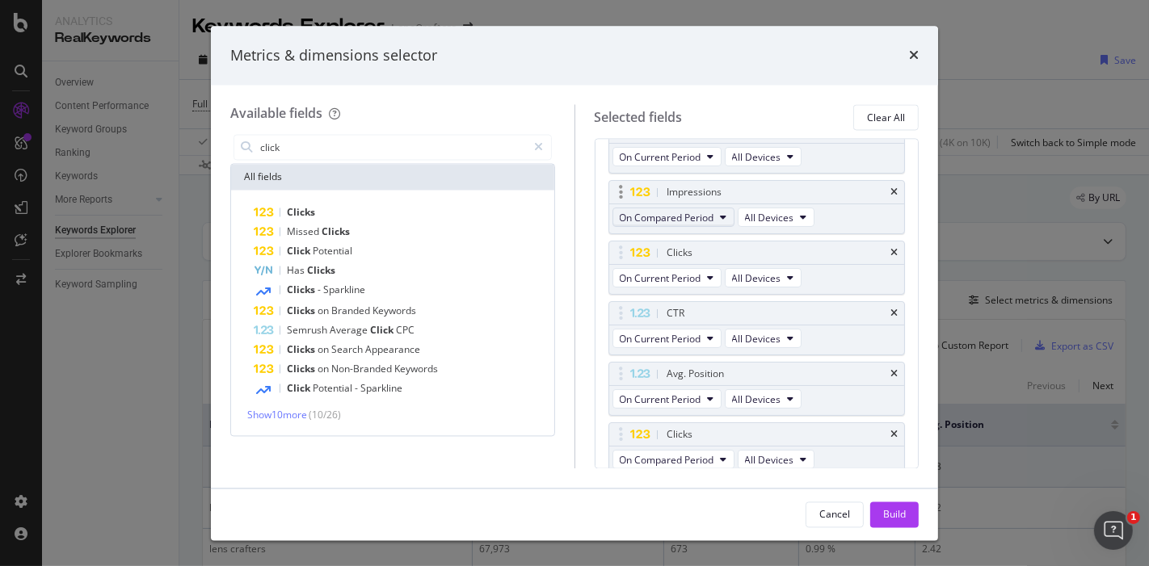
scroll to position [147, 0]
drag, startPoint x: 746, startPoint y: 430, endPoint x: 749, endPoint y: 314, distance: 115.6
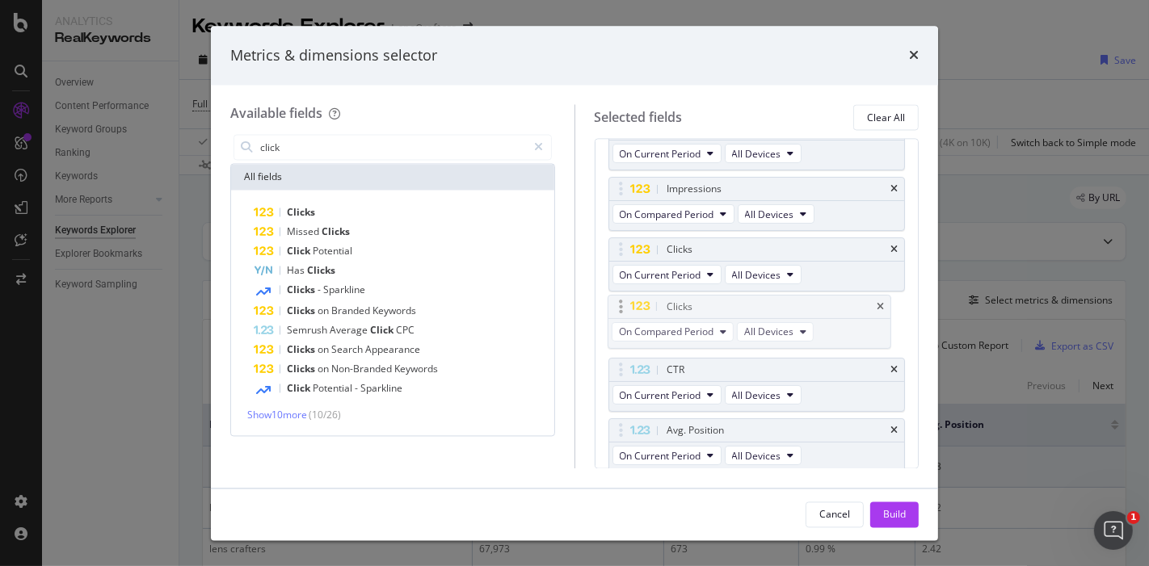
click at [749, 314] on body "Analytics RealKeywords Overview Content Performance Keyword Groups Ranking Keyw…" at bounding box center [574, 283] width 1149 height 566
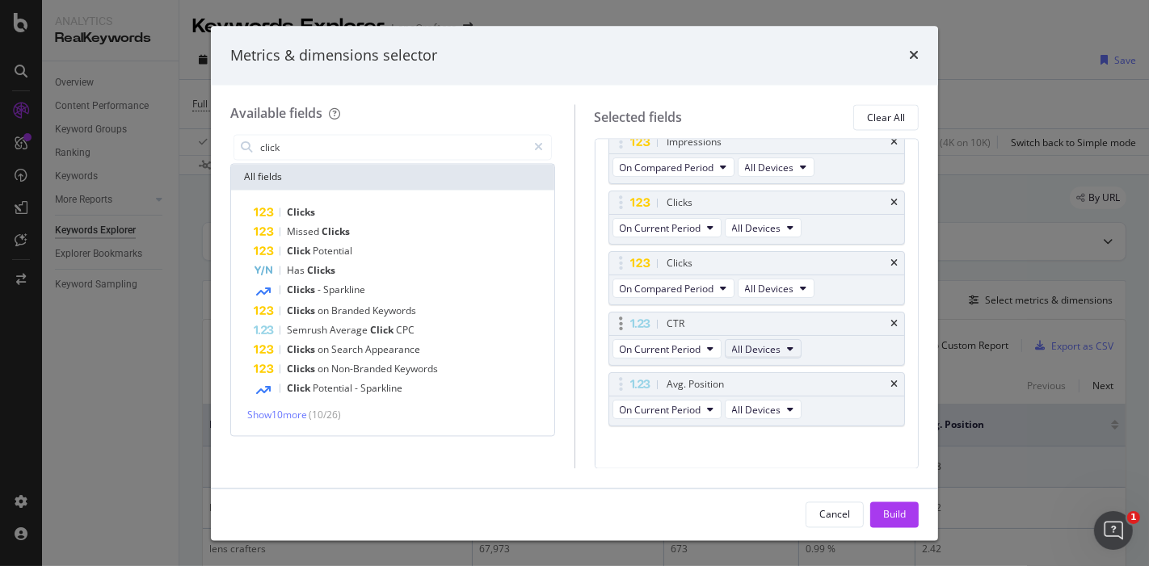
scroll to position [201, 0]
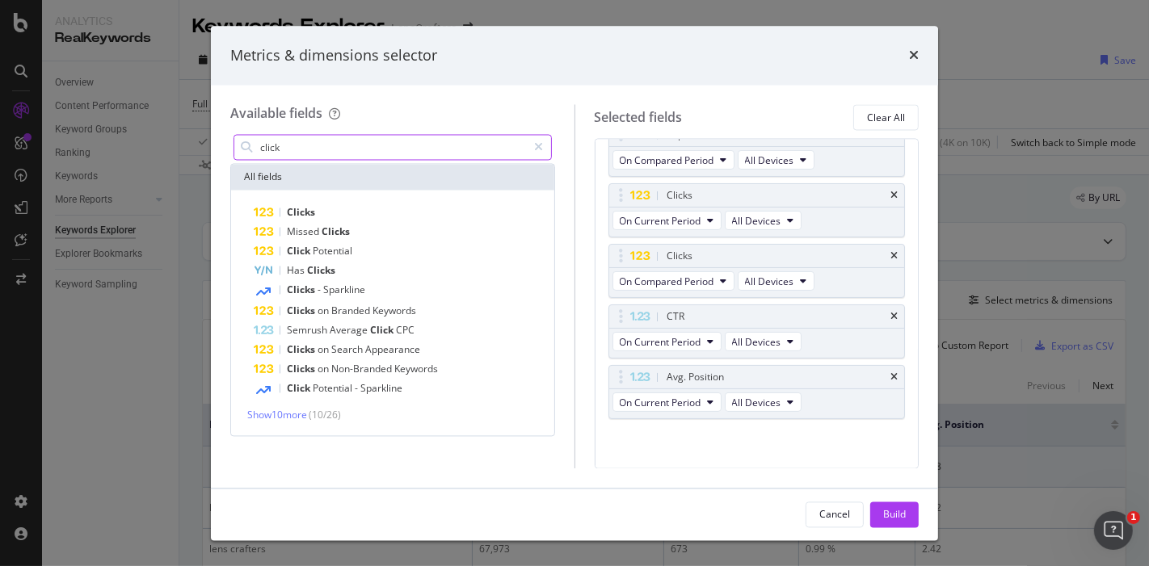
click at [354, 148] on input "click" at bounding box center [393, 148] width 269 height 24
click at [355, 148] on input "click" at bounding box center [393, 148] width 269 height 24
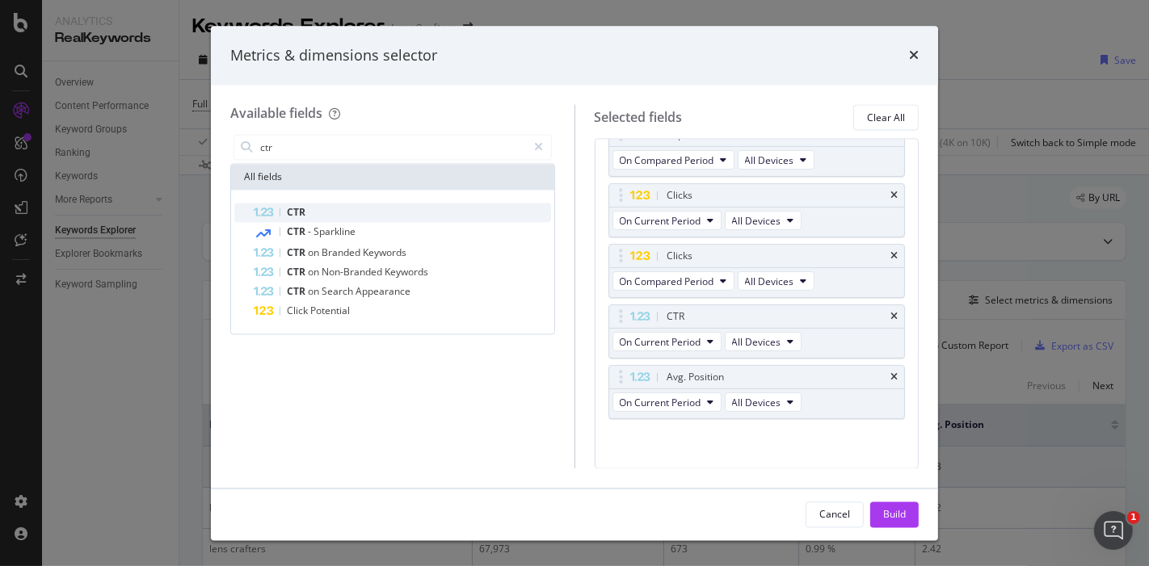
click at [360, 208] on div "CTR" at bounding box center [402, 213] width 297 height 19
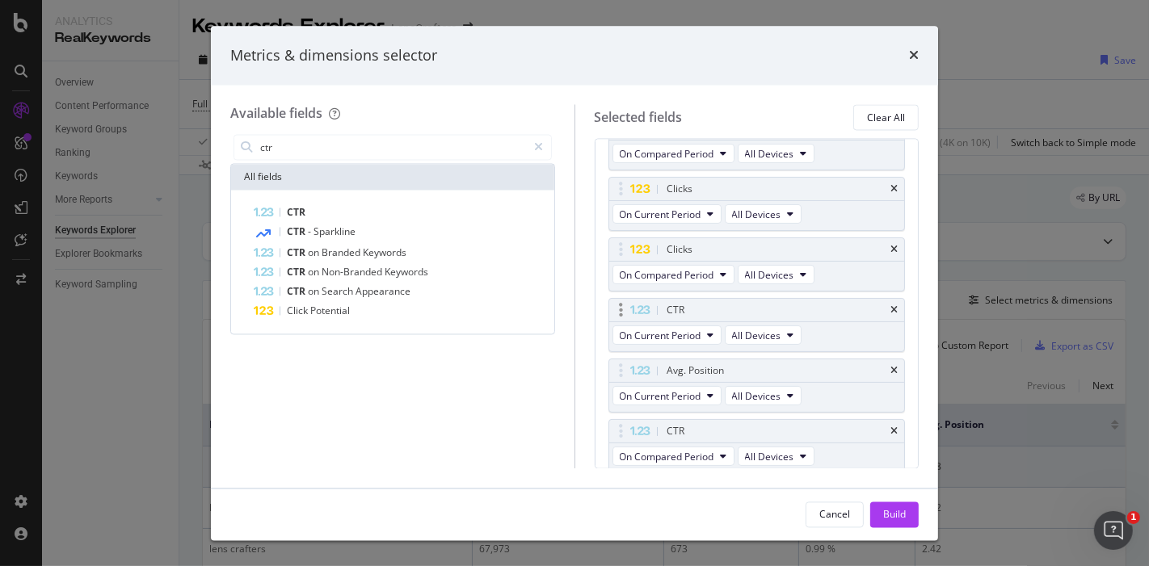
scroll to position [262, 0]
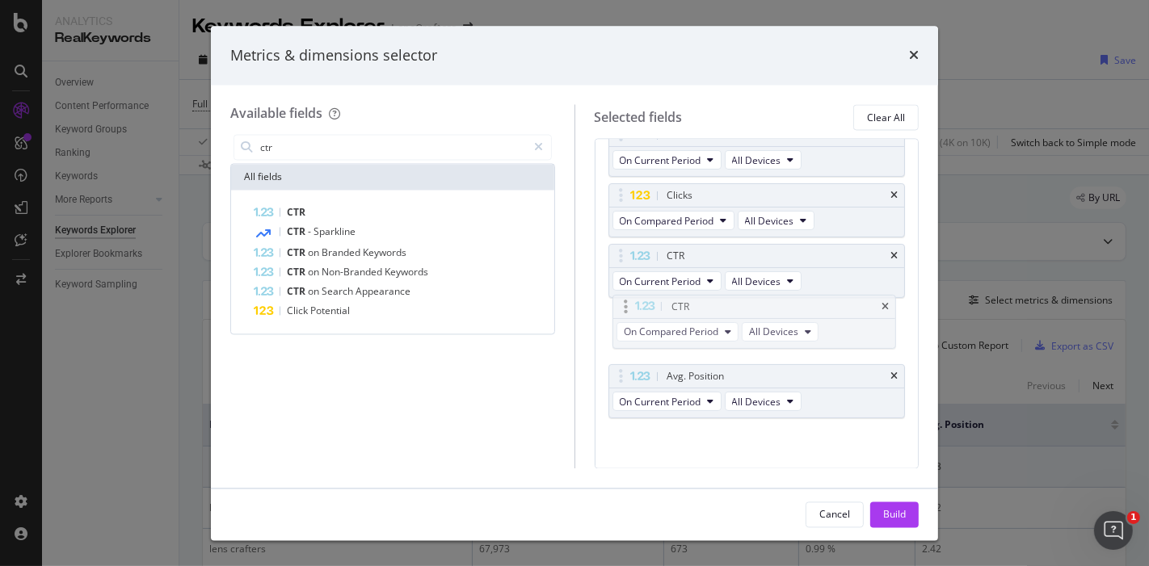
drag, startPoint x: 751, startPoint y: 374, endPoint x: 755, endPoint y: 309, distance: 65.6
click at [755, 309] on body "Analytics RealKeywords Overview Content Performance Keyword Groups Ranking Keyw…" at bounding box center [574, 283] width 1149 height 566
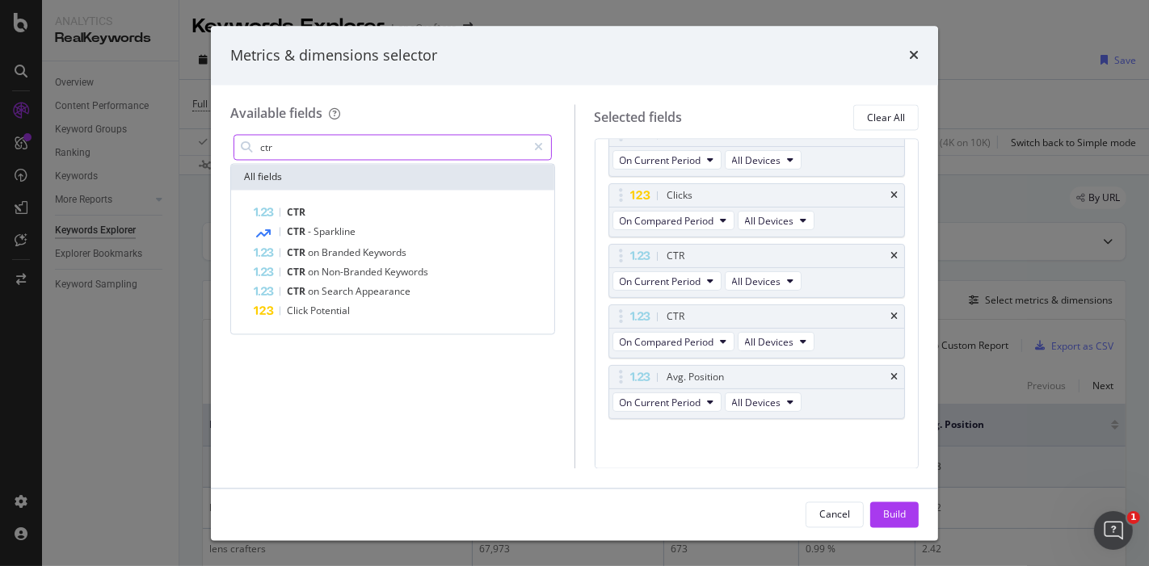
click at [347, 149] on input "ctr" at bounding box center [393, 148] width 269 height 24
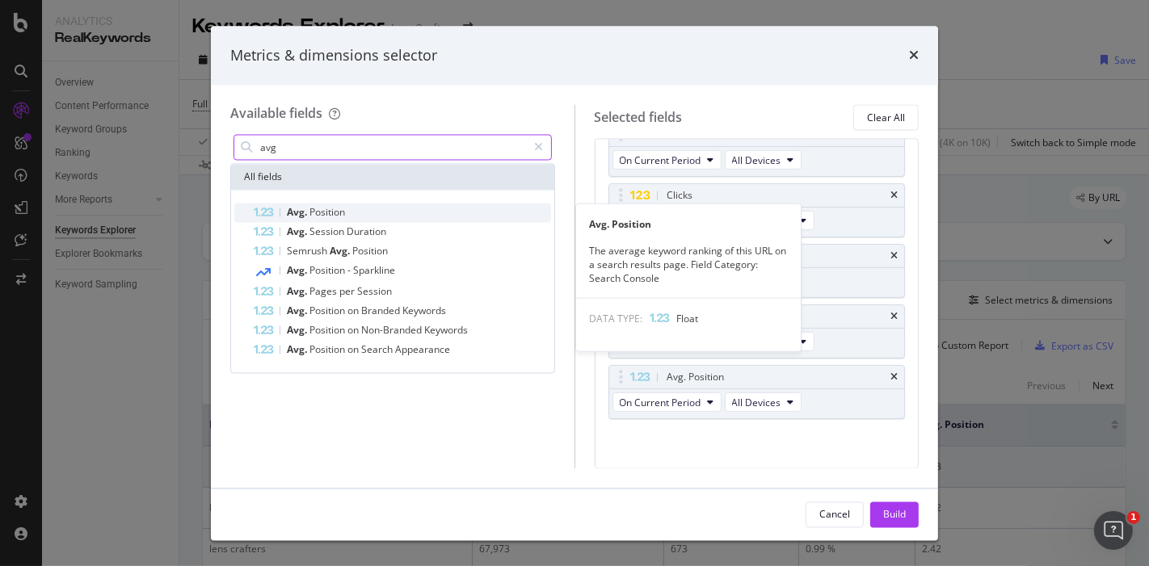
type input "avg"
click at [347, 206] on div "Avg. Position" at bounding box center [402, 213] width 297 height 19
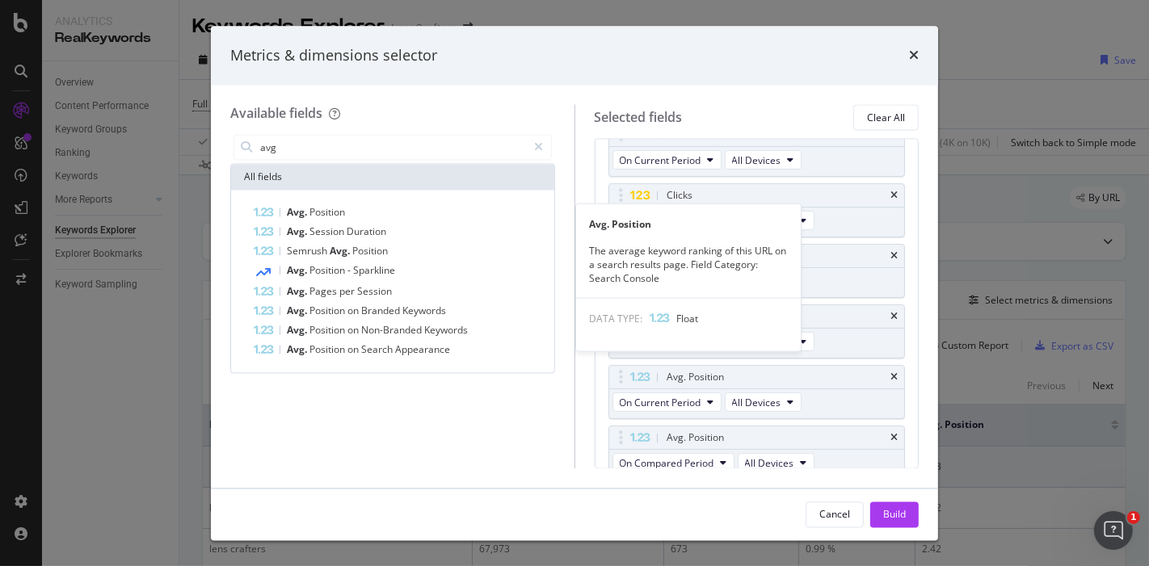
scroll to position [267, 0]
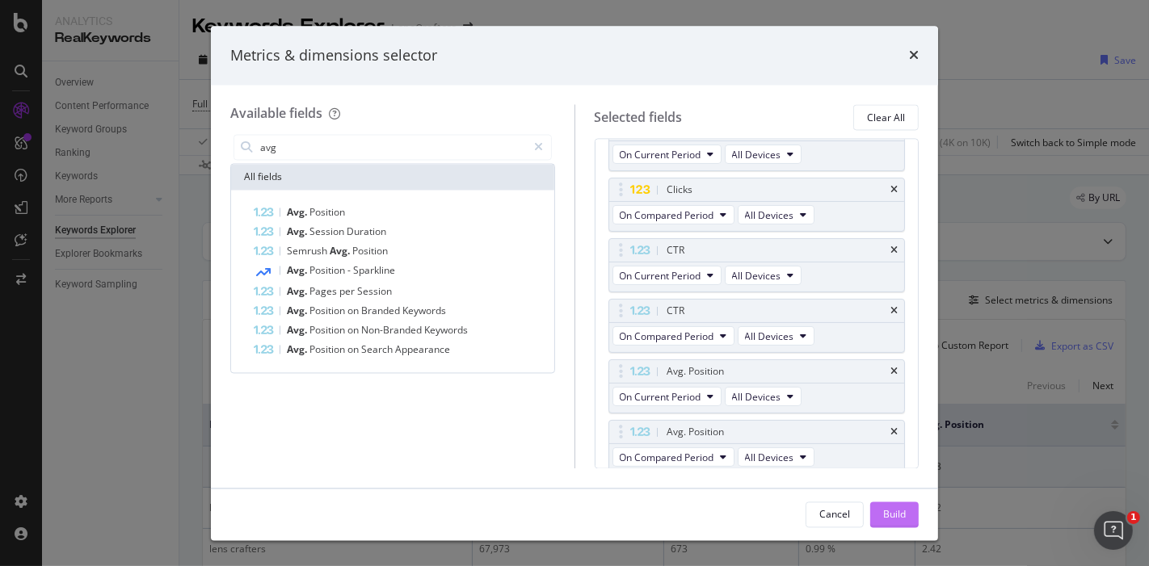
click at [896, 514] on div "Build" at bounding box center [894, 514] width 23 height 14
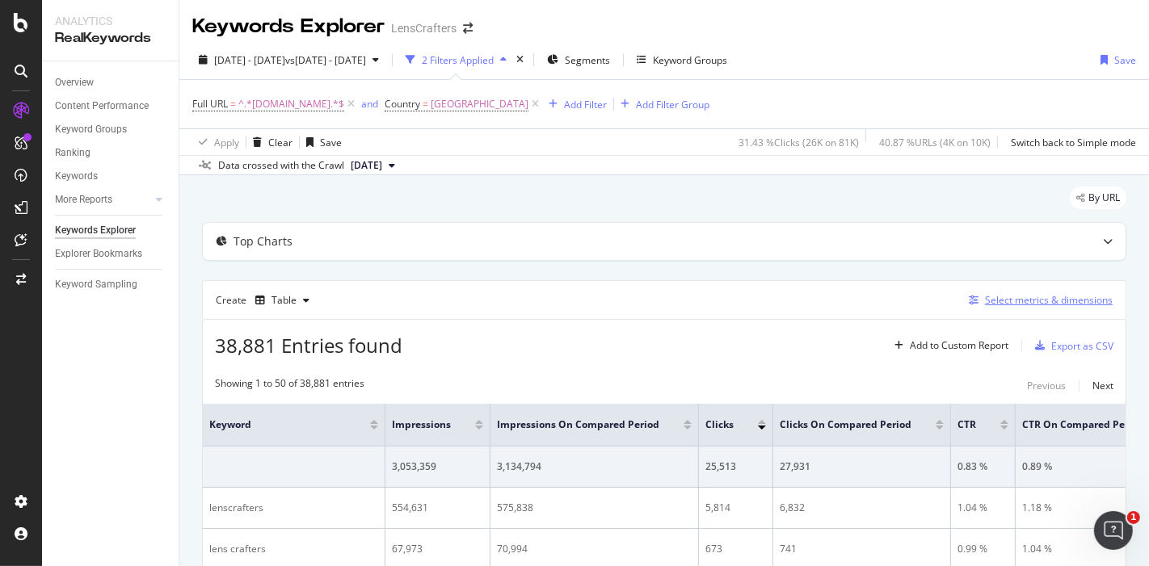
click at [1065, 299] on div "Select metrics & dimensions" at bounding box center [1049, 300] width 128 height 14
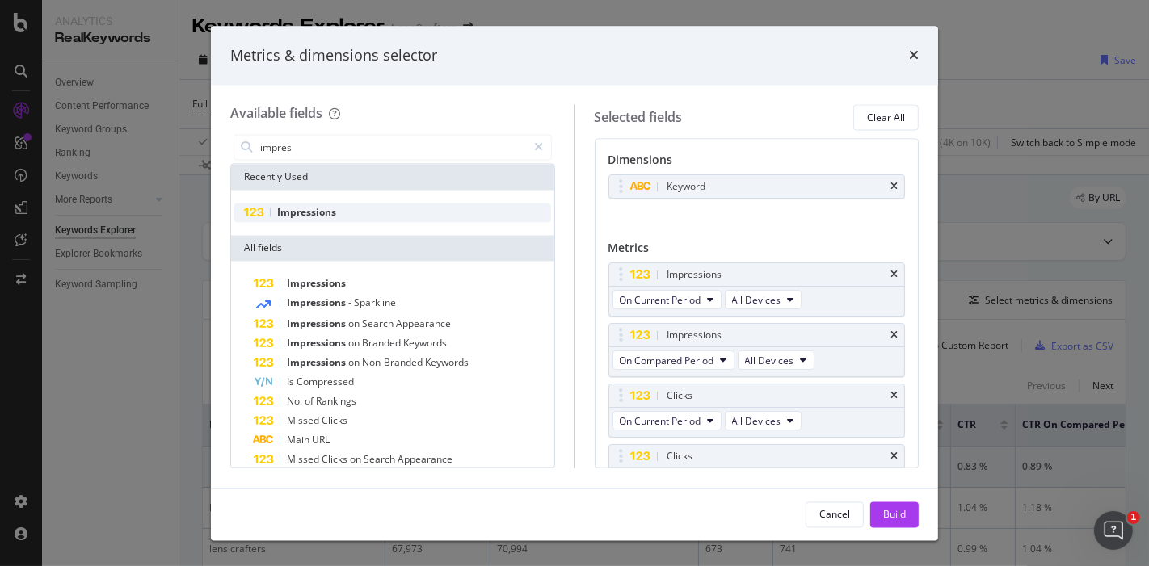
type input "impres"
click at [327, 204] on div "Impressions" at bounding box center [392, 213] width 317 height 19
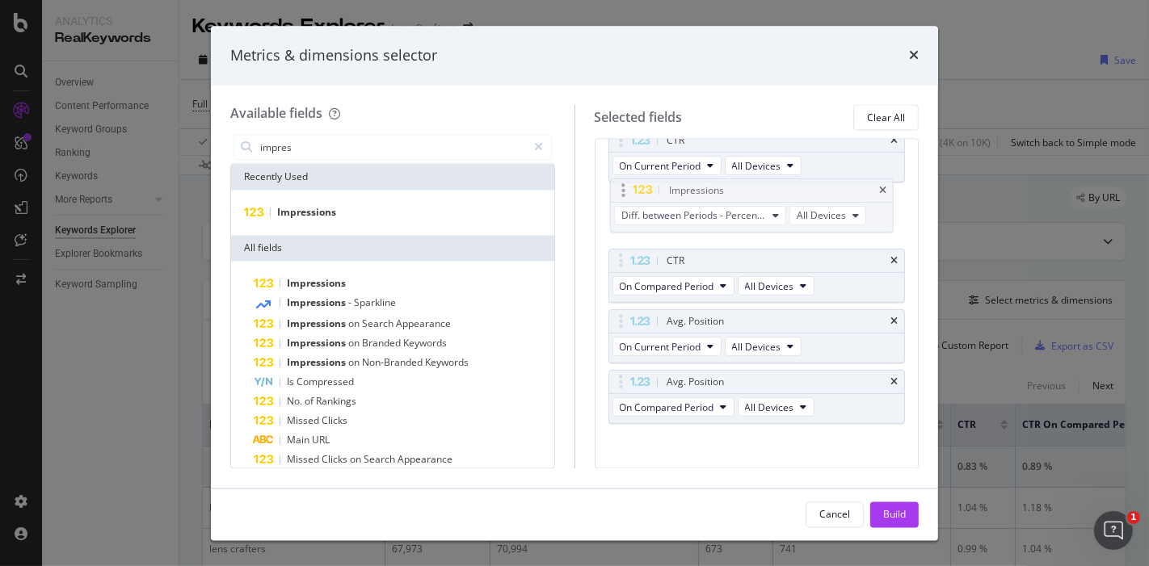
drag, startPoint x: 793, startPoint y: 372, endPoint x: 796, endPoint y: 186, distance: 185.8
click at [796, 186] on body "Analytics RealKeywords Overview Content Performance Keyword Groups Ranking Keyw…" at bounding box center [574, 283] width 1149 height 566
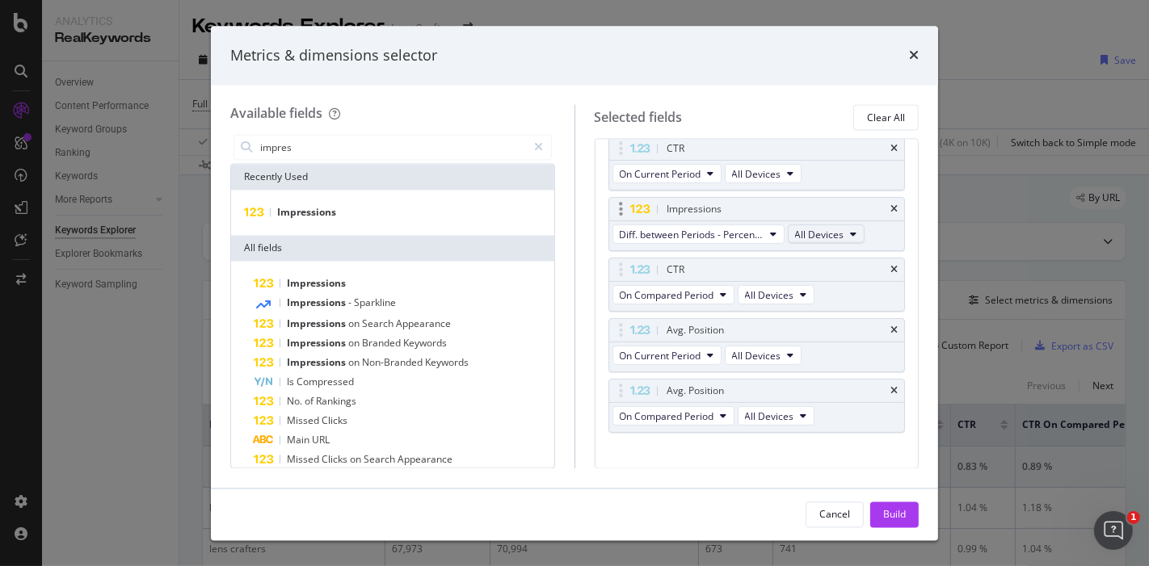
scroll to position [190, 0]
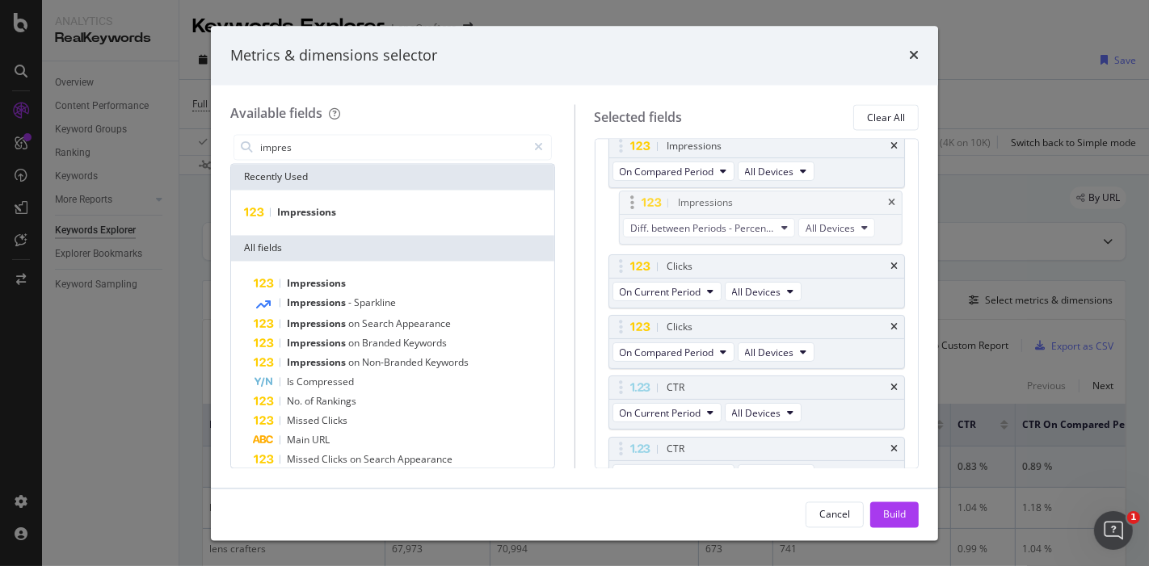
drag, startPoint x: 743, startPoint y: 391, endPoint x: 755, endPoint y: 212, distance: 178.9
click at [755, 209] on body "Analytics RealKeywords Overview Content Performance Keyword Groups Ranking Keyw…" at bounding box center [574, 283] width 1149 height 566
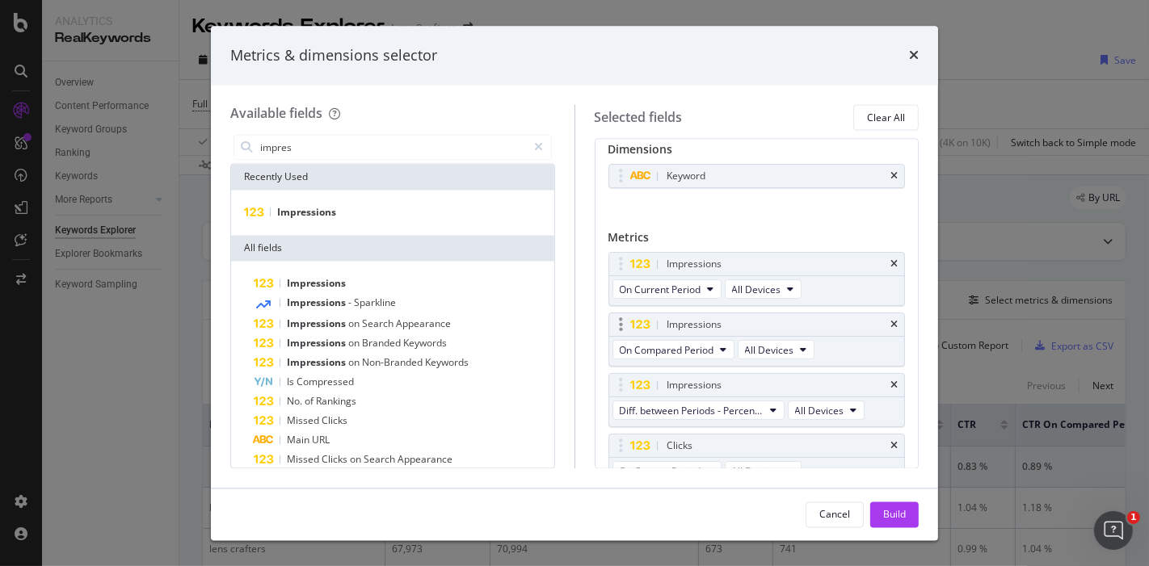
scroll to position [100, 0]
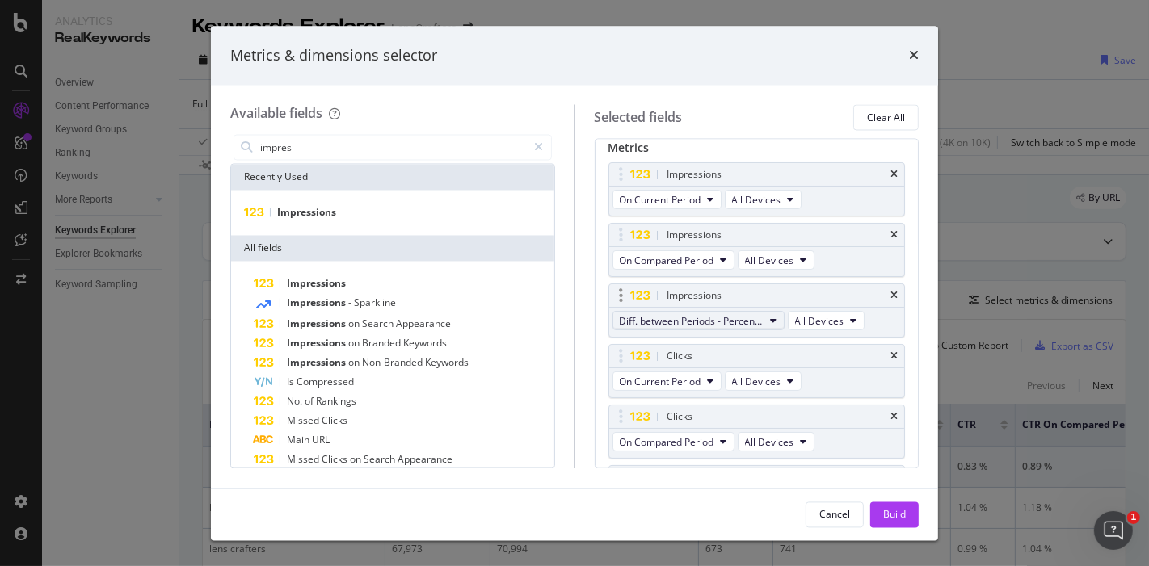
click at [773, 319] on icon "modal" at bounding box center [774, 322] width 6 height 10
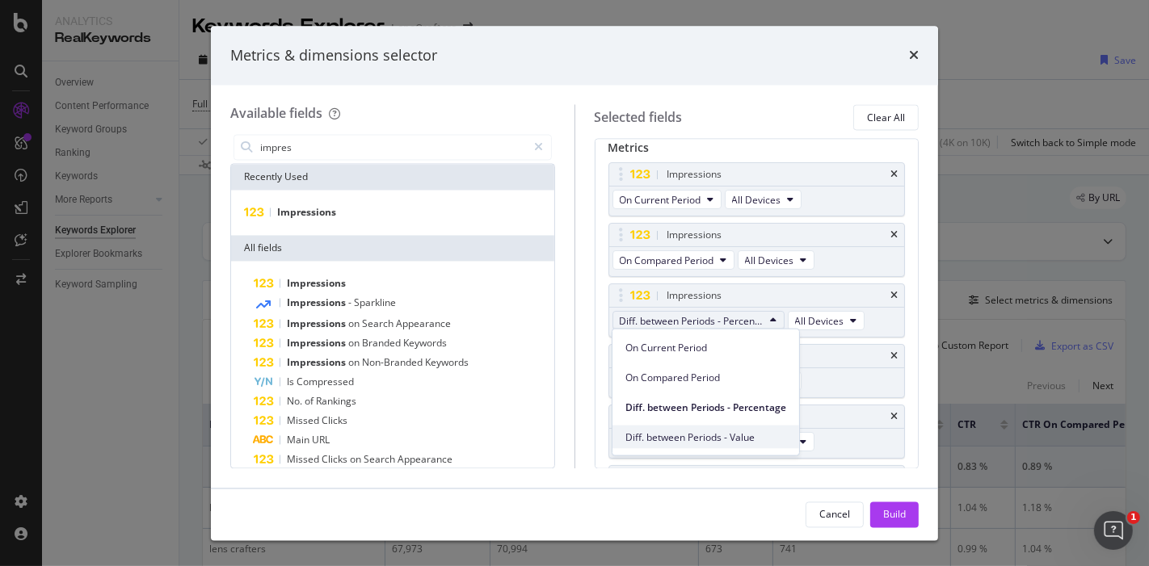
click at [752, 435] on span "Diff. between Periods - Value" at bounding box center [705, 437] width 161 height 15
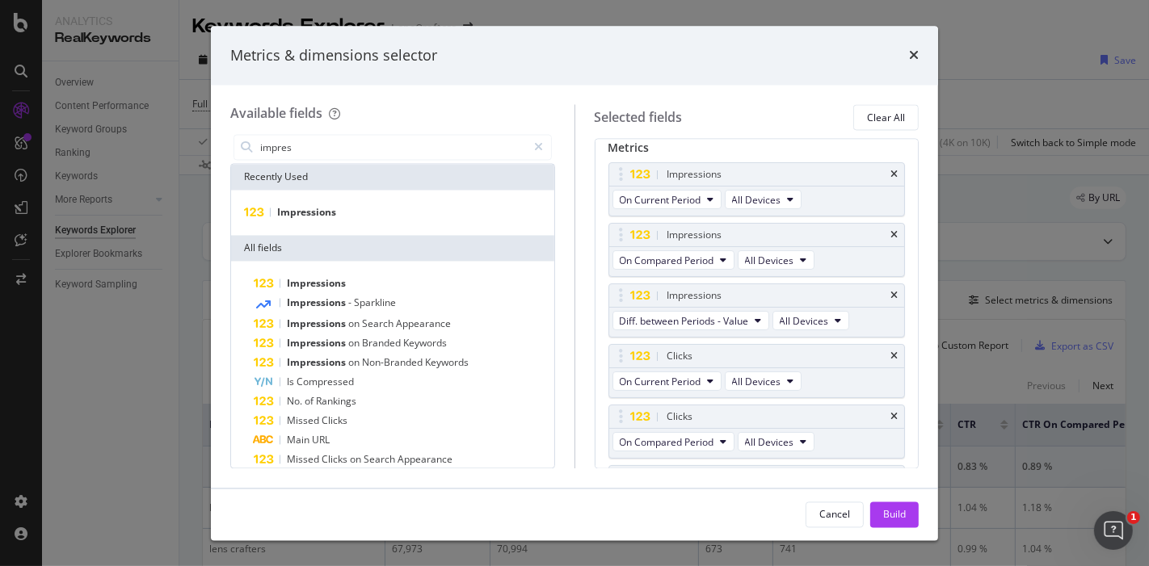
click at [898, 517] on div "Build" at bounding box center [894, 514] width 23 height 14
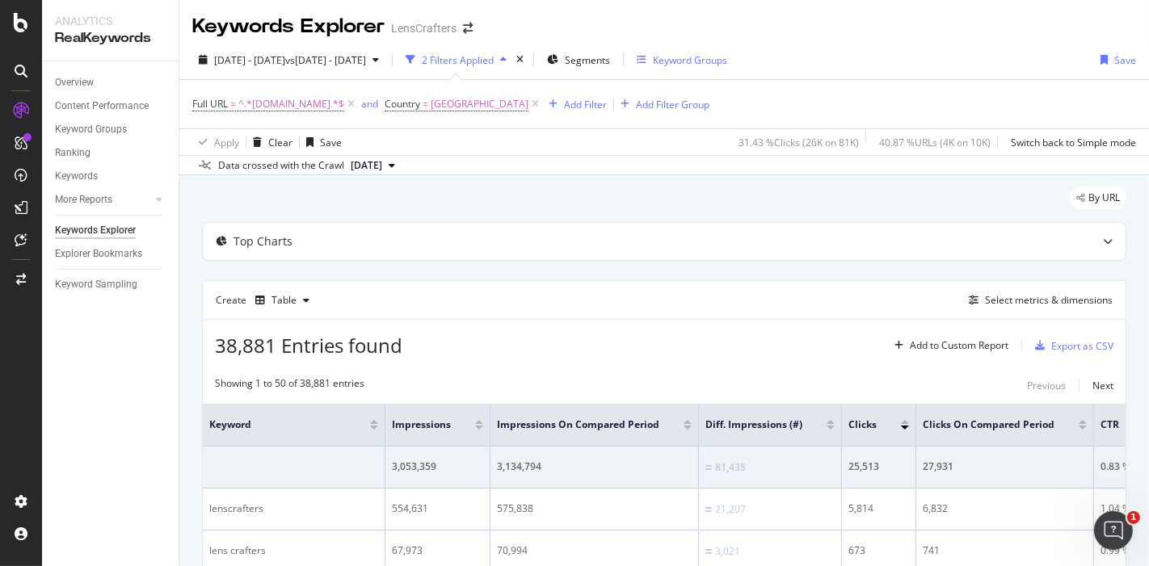
click at [727, 64] on div "Keyword Groups" at bounding box center [690, 60] width 74 height 14
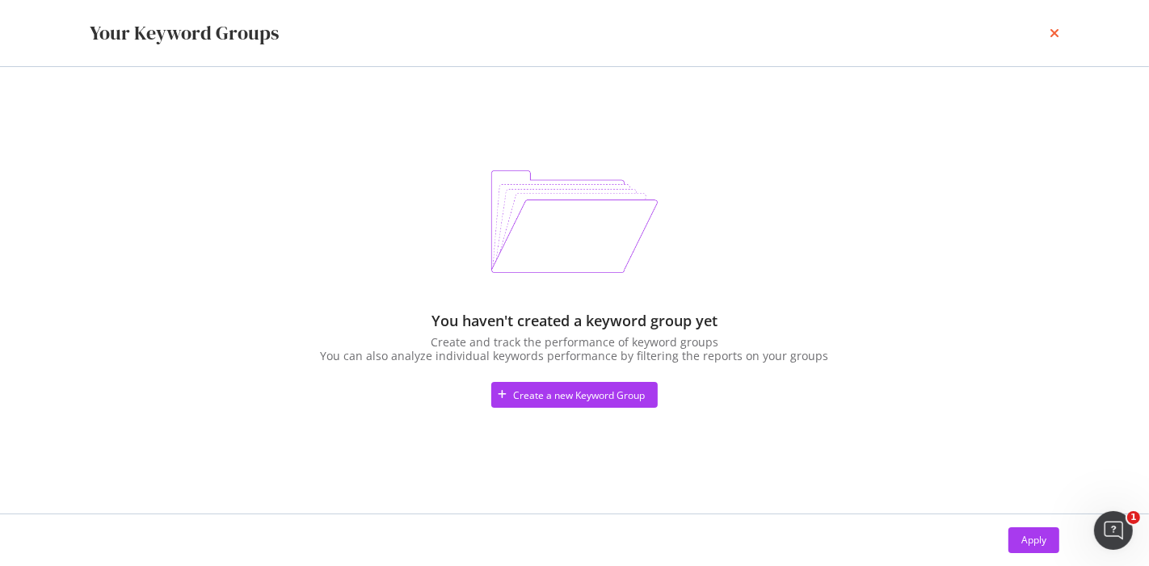
click at [1048, 33] on div "Your Keyword Groups" at bounding box center [574, 32] width 969 height 27
click at [1054, 32] on icon "times" at bounding box center [1054, 33] width 10 height 13
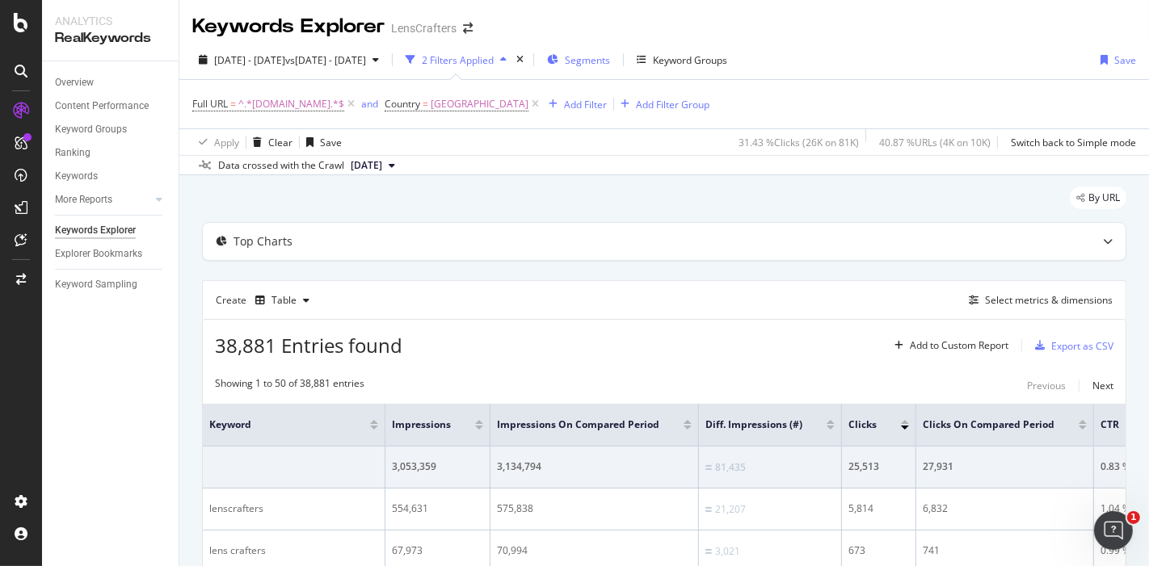
click at [610, 58] on span "Segments" at bounding box center [587, 60] width 45 height 14
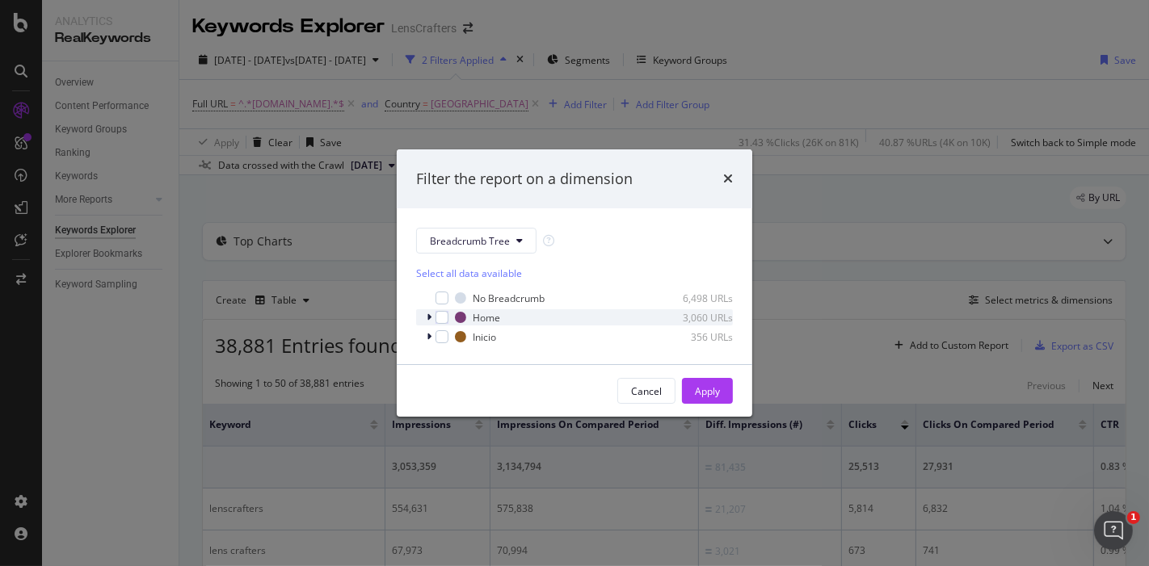
click at [430, 318] on icon "modal" at bounding box center [429, 318] width 5 height 10
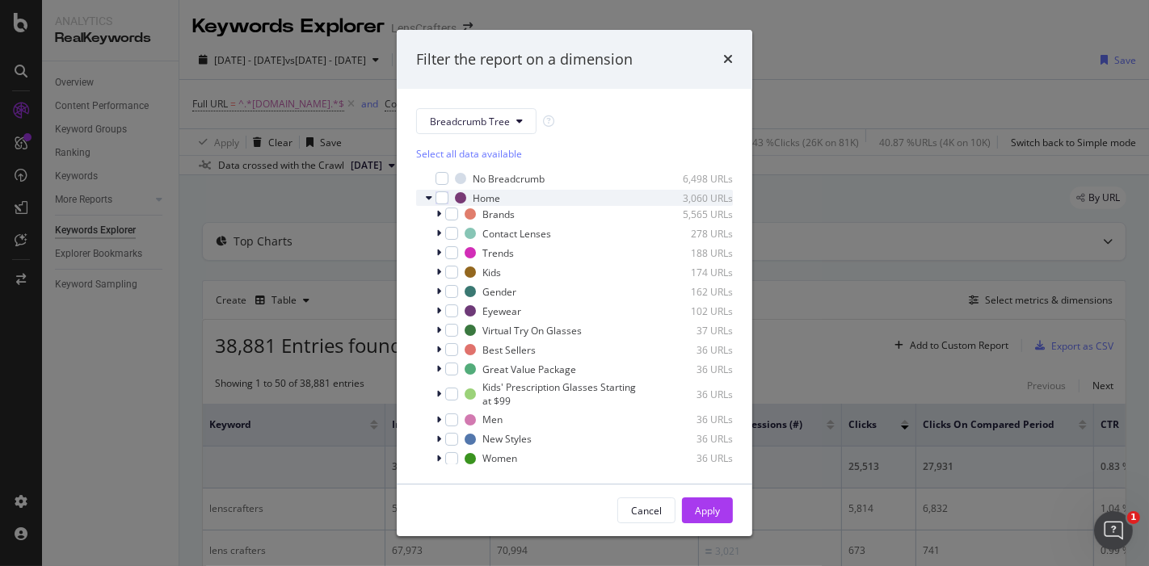
click at [426, 200] on icon "modal" at bounding box center [429, 198] width 6 height 10
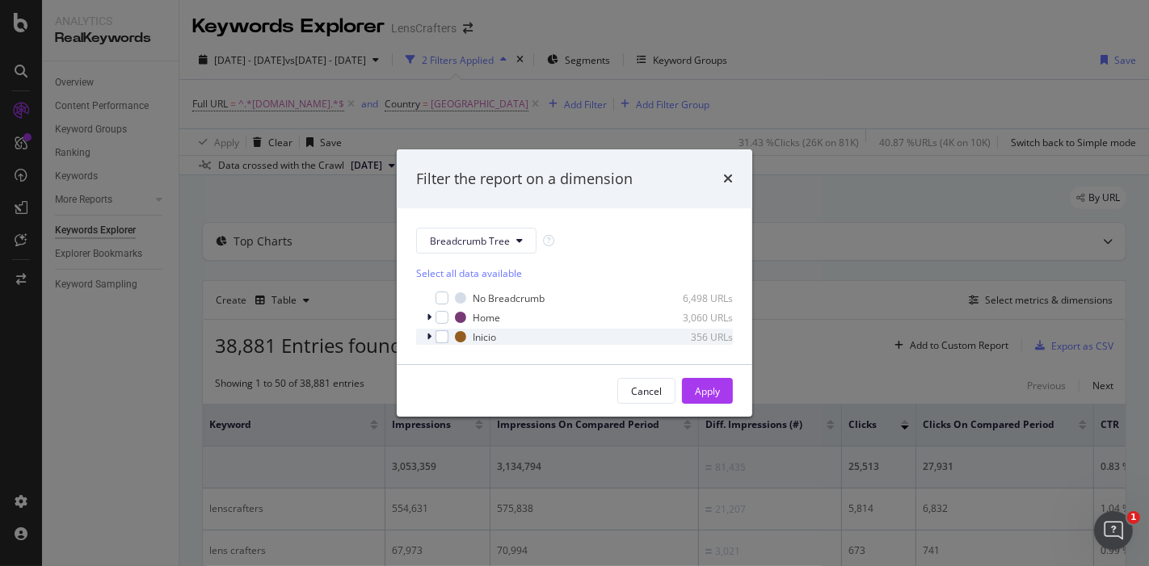
click at [432, 338] on div "modal" at bounding box center [431, 337] width 10 height 16
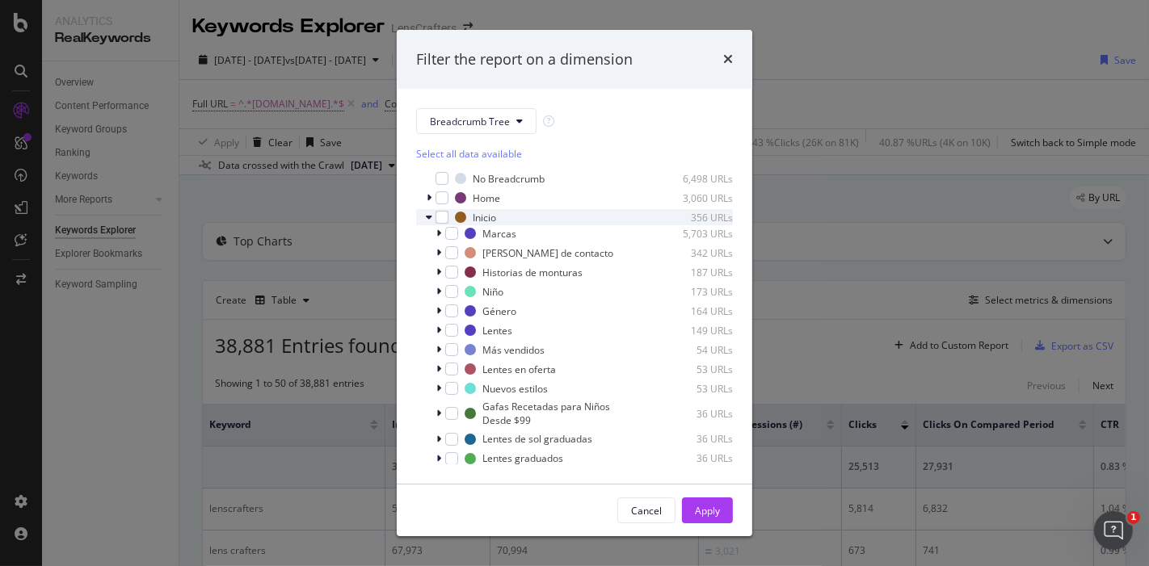
click at [429, 217] on icon "modal" at bounding box center [429, 217] width 6 height 10
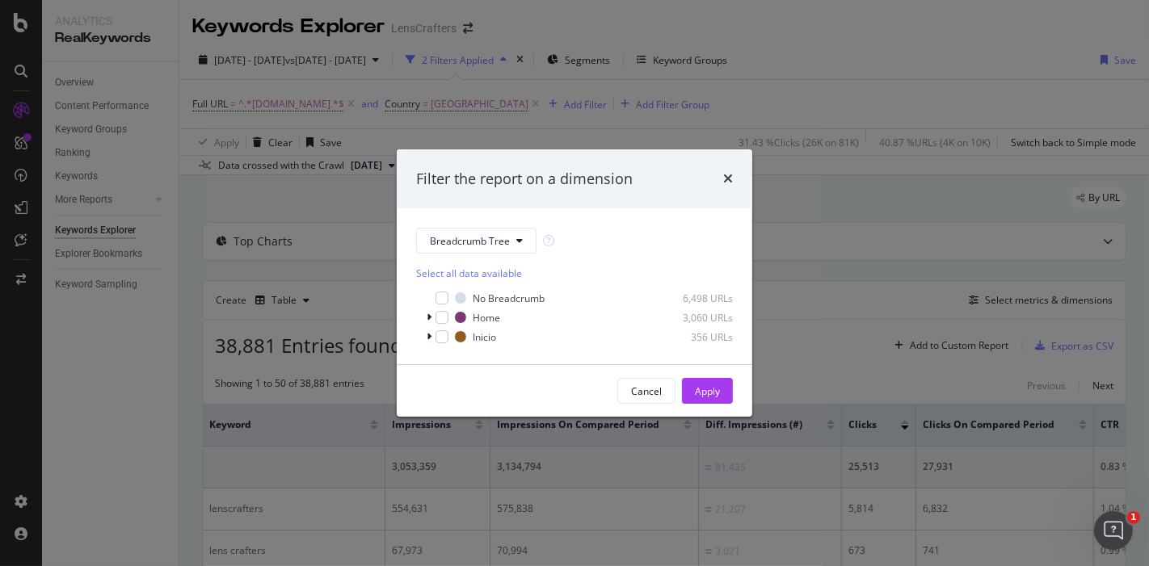
click at [734, 179] on div "Filter the report on a dimension" at bounding box center [574, 179] width 355 height 60
click at [723, 179] on icon "times" at bounding box center [728, 178] width 10 height 13
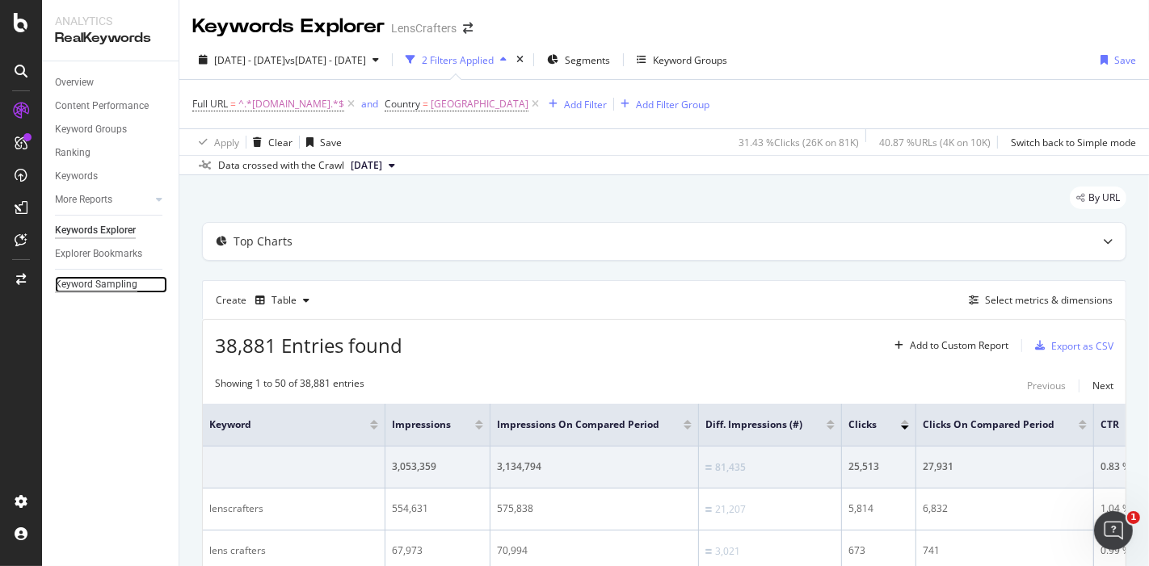
click at [106, 280] on div "Keyword Sampling" at bounding box center [96, 284] width 82 height 17
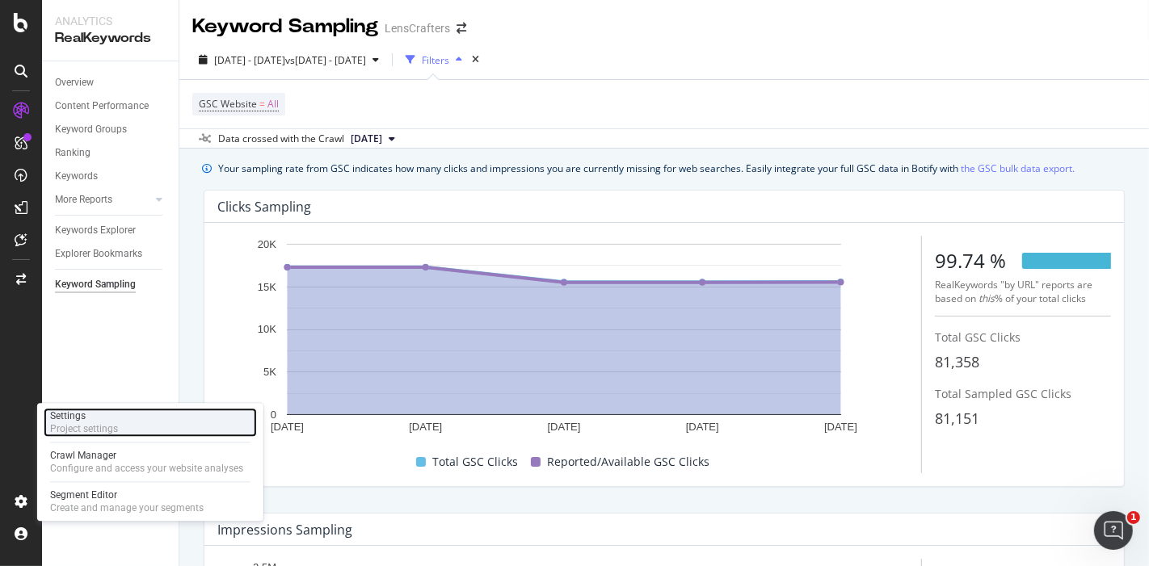
click at [94, 419] on div "Settings" at bounding box center [84, 416] width 68 height 13
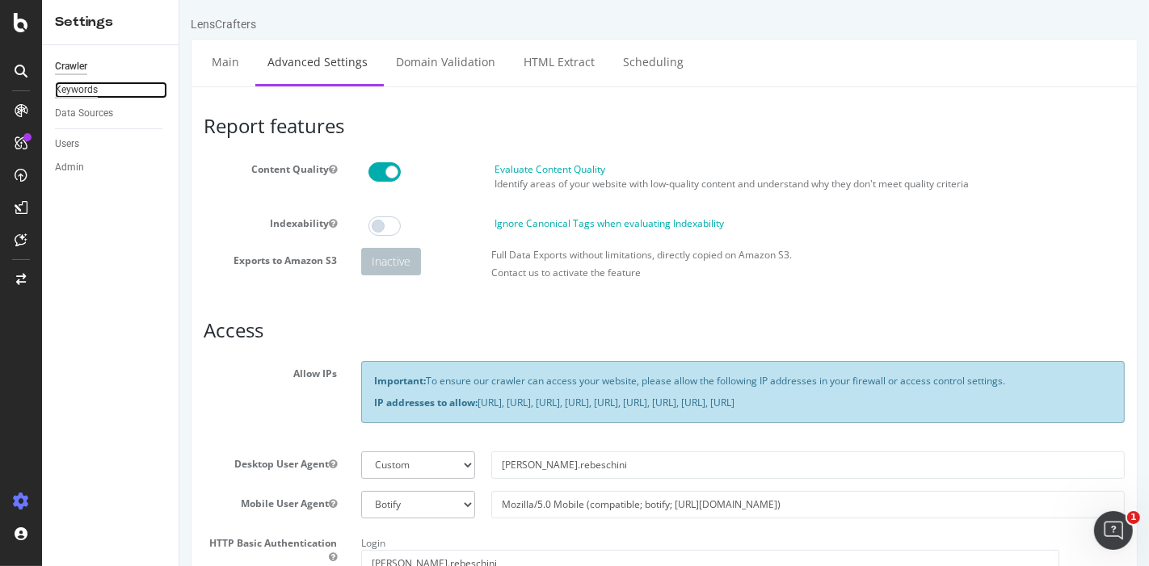
click at [76, 84] on div "Keywords" at bounding box center [76, 90] width 43 height 17
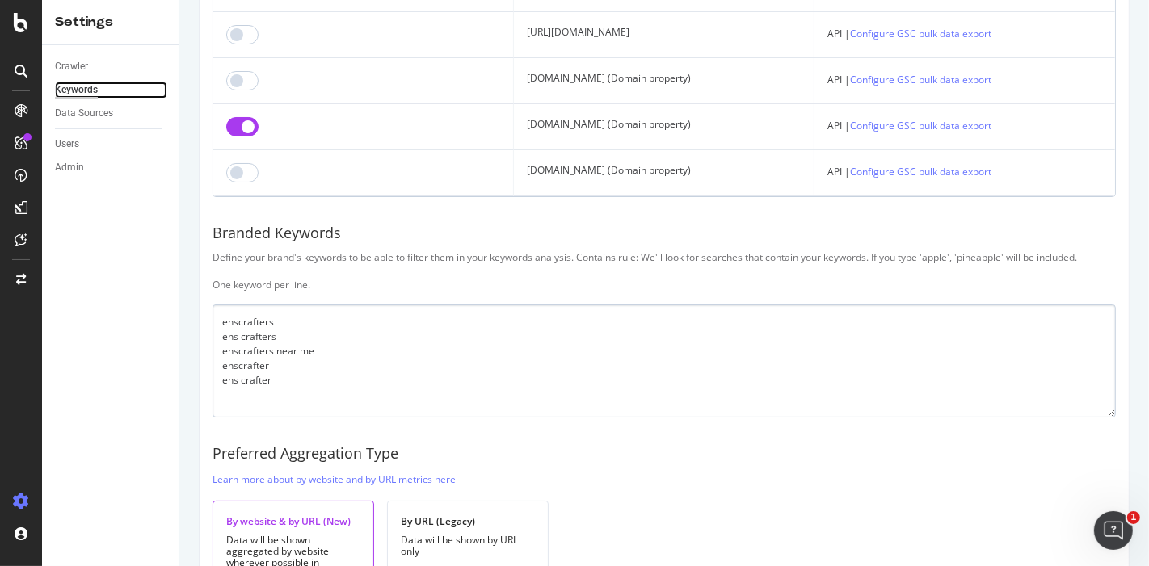
scroll to position [359, 0]
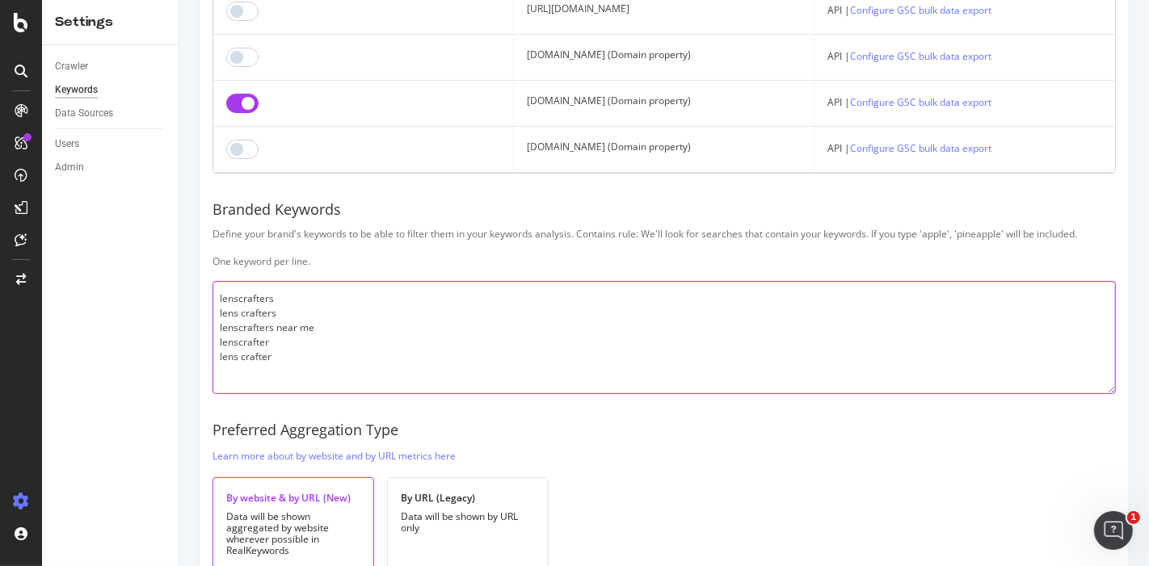
drag, startPoint x: 339, startPoint y: 331, endPoint x: 217, endPoint y: 328, distance: 122.8
click at [217, 328] on textarea "lenscrafters lens crafters lenscrafters near me lenscrafter lens crafter" at bounding box center [663, 337] width 903 height 113
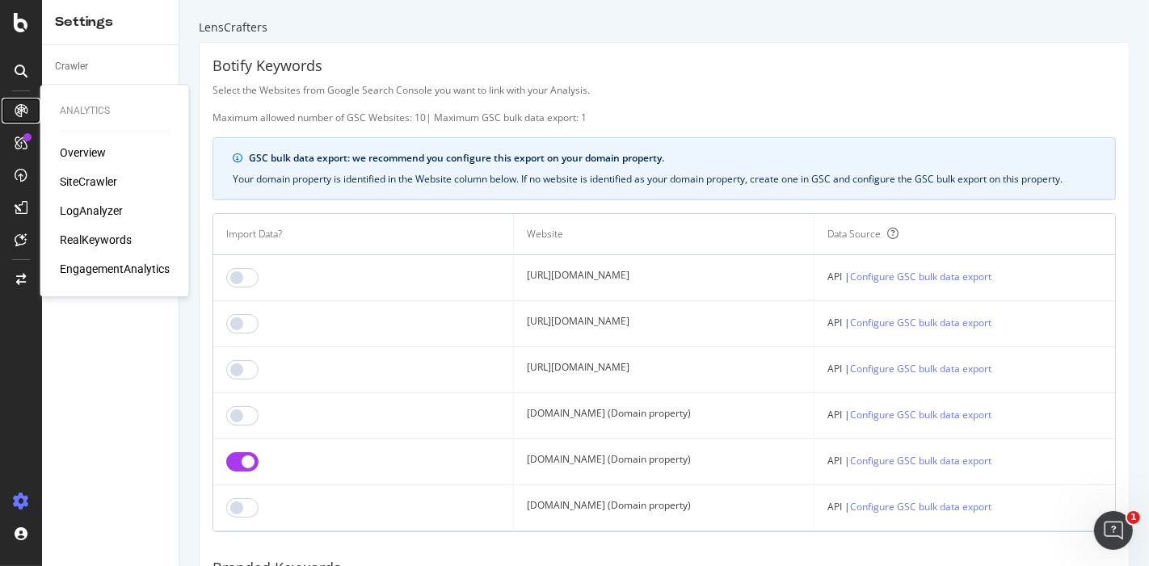
click at [19, 107] on icon at bounding box center [21, 110] width 13 height 13
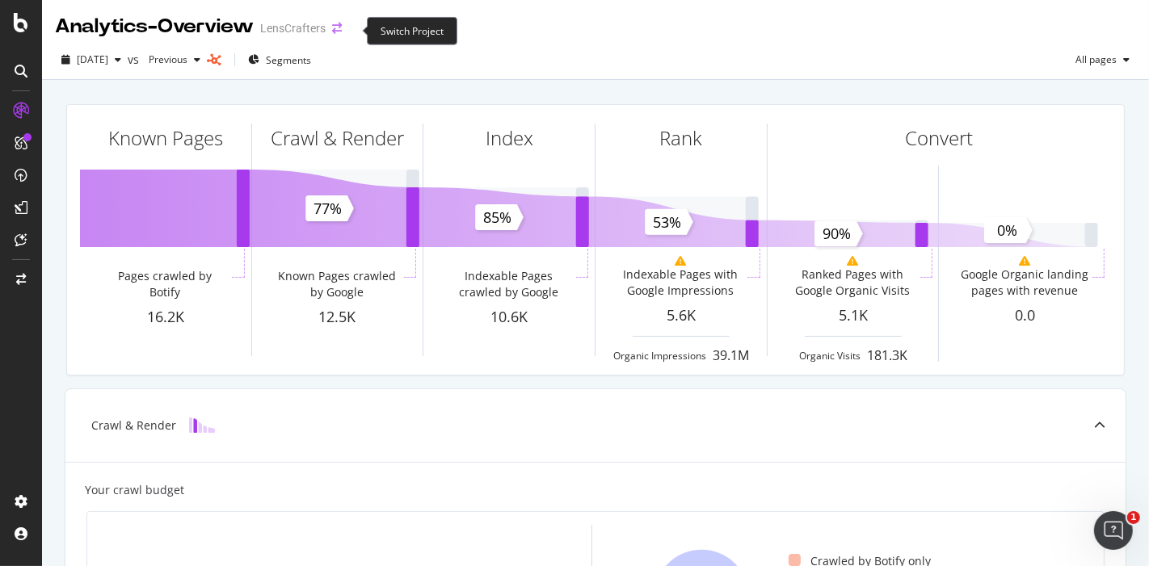
click at [342, 32] on icon "arrow-right-arrow-left" at bounding box center [337, 28] width 10 height 11
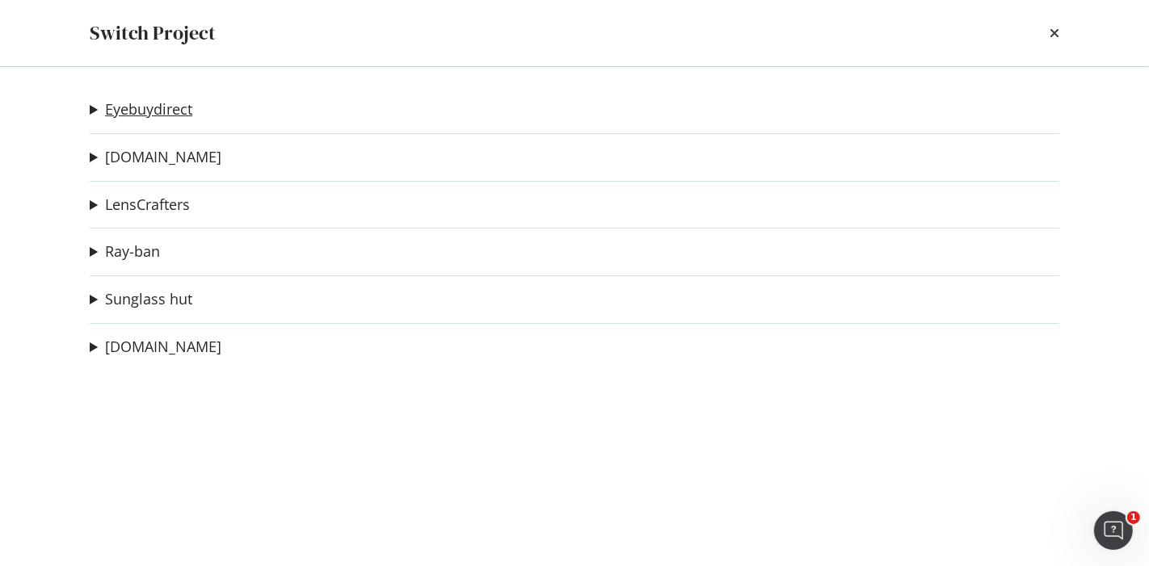
click at [162, 111] on link "Eyebuydirect" at bounding box center [148, 109] width 87 height 17
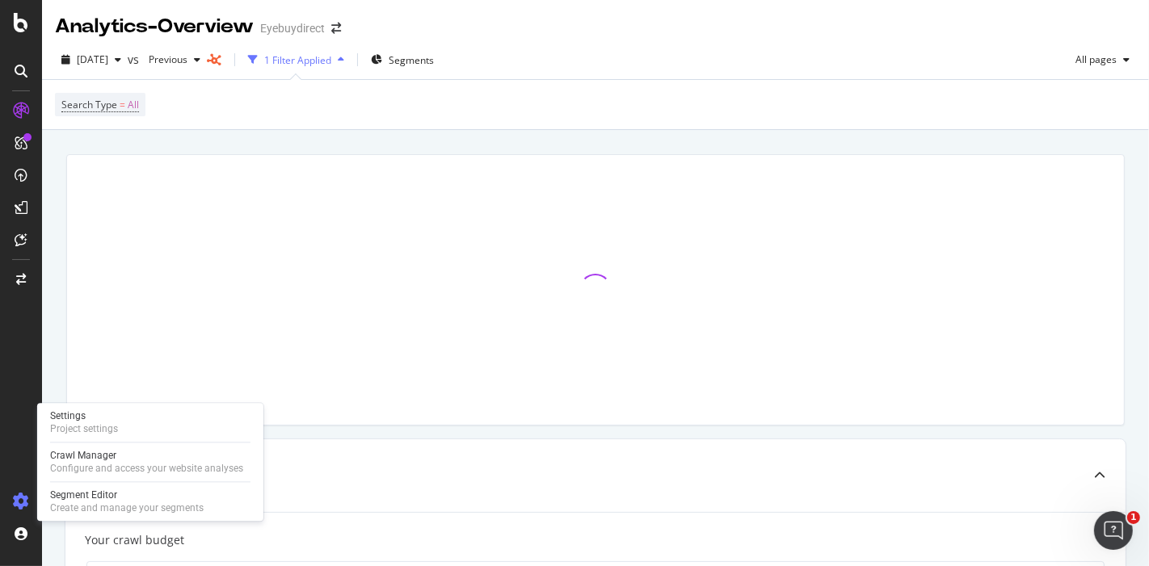
click at [18, 497] on icon at bounding box center [21, 502] width 16 height 16
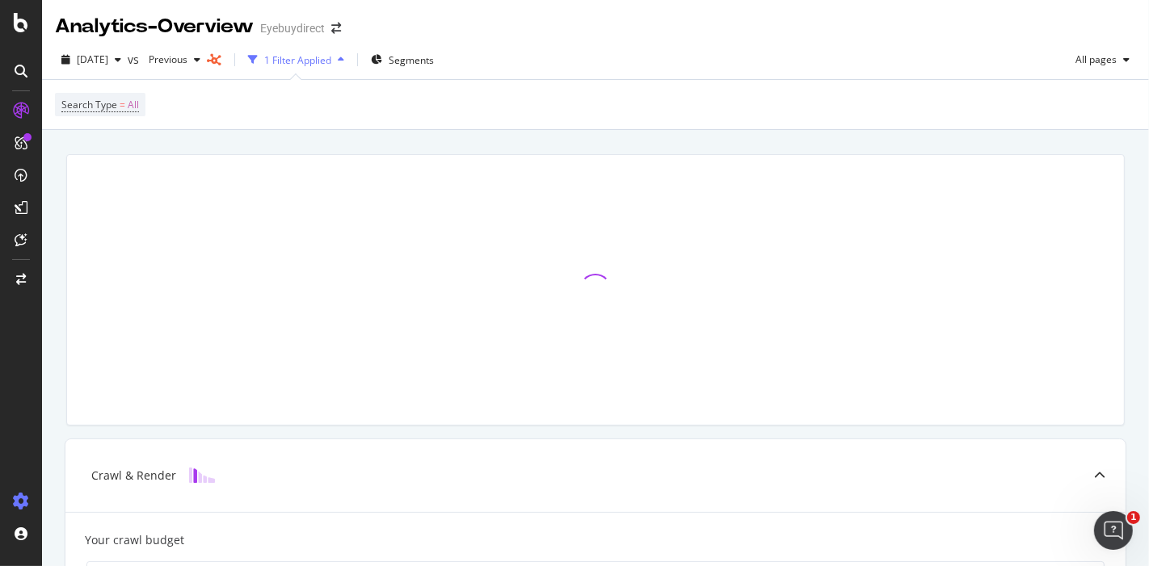
click at [19, 498] on icon at bounding box center [21, 502] width 16 height 16
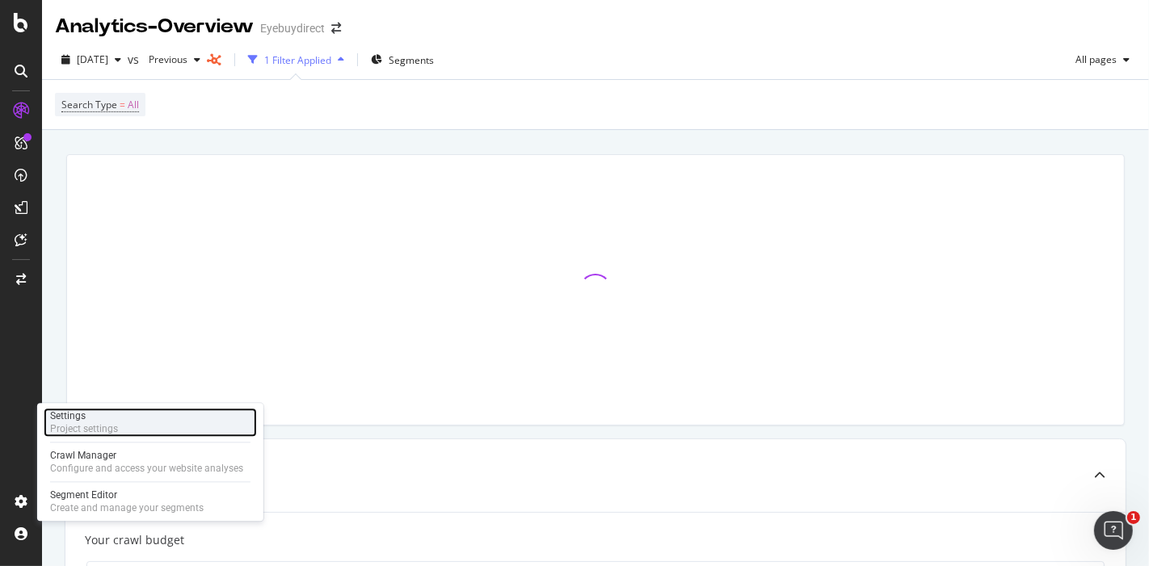
click at [112, 423] on div "Project settings" at bounding box center [84, 429] width 68 height 13
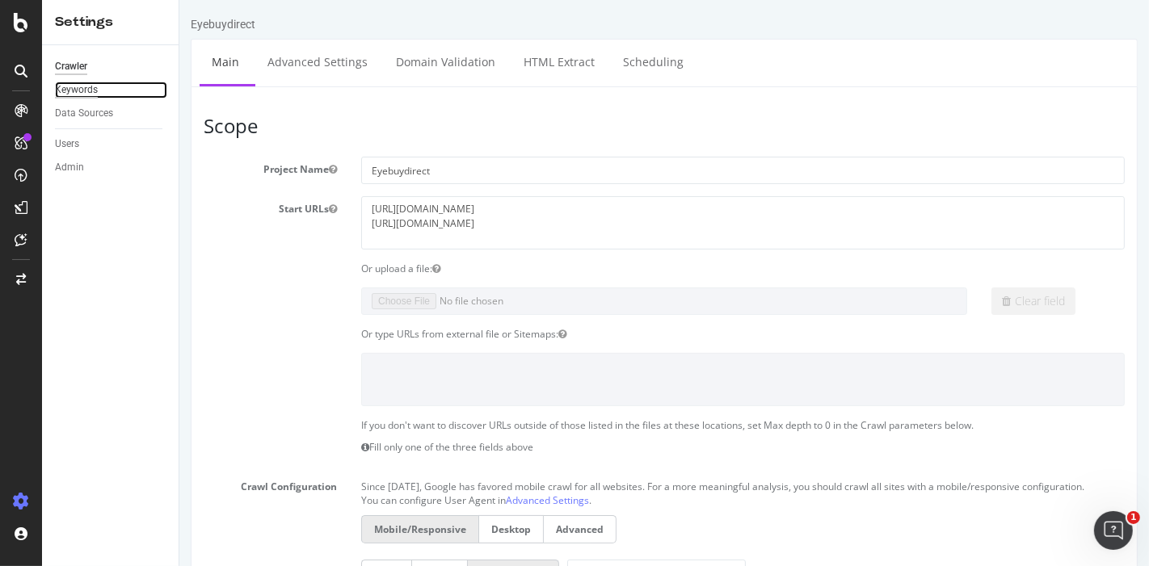
click at [77, 88] on div "Keywords" at bounding box center [76, 90] width 43 height 17
